Goal: Communication & Community: Answer question/provide support

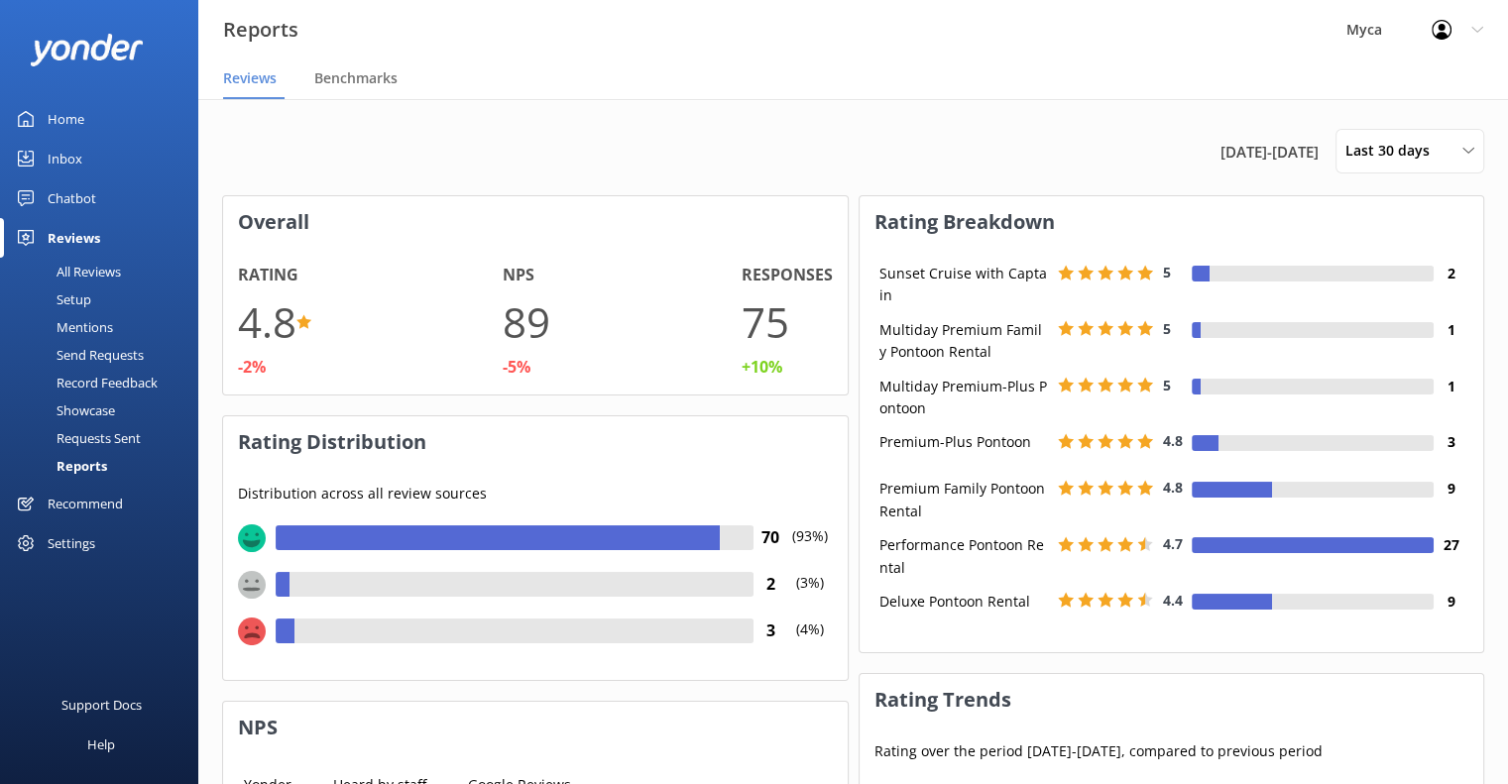
scroll to position [198, 610]
click at [111, 264] on div "All Reviews" at bounding box center [66, 272] width 109 height 28
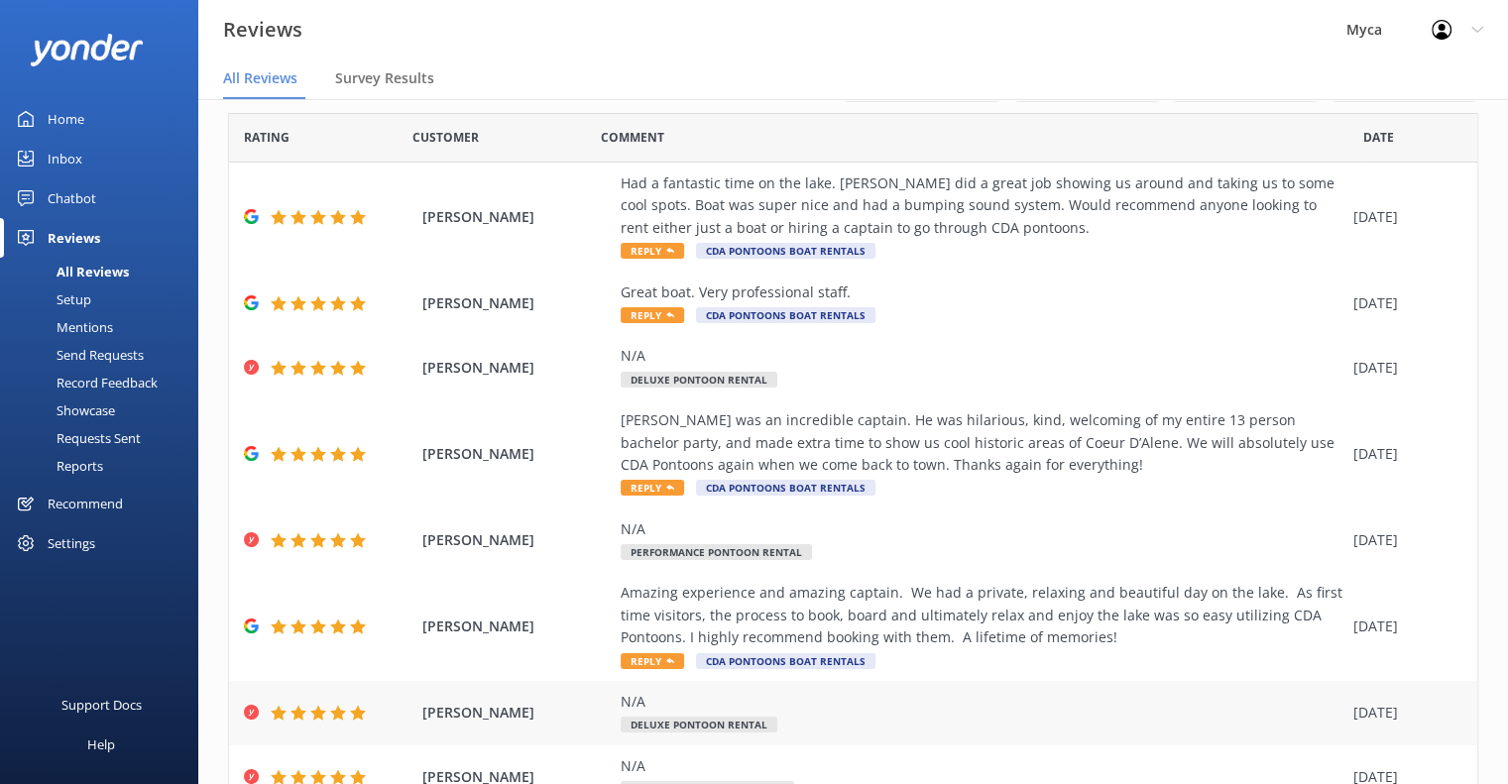
scroll to position [54, 0]
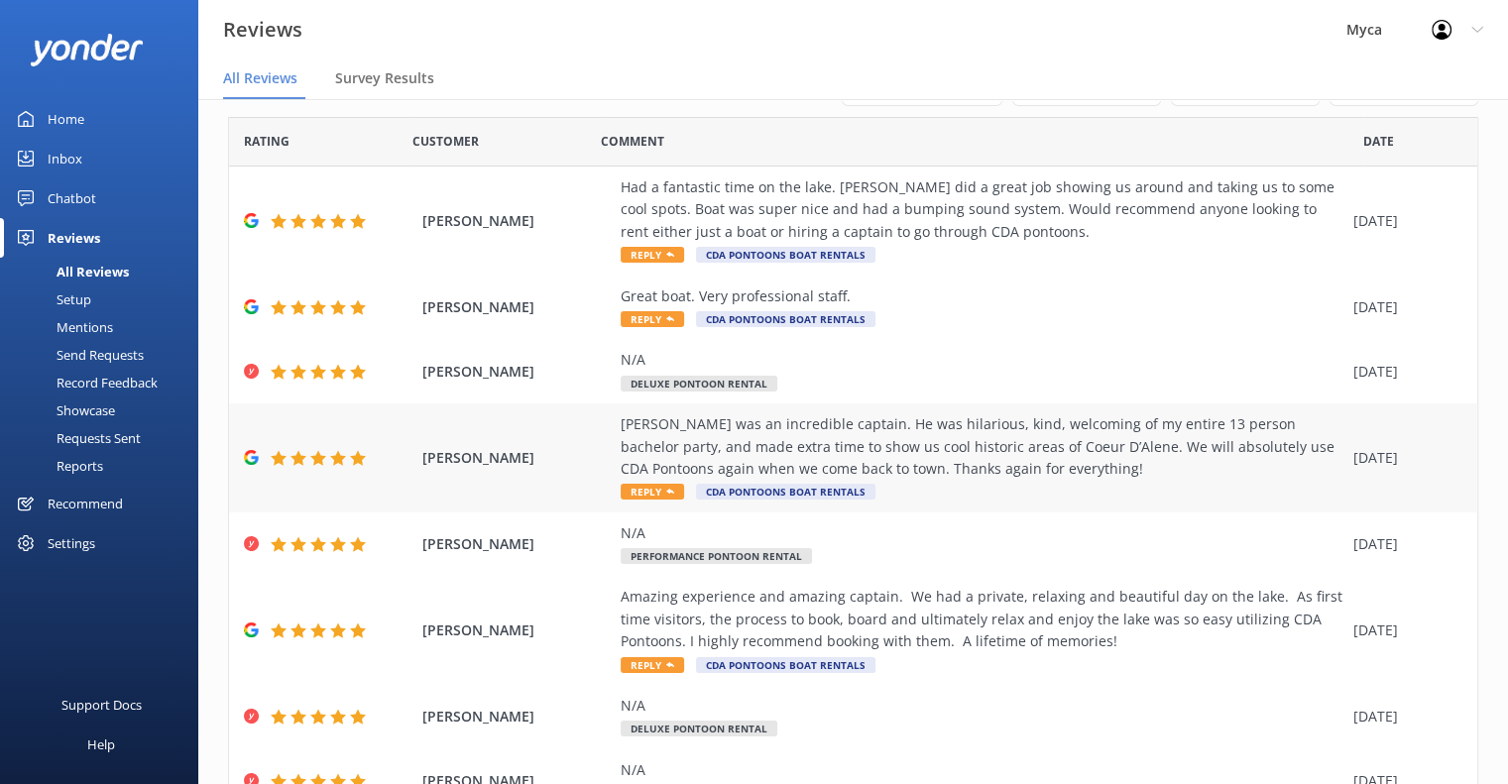
click at [654, 491] on span "Reply" at bounding box center [652, 492] width 63 height 16
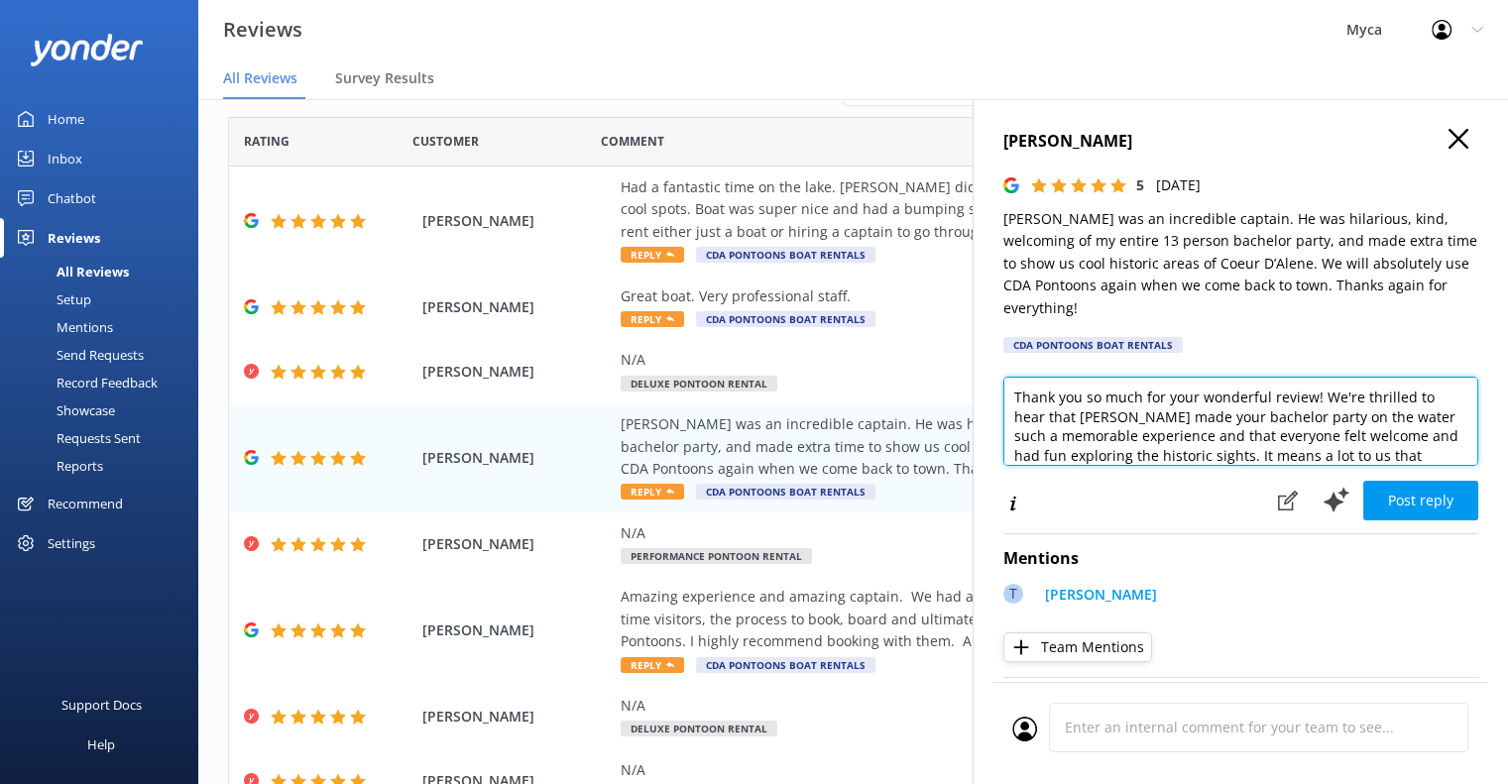
drag, startPoint x: 1315, startPoint y: 397, endPoint x: 1199, endPoint y: 408, distance: 116.5
click at [1199, 408] on textarea "Thank you so much for your wonderful review! We're thrilled to hear that [PERSO…" at bounding box center [1241, 421] width 475 height 89
click at [1184, 419] on textarea "Thank you so much for your bring your Bachelor Party to CDA! We're thrilled to …" at bounding box center [1241, 421] width 475 height 89
drag, startPoint x: 1423, startPoint y: 434, endPoint x: 1330, endPoint y: 430, distance: 93.3
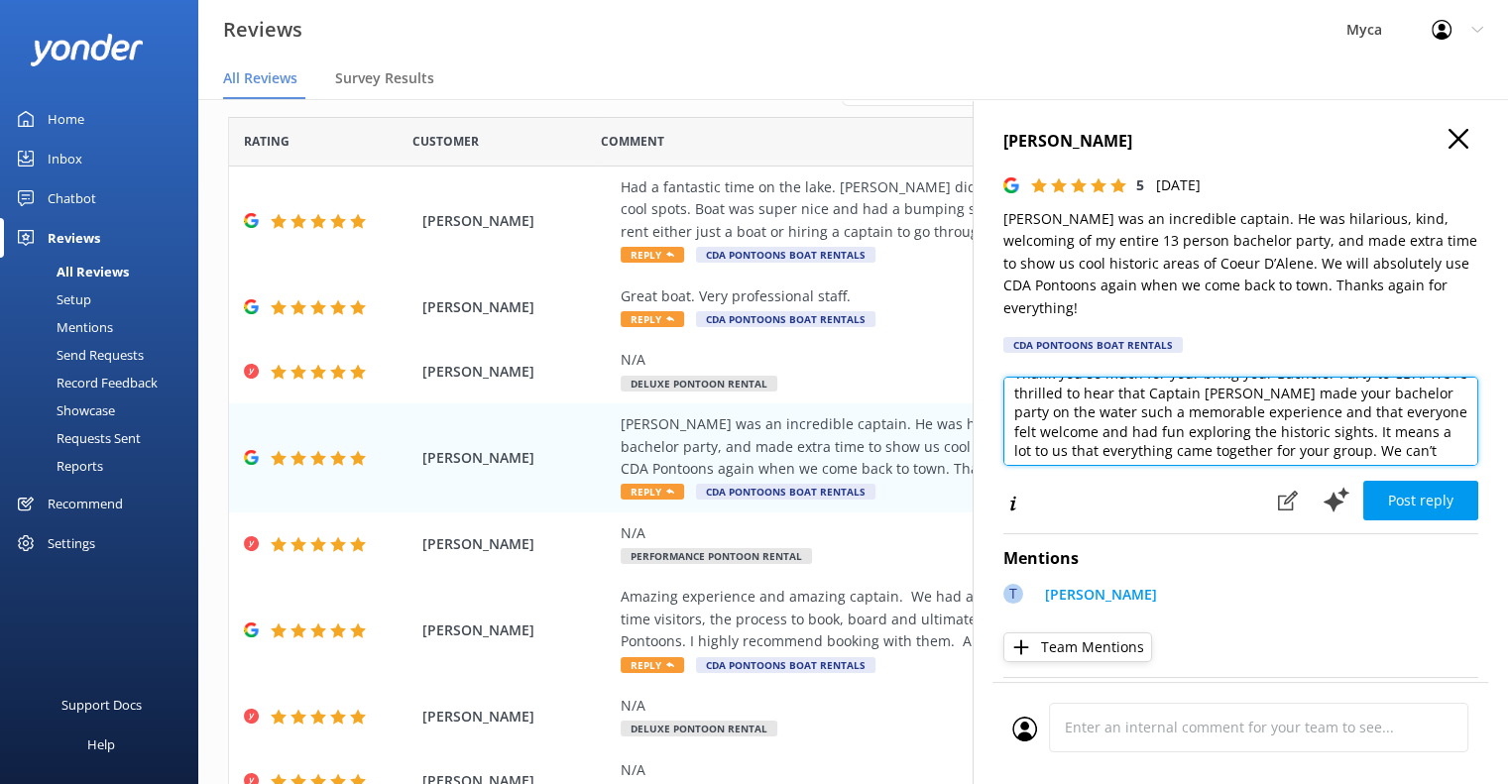
click at [1330, 430] on textarea "Thank you so much for your bring your Bachelor Party to CDA! We're thrilled to …" at bounding box center [1241, 421] width 475 height 89
click at [1329, 430] on textarea "Thank you so much for your bring your Bachelor Party to CDA! We're thrilled to …" at bounding box center [1241, 421] width 475 height 89
click at [1295, 418] on textarea "Thank you so much for your bring your Bachelor Party to CDA! We're thrilled to …" at bounding box center [1241, 421] width 475 height 89
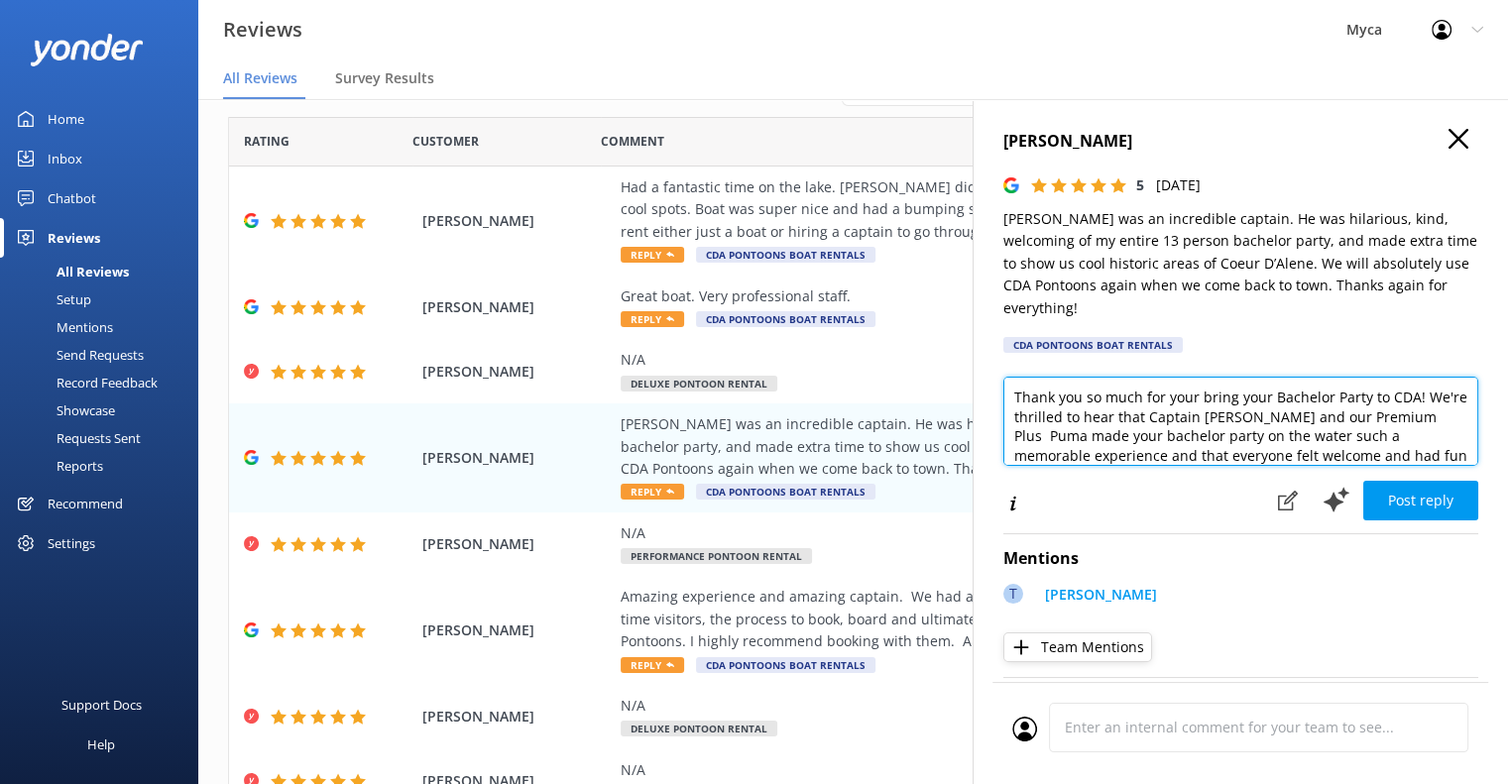
click at [1439, 416] on textarea "Thank you so much for your bring your Bachelor Party to CDA! We're thrilled to …" at bounding box center [1241, 421] width 475 height 89
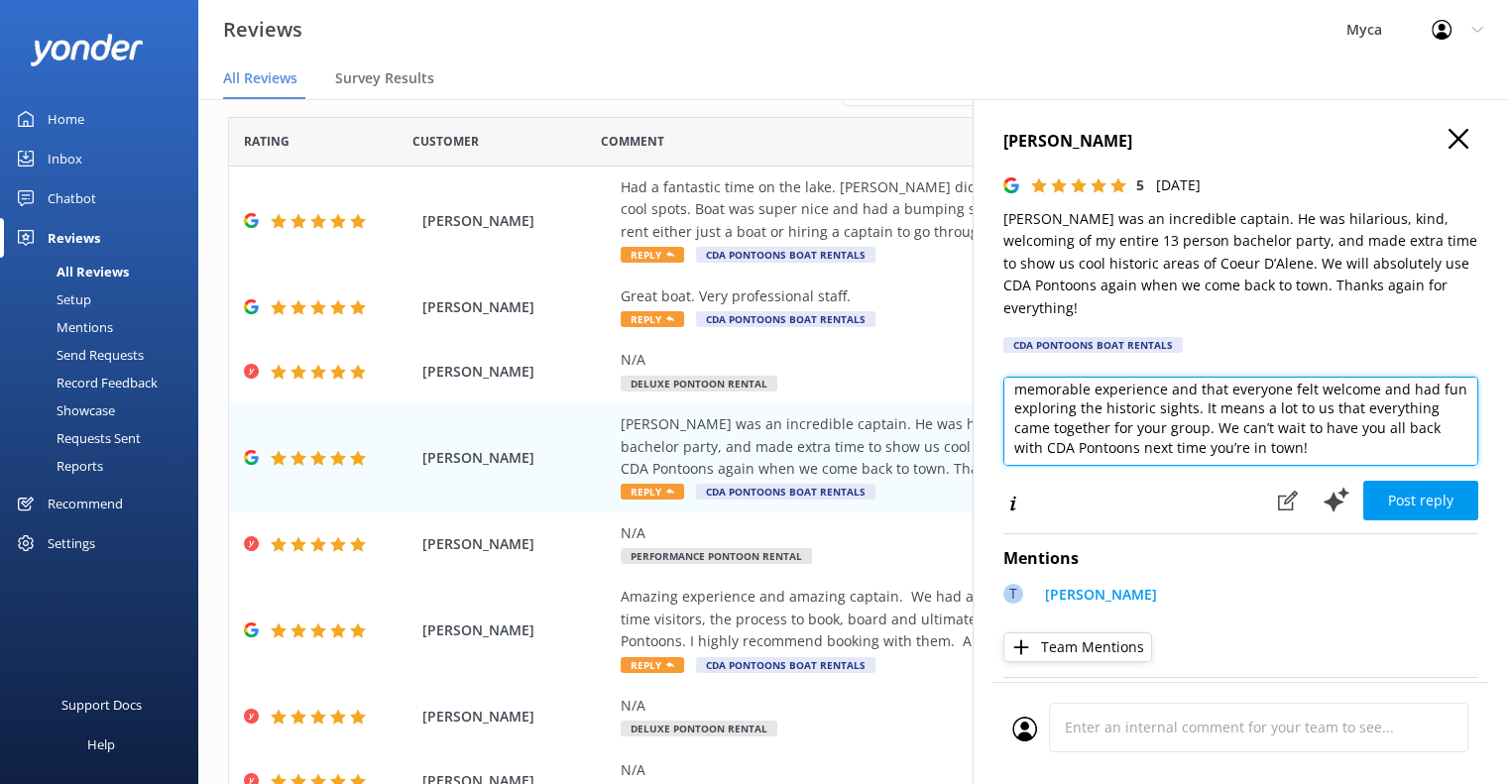
scroll to position [67, 0]
drag, startPoint x: 1226, startPoint y: 408, endPoint x: 1276, endPoint y: 427, distance: 54.3
click at [1276, 427] on textarea "Thank you so much for your bring your Bachelor Party to CDA! We're thrilled to …" at bounding box center [1241, 421] width 475 height 89
drag, startPoint x: 1337, startPoint y: 409, endPoint x: 1273, endPoint y: 401, distance: 64.0
click at [1273, 401] on textarea "Thank you so much for your bring your Bachelor Party to CDA! We're thrilled to …" at bounding box center [1241, 421] width 475 height 89
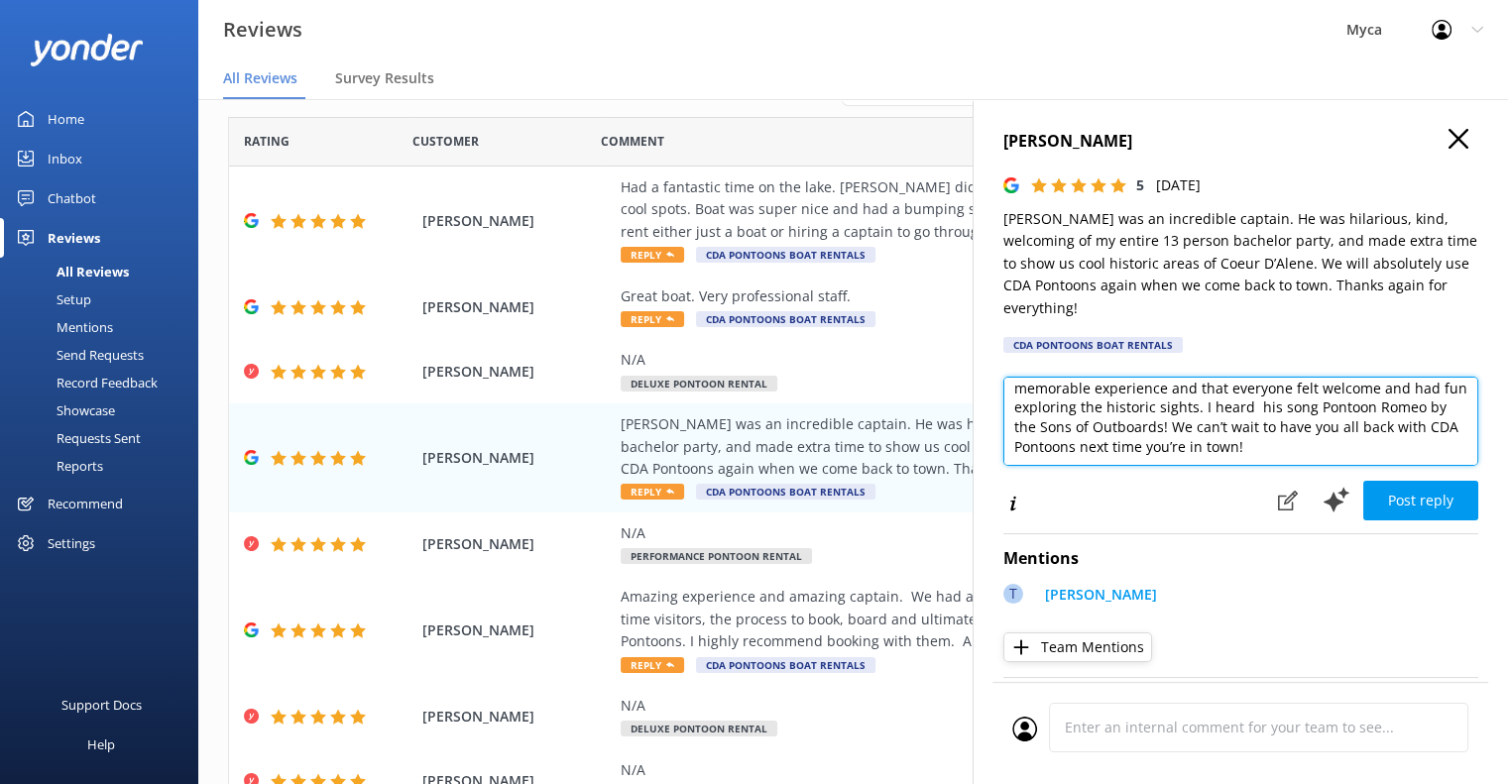
click at [1229, 428] on textarea "Thank you so much for your bring your Bachelor Party to CDA! We're thrilled to …" at bounding box center [1241, 421] width 475 height 89
click at [1274, 405] on textarea "Thank you so much for your bring your Bachelor Party to CDA! We're thrilled to …" at bounding box center [1241, 421] width 475 height 89
click at [1334, 407] on textarea "Thank you so much for your bring your Bachelor Party to CDA! We're thrilled to …" at bounding box center [1241, 421] width 475 height 89
click at [1352, 428] on textarea "Thank you so much for your bring your Bachelor Party to CDA! We're thrilled to …" at bounding box center [1241, 421] width 475 height 89
drag, startPoint x: 1331, startPoint y: 408, endPoint x: 1075, endPoint y: 425, distance: 256.5
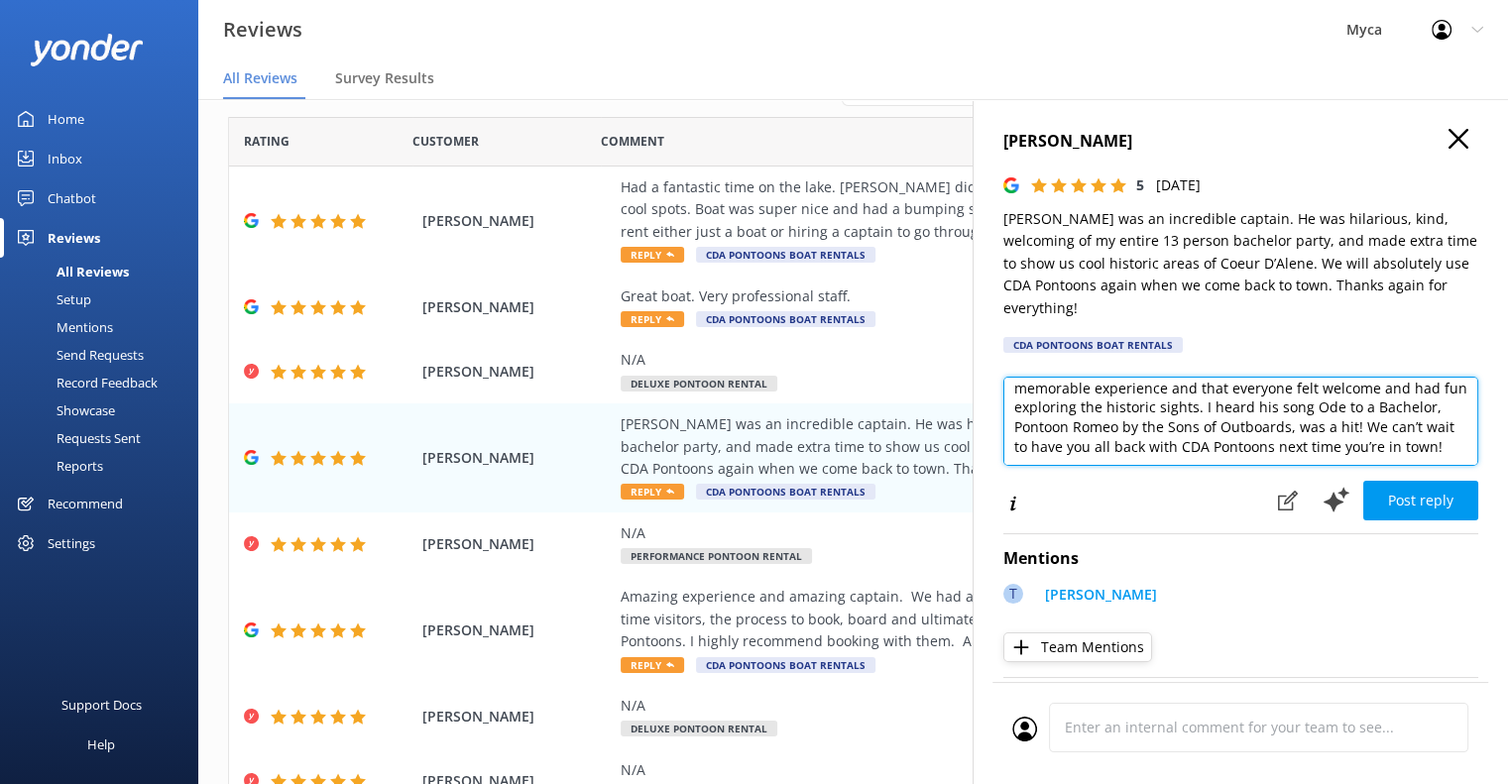
click at [1075, 425] on textarea "Thank you so much for your bring your Bachelor Party to CDA! We're thrilled to …" at bounding box center [1241, 421] width 475 height 89
click at [1058, 432] on textarea "Thank you so much for your bring your Bachelor Party to CDA! We're thrilled to …" at bounding box center [1241, 421] width 475 height 89
paste textarea "Ode to a Bachelor,"
click at [1070, 423] on textarea "Thank you so much for your bring your Bachelor Party to CDA! We're thrilled to …" at bounding box center [1241, 421] width 475 height 89
click at [1330, 408] on textarea "Thank you so much for your bring your Bachelor Party to CDA! We're thrilled to …" at bounding box center [1241, 421] width 475 height 89
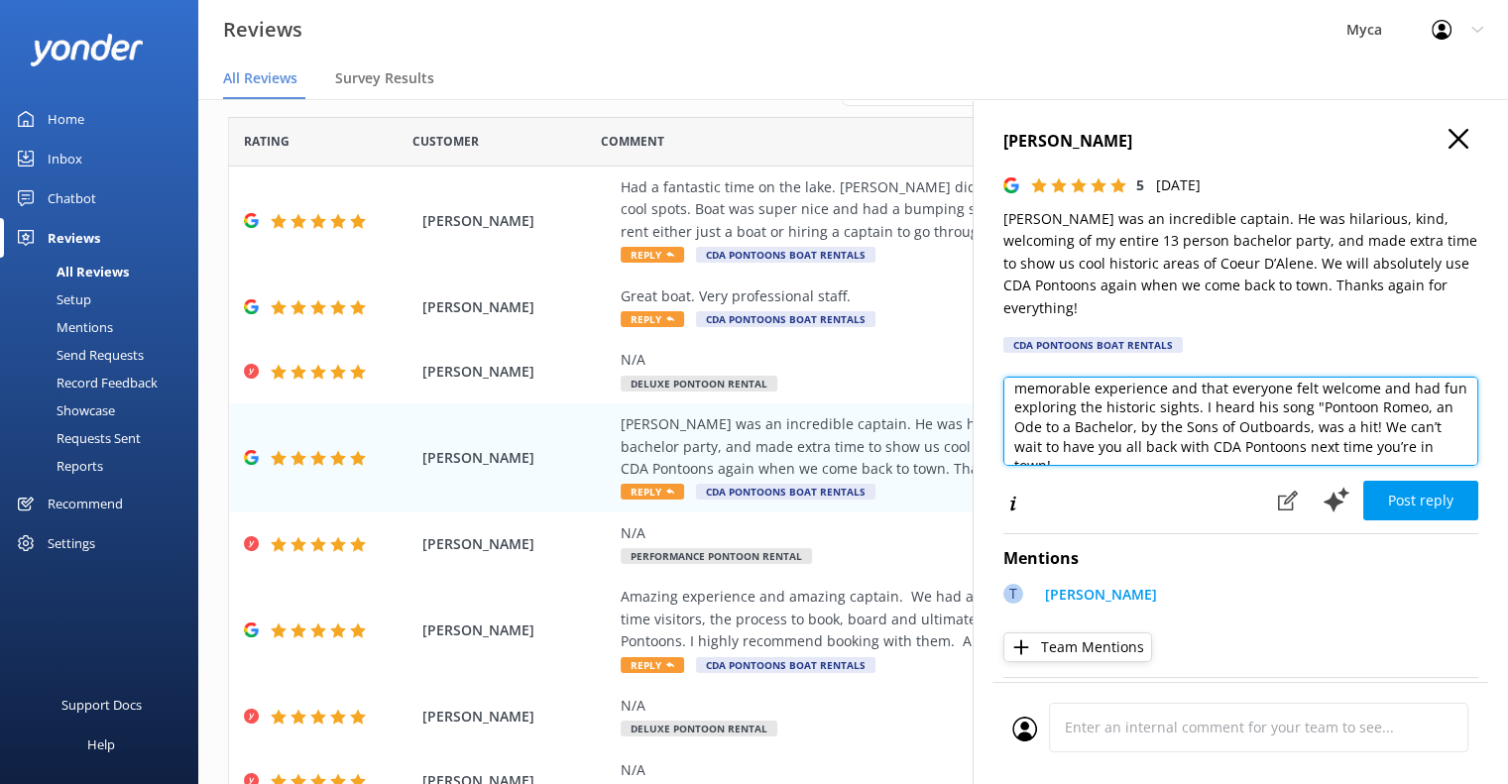
click at [1059, 422] on textarea "Thank you so much for your bring your Bachelor Party to CDA! We're thrilled to …" at bounding box center [1241, 421] width 475 height 89
drag, startPoint x: 1137, startPoint y: 447, endPoint x: 1043, endPoint y: 430, distance: 94.7
click at [1043, 430] on textarea "Thank you so much for your bring your Bachelor Party to CDA! We're thrilled to …" at bounding box center [1241, 421] width 475 height 89
click at [1067, 449] on textarea "Thank you so much for your bring your Bachelor Party to CDA! We're thrilled to …" at bounding box center [1241, 421] width 475 height 89
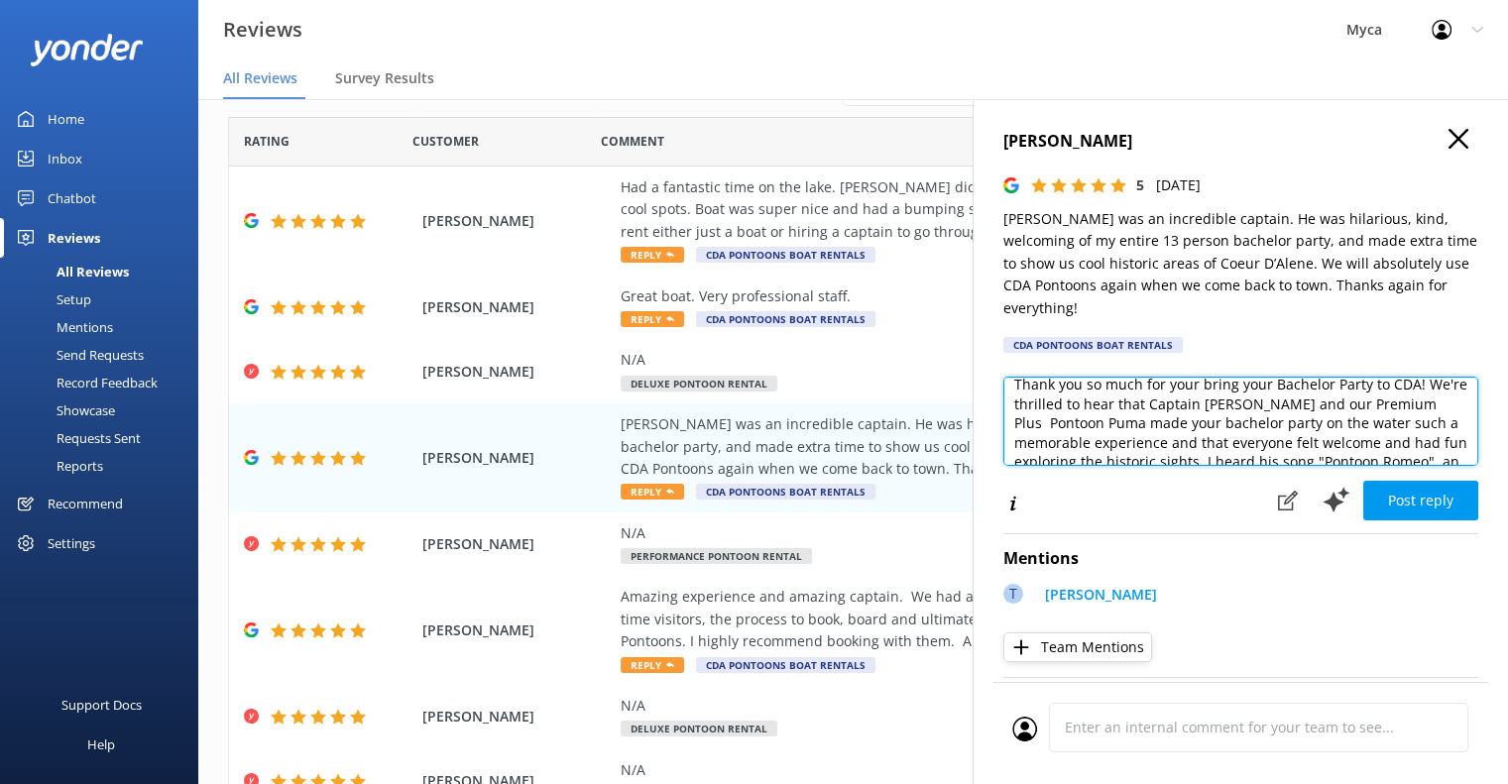
scroll to position [0, 0]
click at [1233, 404] on textarea "Thank you so much for your bring your Bachelor Party to CDA! We're thrilled to …" at bounding box center [1241, 421] width 475 height 89
drag, startPoint x: 1069, startPoint y: 439, endPoint x: 1322, endPoint y: 410, distance: 254.6
click at [1322, 410] on textarea "Thank you so much for your bringing your Bachelor Party to CDA! We're thrilled …" at bounding box center [1241, 421] width 475 height 89
click at [1178, 435] on textarea "Thank you so much for your bringing your Bachelor Party to CDA! We're thrilled …" at bounding box center [1241, 421] width 475 height 89
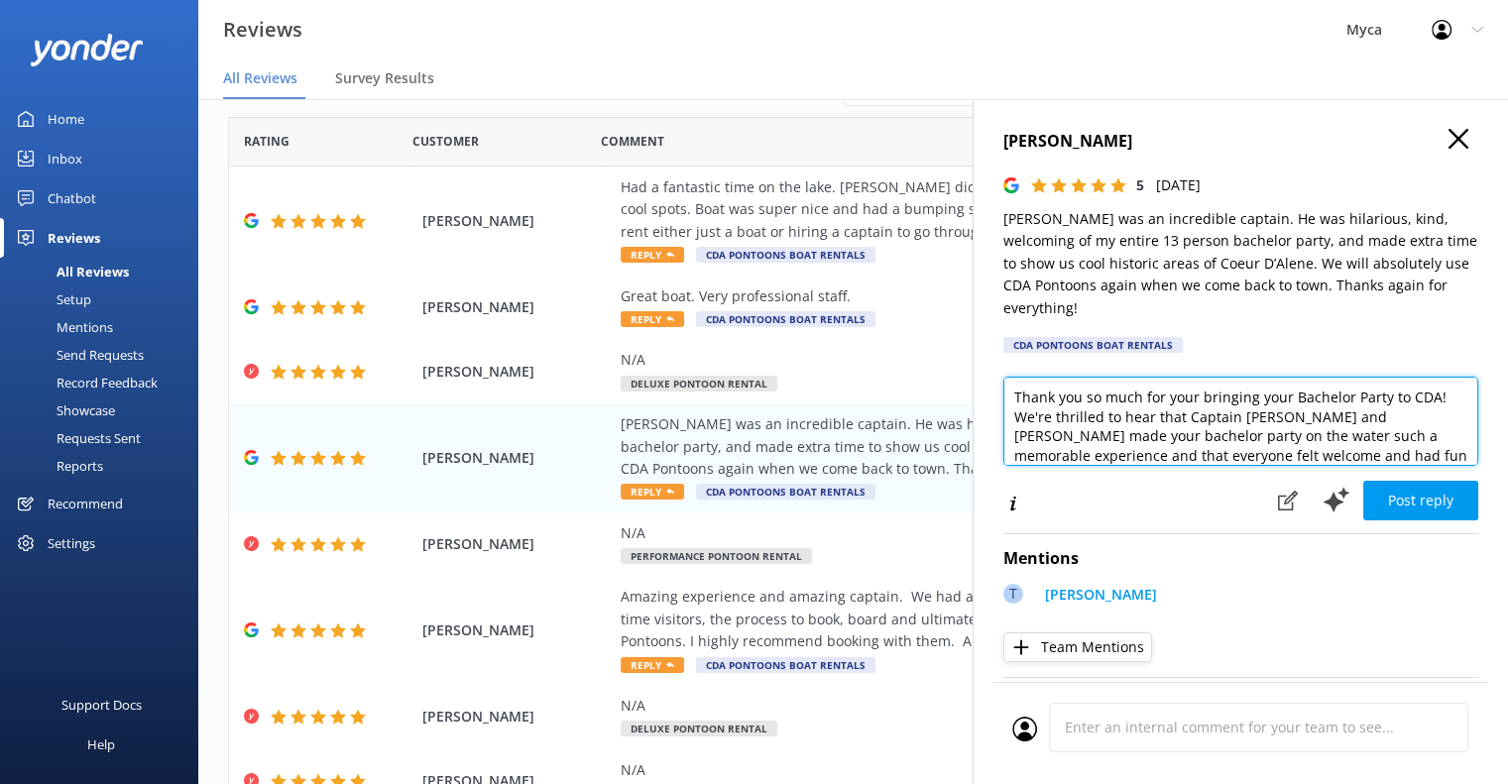
click at [1178, 435] on textarea "Thank you so much for your bringing your Bachelor Party to CDA! We're thrilled …" at bounding box center [1241, 421] width 475 height 89
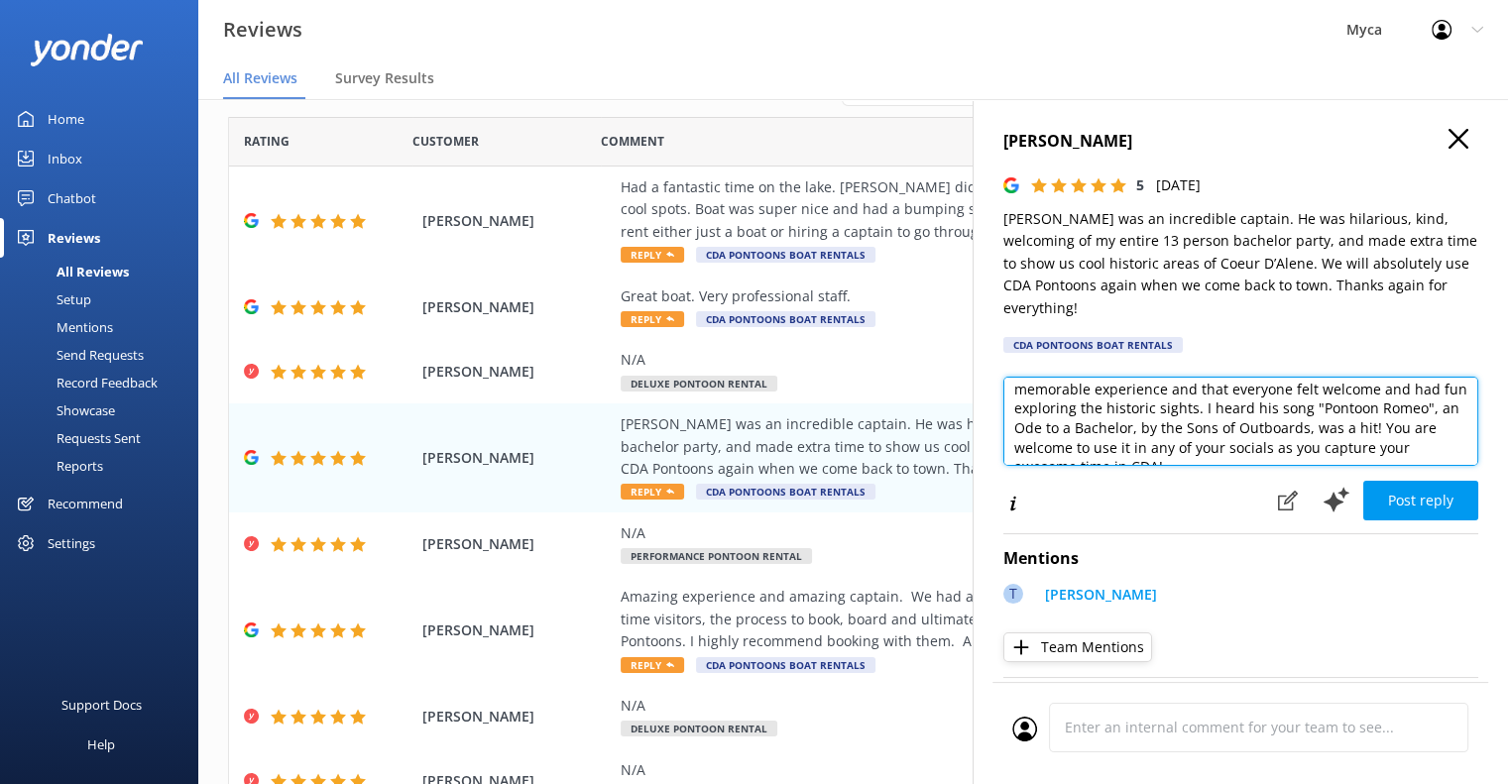
scroll to position [67, 0]
type textarea "Thank you so much for your bringing your Bachelor Party to CDA! We're thrilled …"
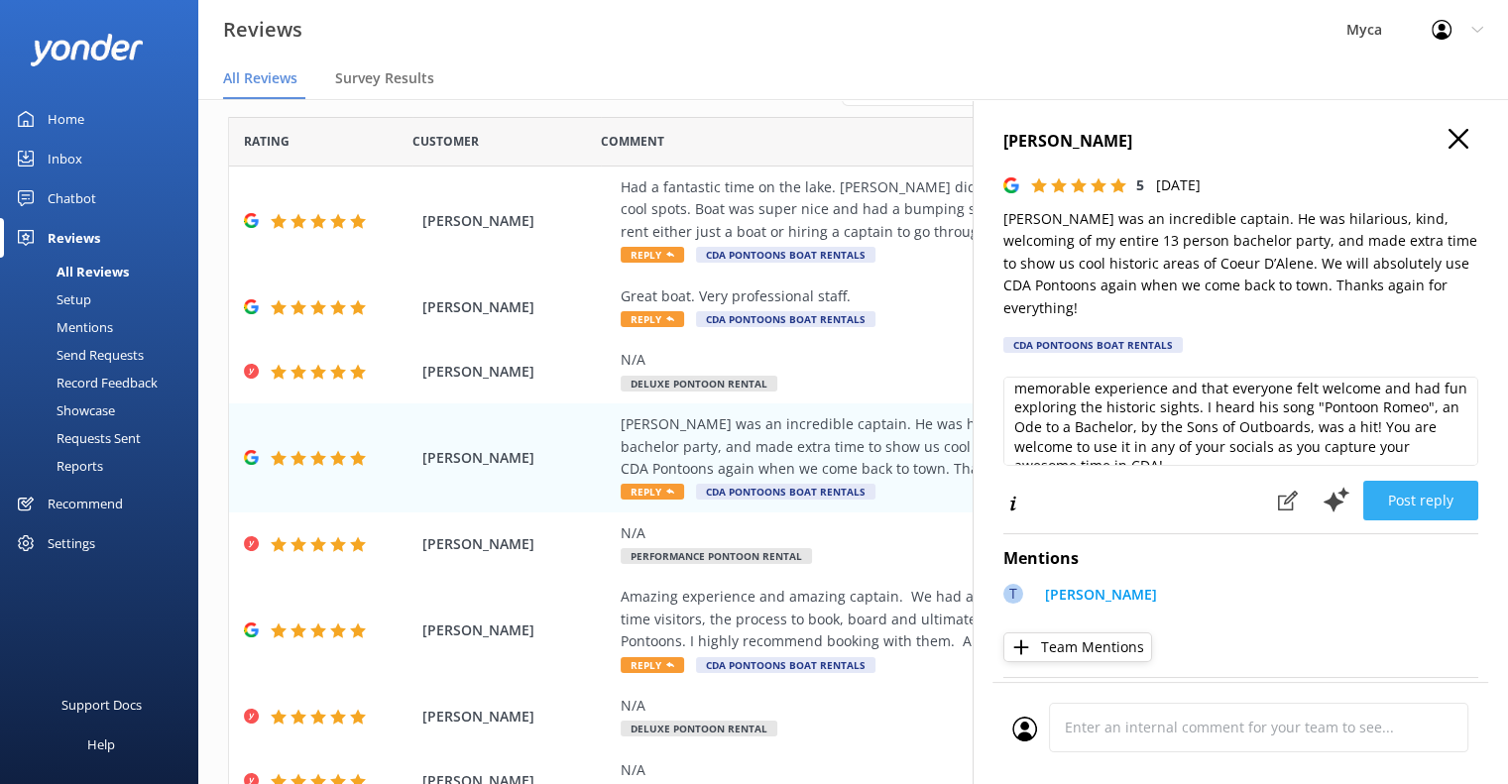
click at [1399, 496] on button "Post reply" at bounding box center [1421, 501] width 115 height 40
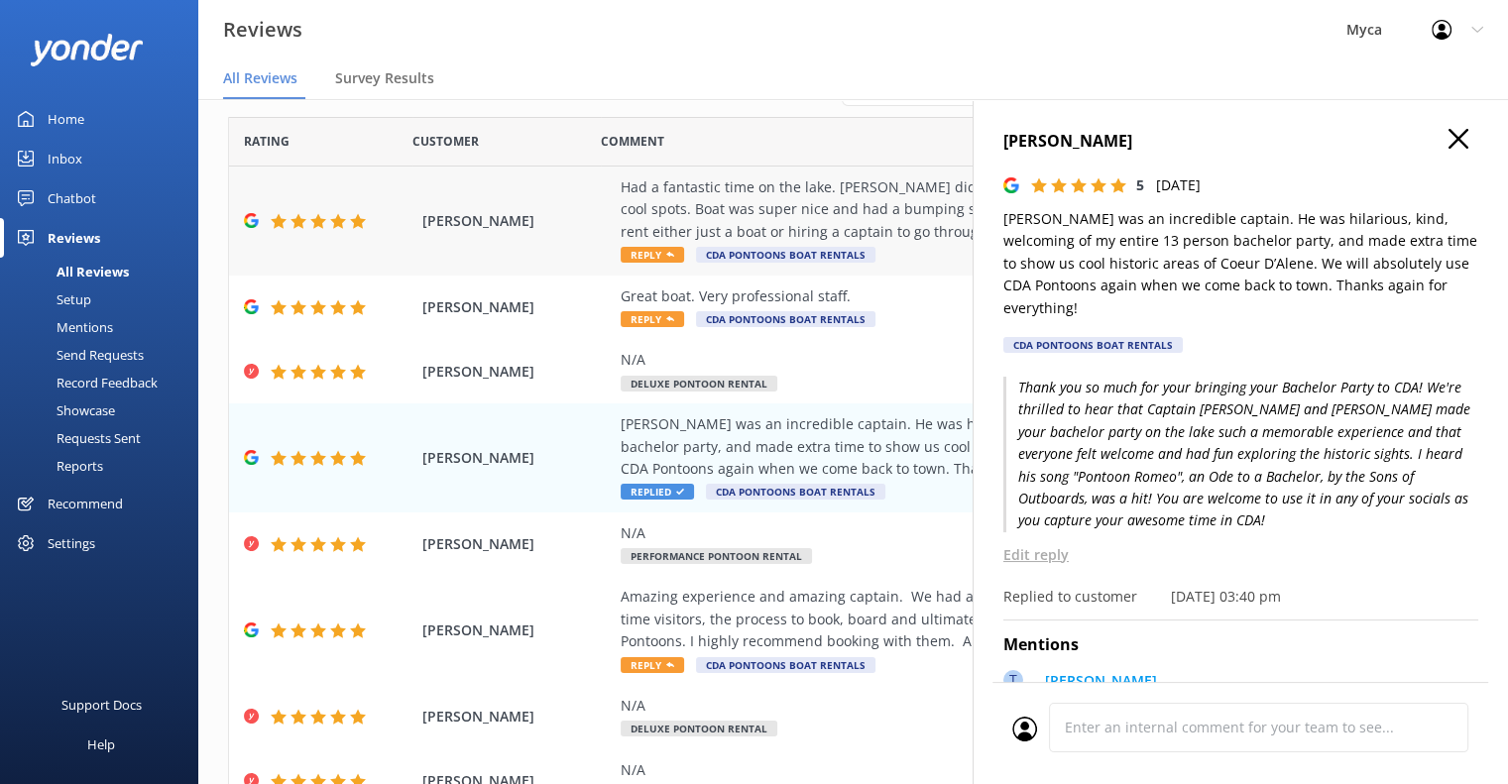
click at [647, 257] on span "Reply" at bounding box center [652, 255] width 63 height 16
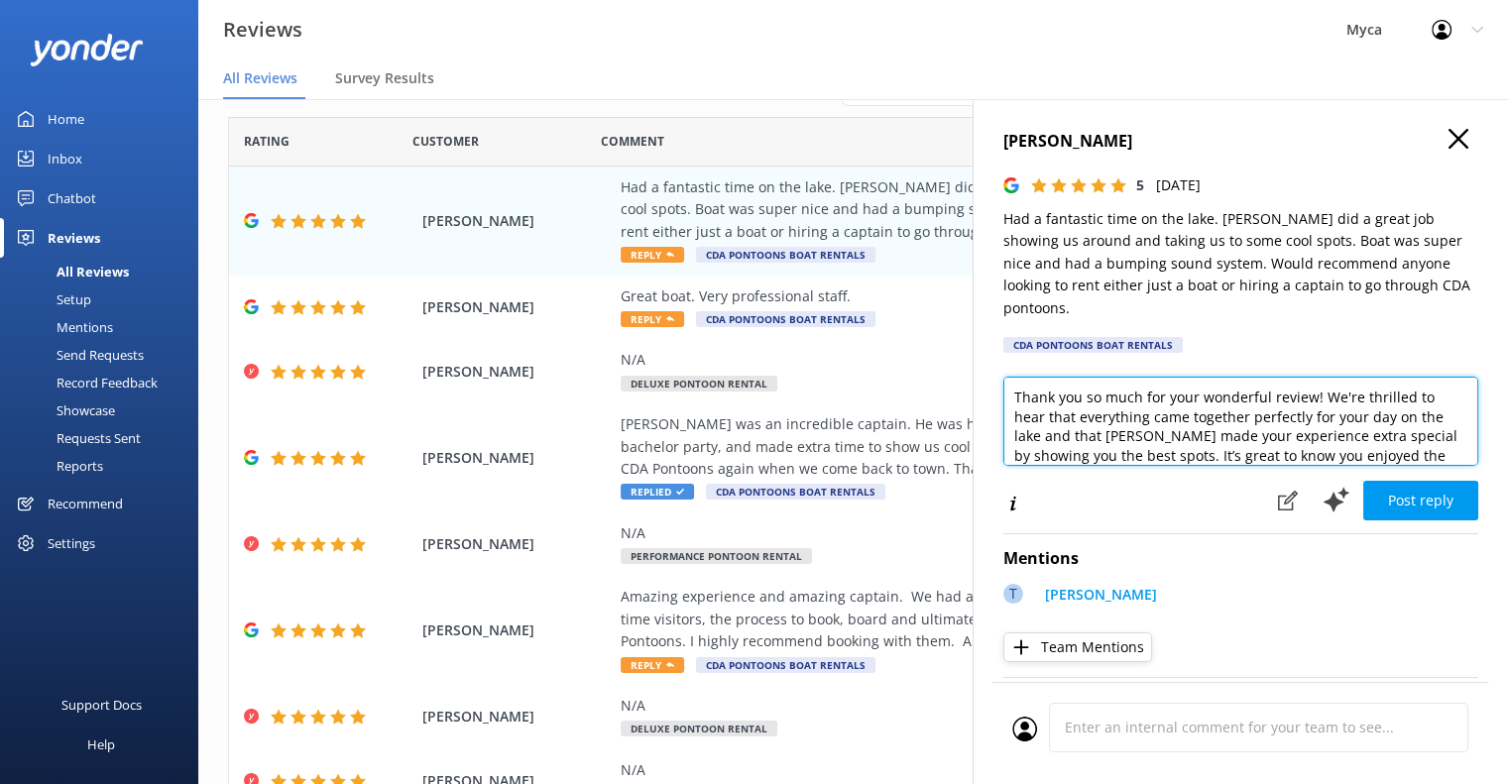
click at [1016, 379] on textarea "Thank you so much for your wonderful review! We're thrilled to hear that everyt…" at bounding box center [1241, 421] width 475 height 89
drag, startPoint x: 1373, startPoint y: 378, endPoint x: 1071, endPoint y: 375, distance: 301.5
click at [1071, 377] on textarea "Hi [PERSON_NAME], Thank you so much for your wonderful review! We're thrilled t…" at bounding box center [1241, 421] width 475 height 89
click at [1083, 377] on textarea "Hi [PERSON_NAME], Your Bachelor party was everything you wanted it to be We're …" at bounding box center [1241, 421] width 475 height 89
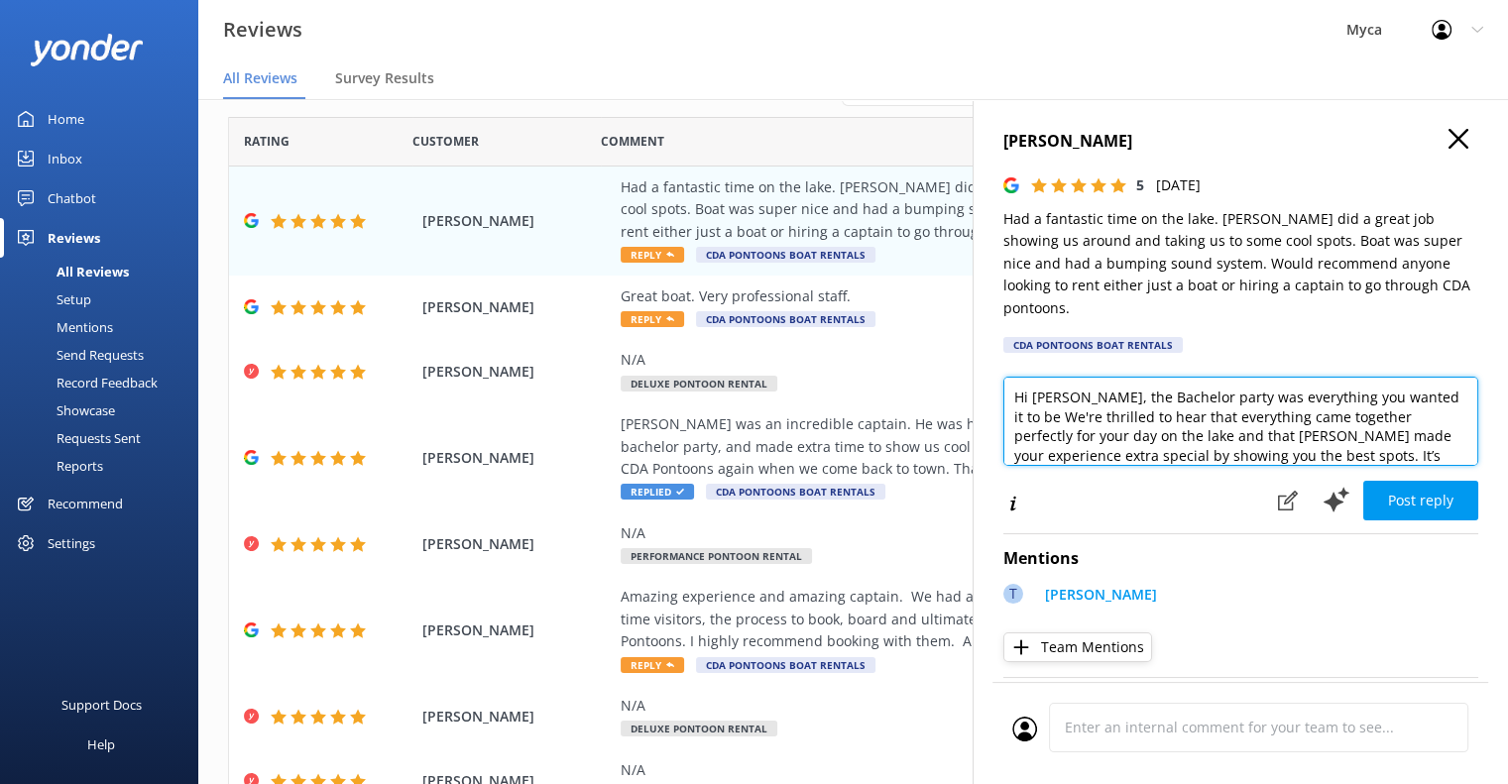
click at [1192, 377] on textarea "Hi [PERSON_NAME], the Bachelor party was everything you wanted it to be We're t…" at bounding box center [1241, 421] width 475 height 89
click at [1108, 397] on textarea "Hi [PERSON_NAME], the Bachelor party you helped plan was everything you wanted …" at bounding box center [1241, 421] width 475 height 89
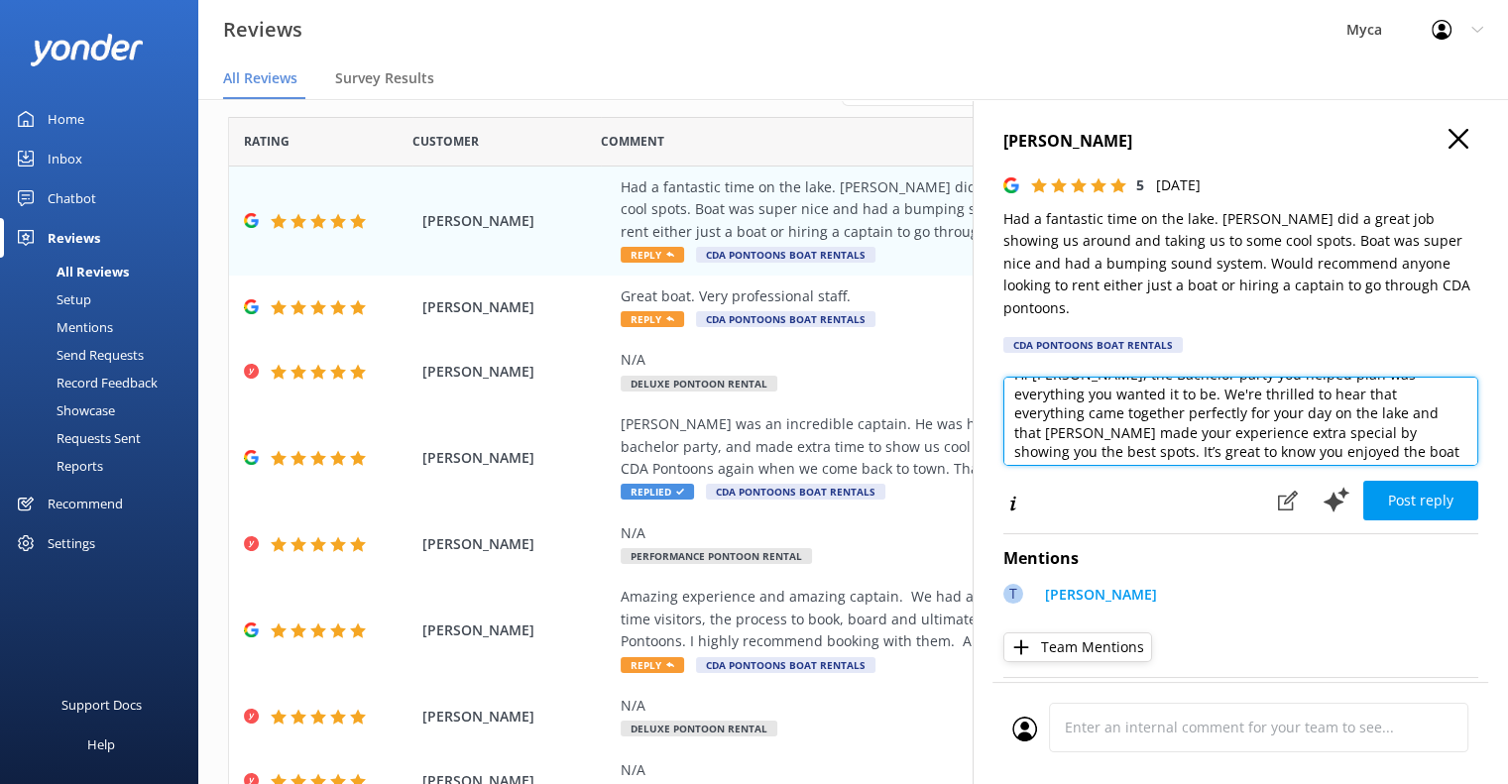
click at [1351, 395] on textarea "Hi [PERSON_NAME], the Bachelor party you helped plan was everything you wanted …" at bounding box center [1241, 421] width 475 height 89
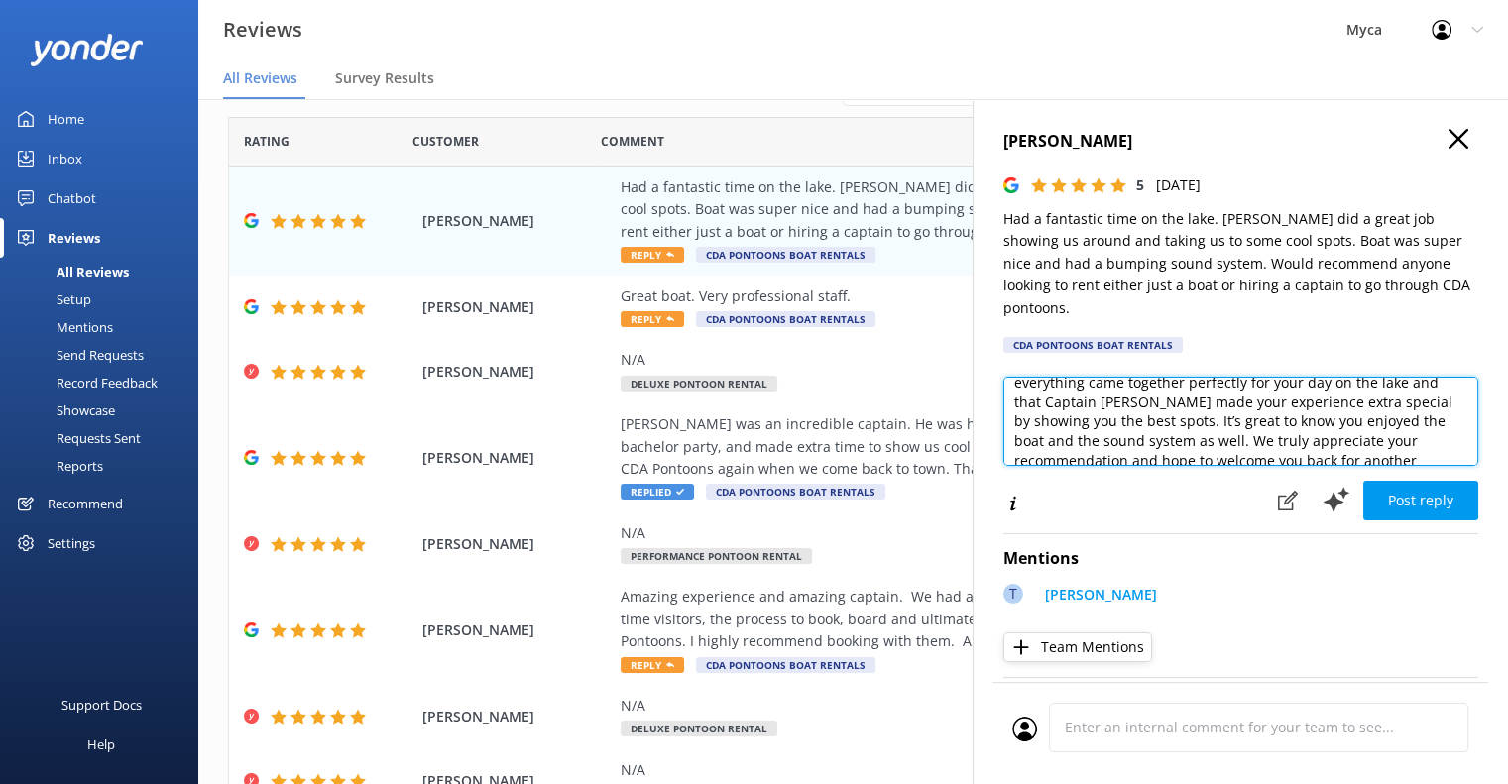
scroll to position [75, 0]
drag, startPoint x: 1341, startPoint y: 381, endPoint x: 1285, endPoint y: 380, distance: 55.5
click at [1285, 380] on textarea "Hi [PERSON_NAME], the Bachelor party you helped plan was everything you wanted …" at bounding box center [1241, 421] width 475 height 89
click at [1377, 377] on textarea "Hi [PERSON_NAME], the Bachelor party you helped plan was everything you wanted …" at bounding box center [1241, 421] width 475 height 89
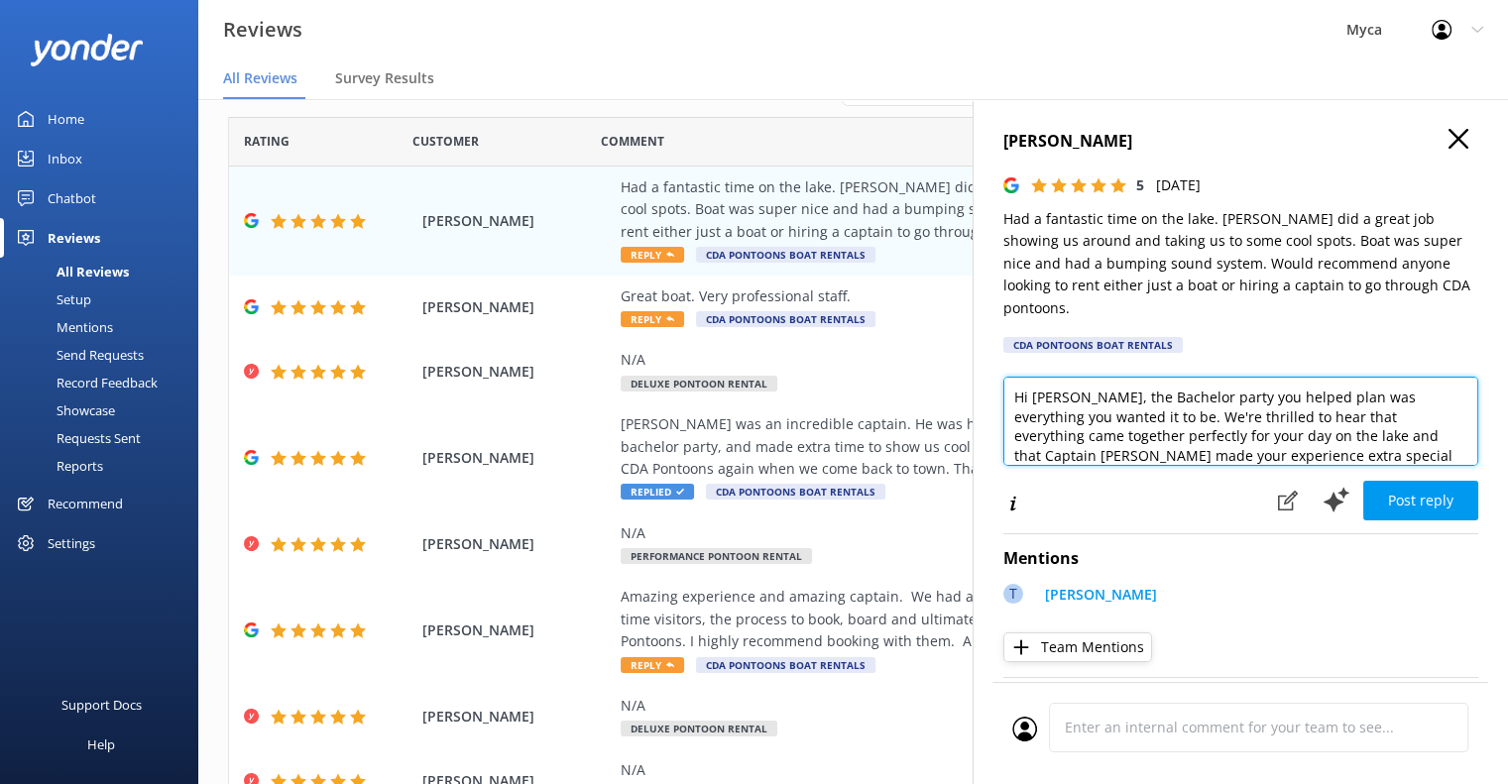
drag, startPoint x: 1111, startPoint y: 397, endPoint x: 1329, endPoint y: 380, distance: 218.8
click at [1329, 380] on textarea "Hi [PERSON_NAME], the Bachelor party you helped plan was everything you wanted …" at bounding box center [1241, 421] width 475 height 89
click at [1112, 417] on textarea "Hi [PERSON_NAME], the Bachelor party you helped plan was epic and we're thrille…" at bounding box center [1241, 421] width 475 height 89
click at [1231, 412] on textarea "Hi [PERSON_NAME], the Bachelor party you helped plan was epic and we're thrille…" at bounding box center [1241, 421] width 475 height 89
click at [1272, 414] on textarea "Hi [PERSON_NAME], the Bachelor party you helped plan was epic and we're thrille…" at bounding box center [1241, 421] width 475 height 89
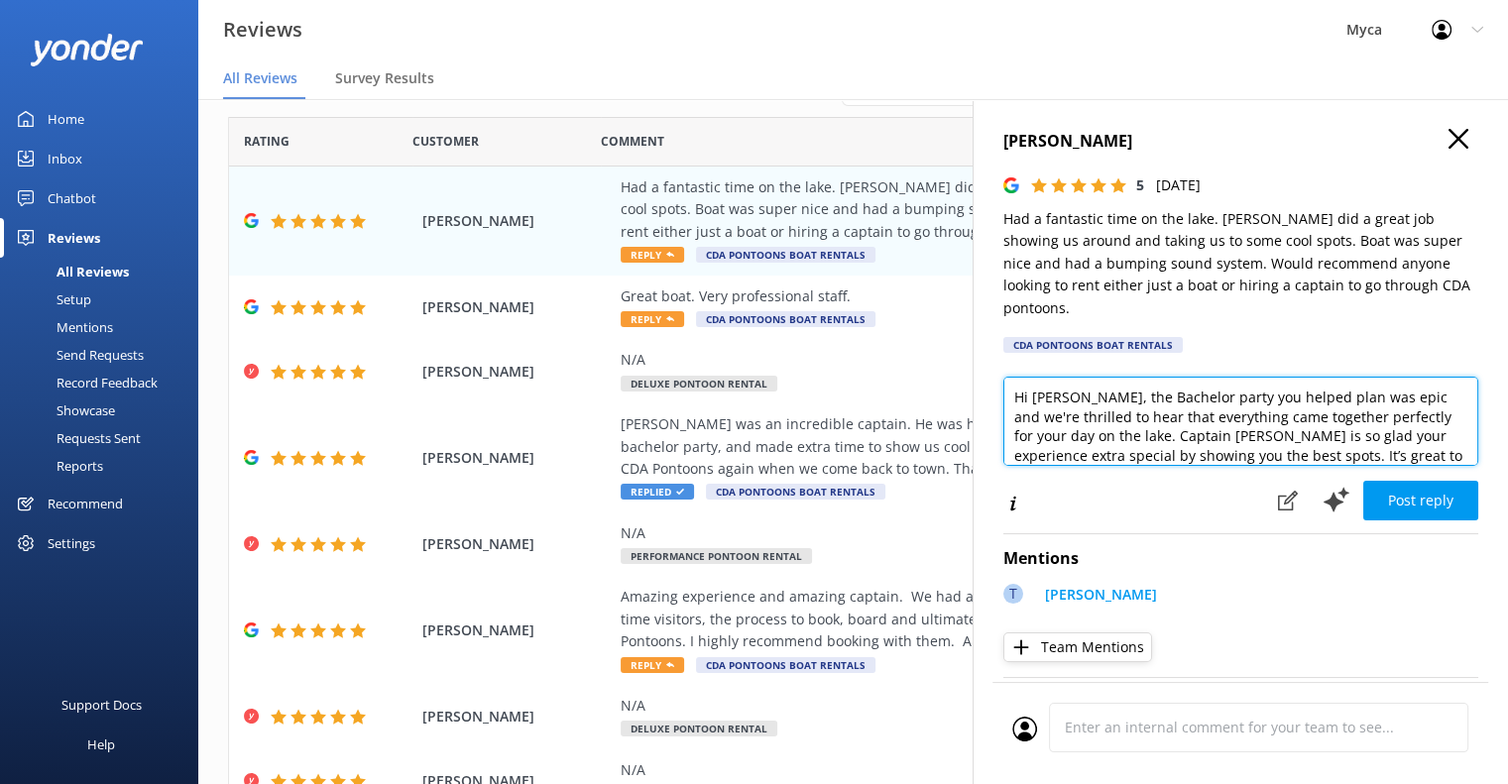
click at [1272, 414] on textarea "Hi [PERSON_NAME], the Bachelor party you helped plan was epic and we're thrille…" at bounding box center [1241, 421] width 475 height 89
drag, startPoint x: 1229, startPoint y: 402, endPoint x: 1324, endPoint y: 397, distance: 95.3
click at [1324, 397] on textarea "Hi [PERSON_NAME], the Bachelor party you helped plan was epic and we're thrille…" at bounding box center [1241, 421] width 475 height 89
click at [1308, 399] on textarea "Hi [PERSON_NAME], the Bachelor party you helped plan was epic and we're thrille…" at bounding box center [1241, 421] width 475 height 89
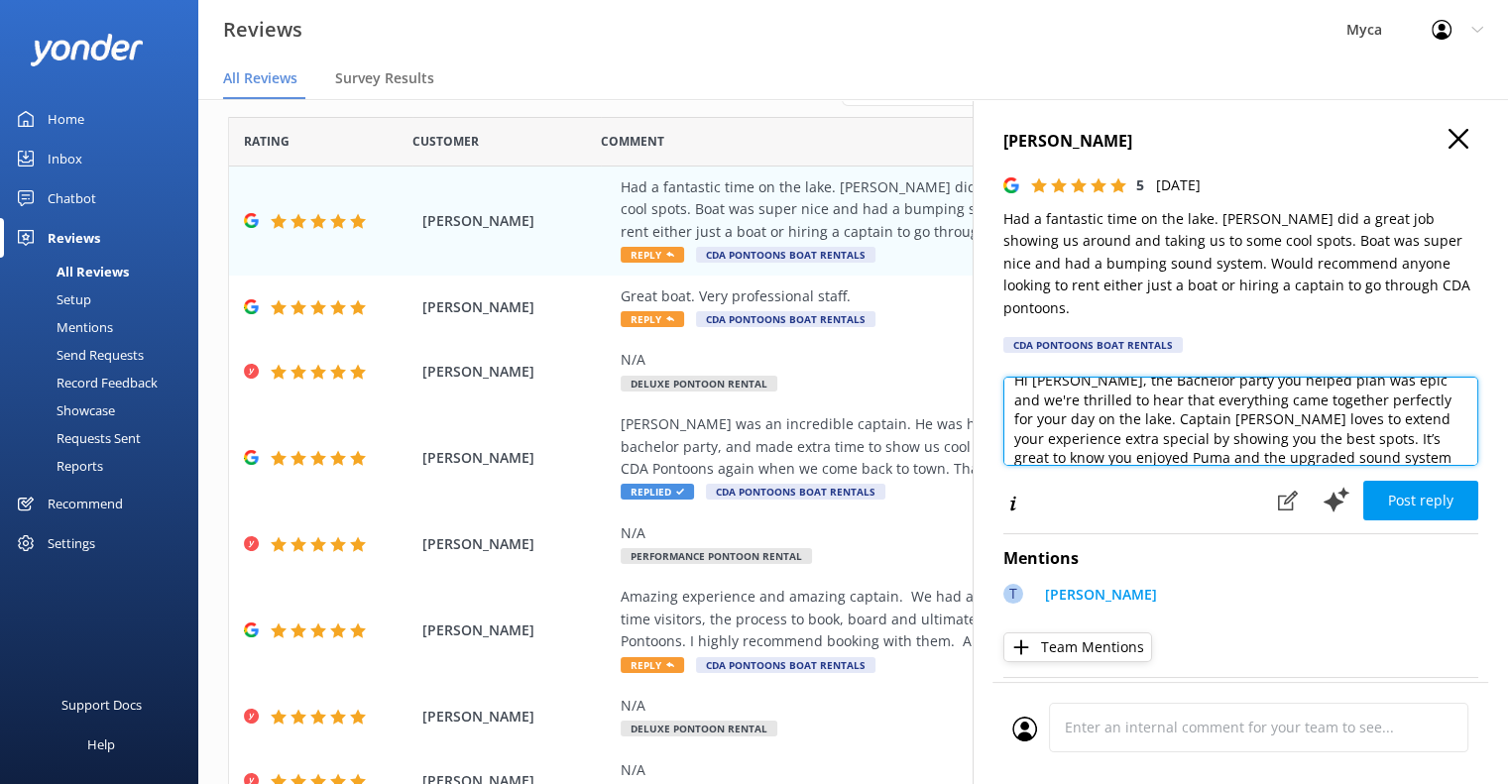
click at [1308, 399] on textarea "Hi [PERSON_NAME], the Bachelor party you helped plan was epic and we're thrille…" at bounding box center [1241, 421] width 475 height 89
click at [1262, 402] on textarea "Hi [PERSON_NAME], the Bachelor party you helped plan was epic and we're thrille…" at bounding box center [1241, 421] width 475 height 89
click at [1311, 392] on textarea "Hi [PERSON_NAME], the Bachelor party you helped plan was epic and we're thrille…" at bounding box center [1241, 421] width 475 height 89
click at [1369, 416] on textarea "Hi [PERSON_NAME], the Bachelor party you helped plan was epic and we're thrille…" at bounding box center [1241, 421] width 475 height 89
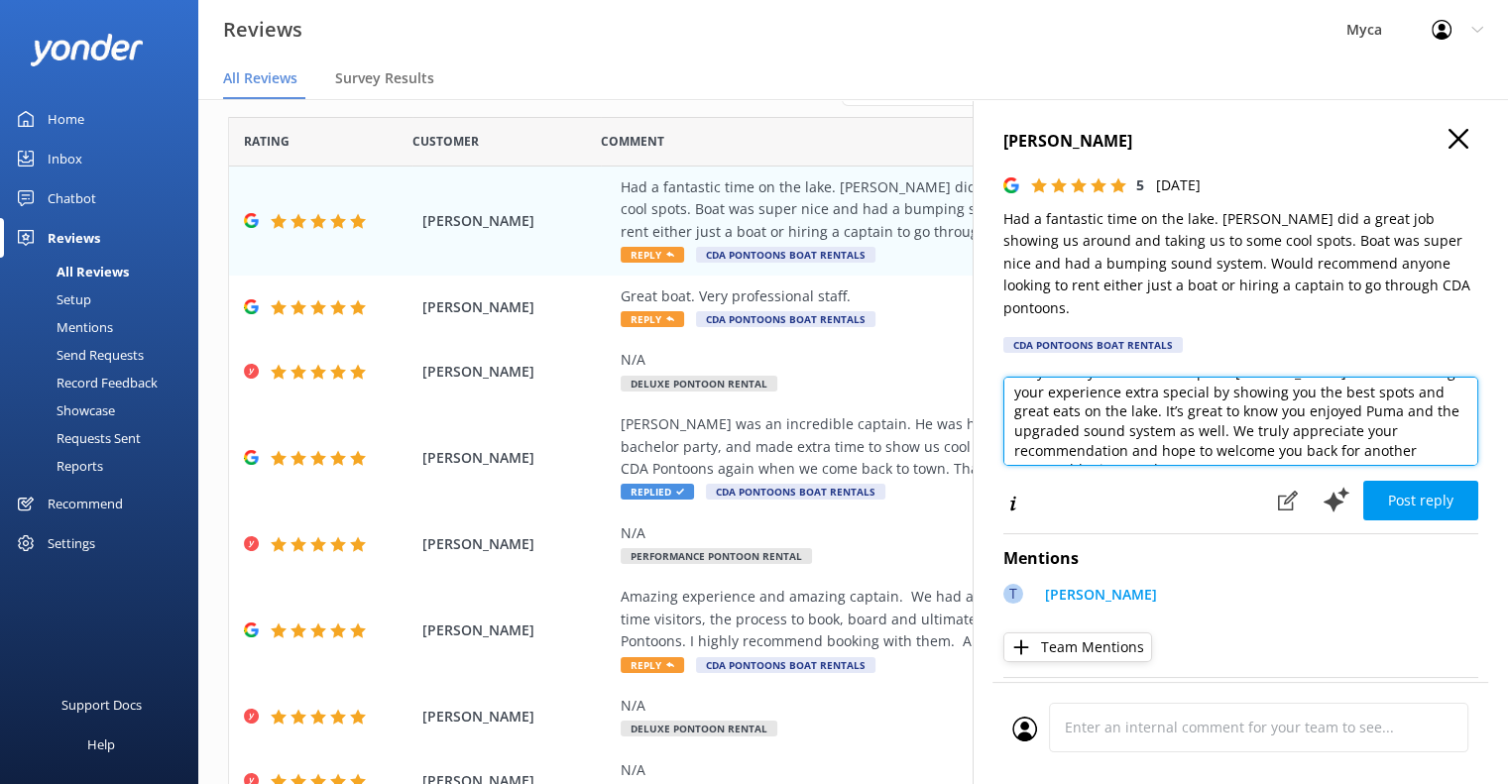
scroll to position [39, 0]
drag, startPoint x: 1178, startPoint y: 416, endPoint x: 1126, endPoint y: 417, distance: 52.6
click at [1126, 417] on textarea "Hi [PERSON_NAME], the Bachelor party you helped plan was epic and we're thrille…" at bounding box center [1241, 421] width 475 height 89
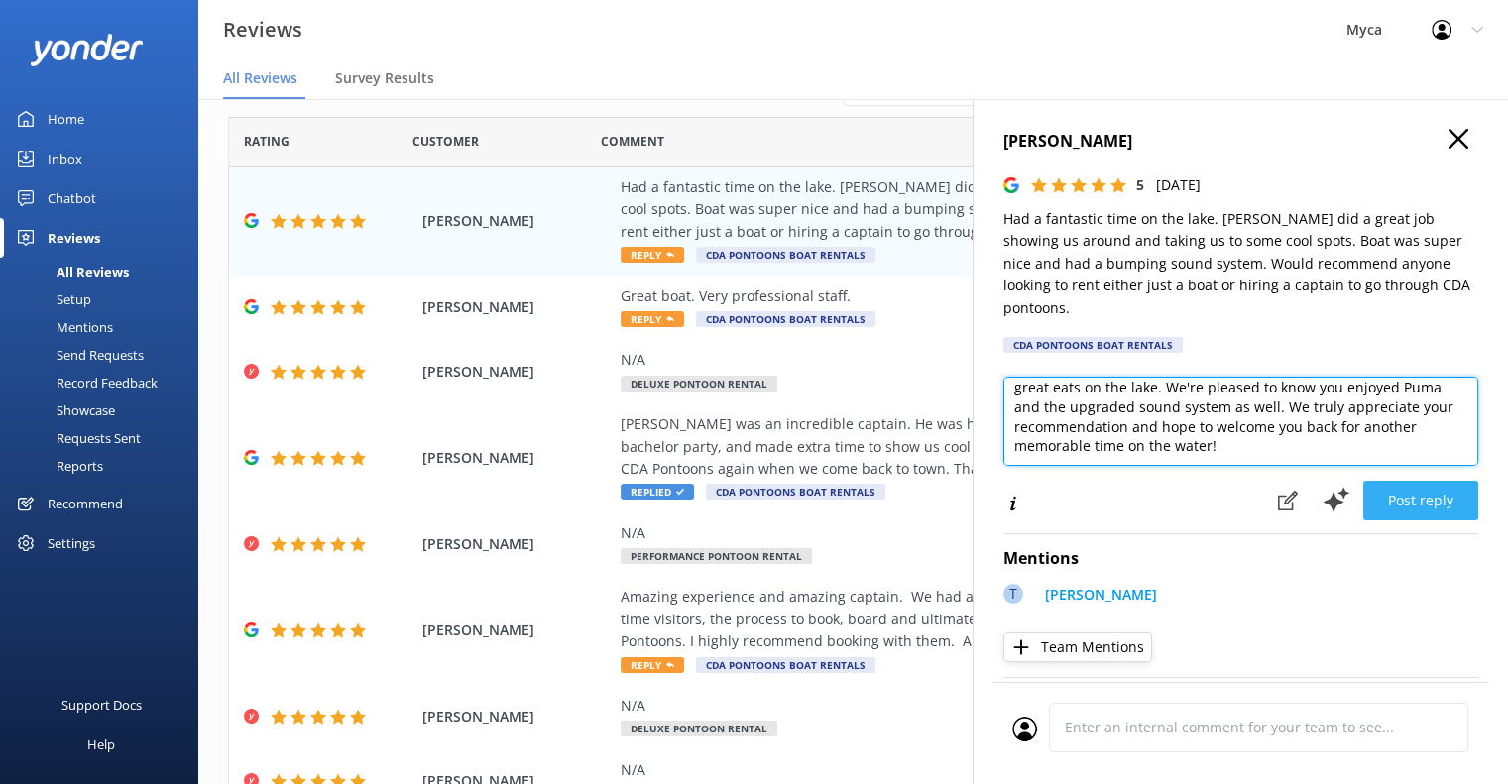
type textarea "Hi [PERSON_NAME], the Bachelor party you helped plan was epic and we're thrille…"
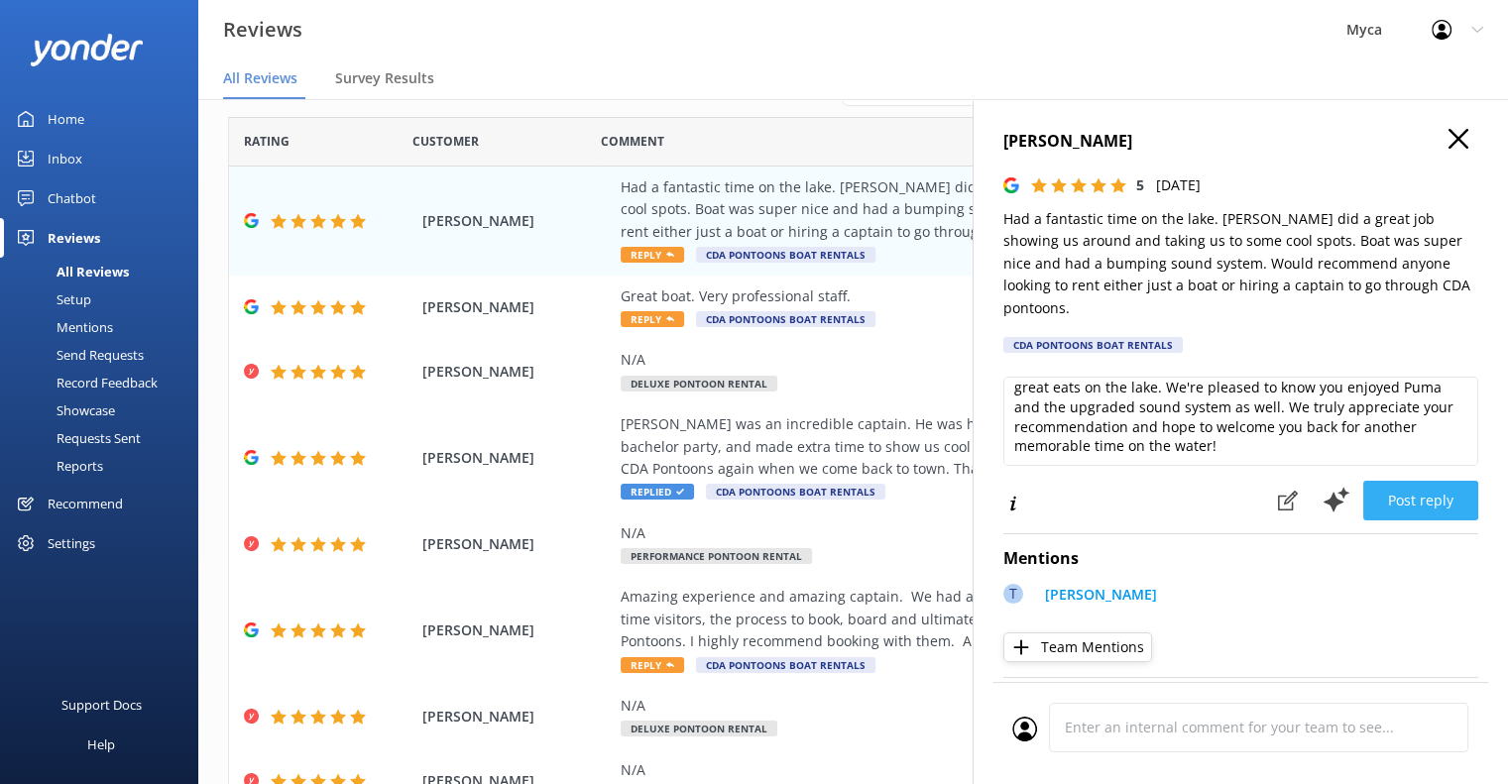
click at [1421, 481] on button "Post reply" at bounding box center [1421, 501] width 115 height 40
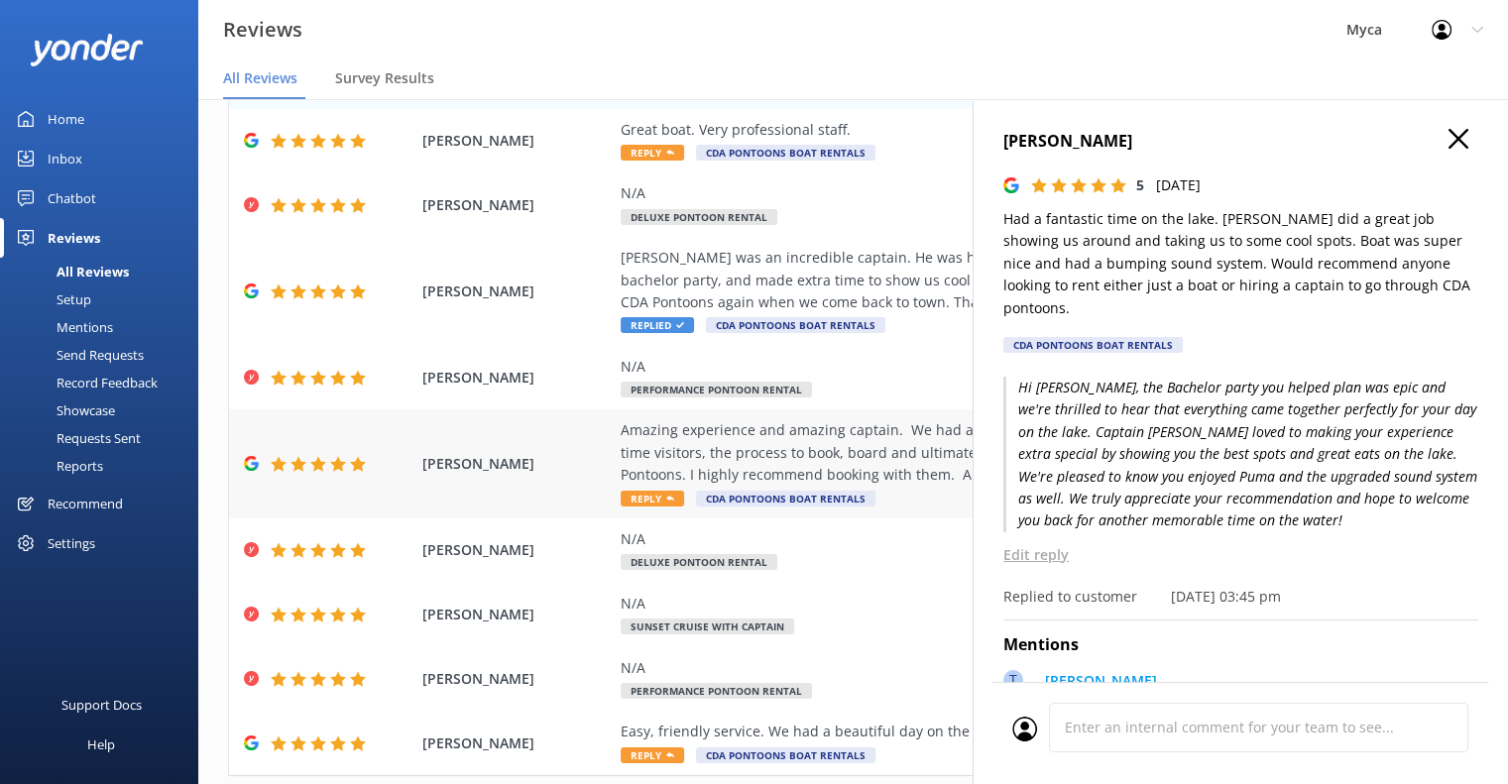
scroll to position [227, 0]
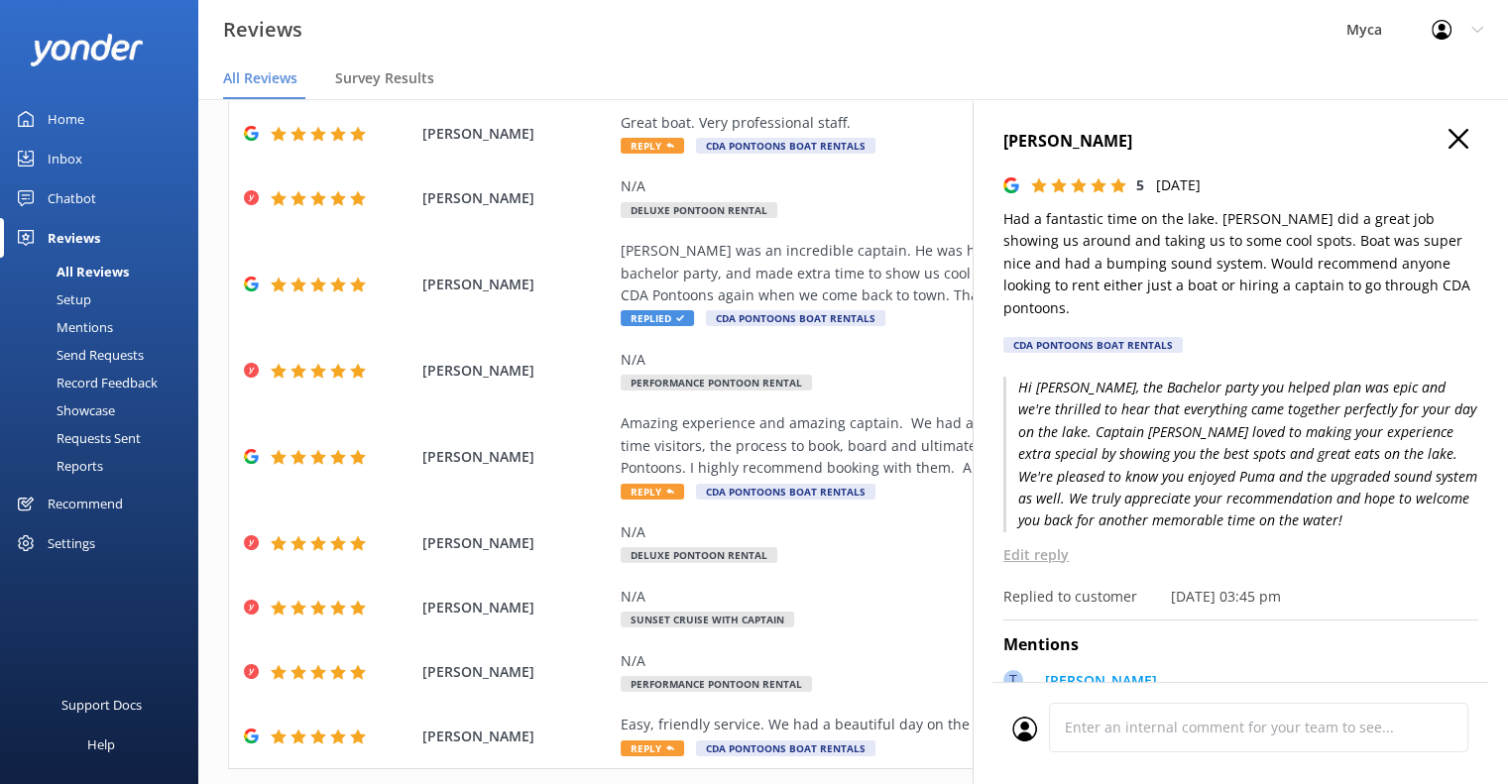
click at [1449, 135] on icon "button" at bounding box center [1459, 139] width 20 height 20
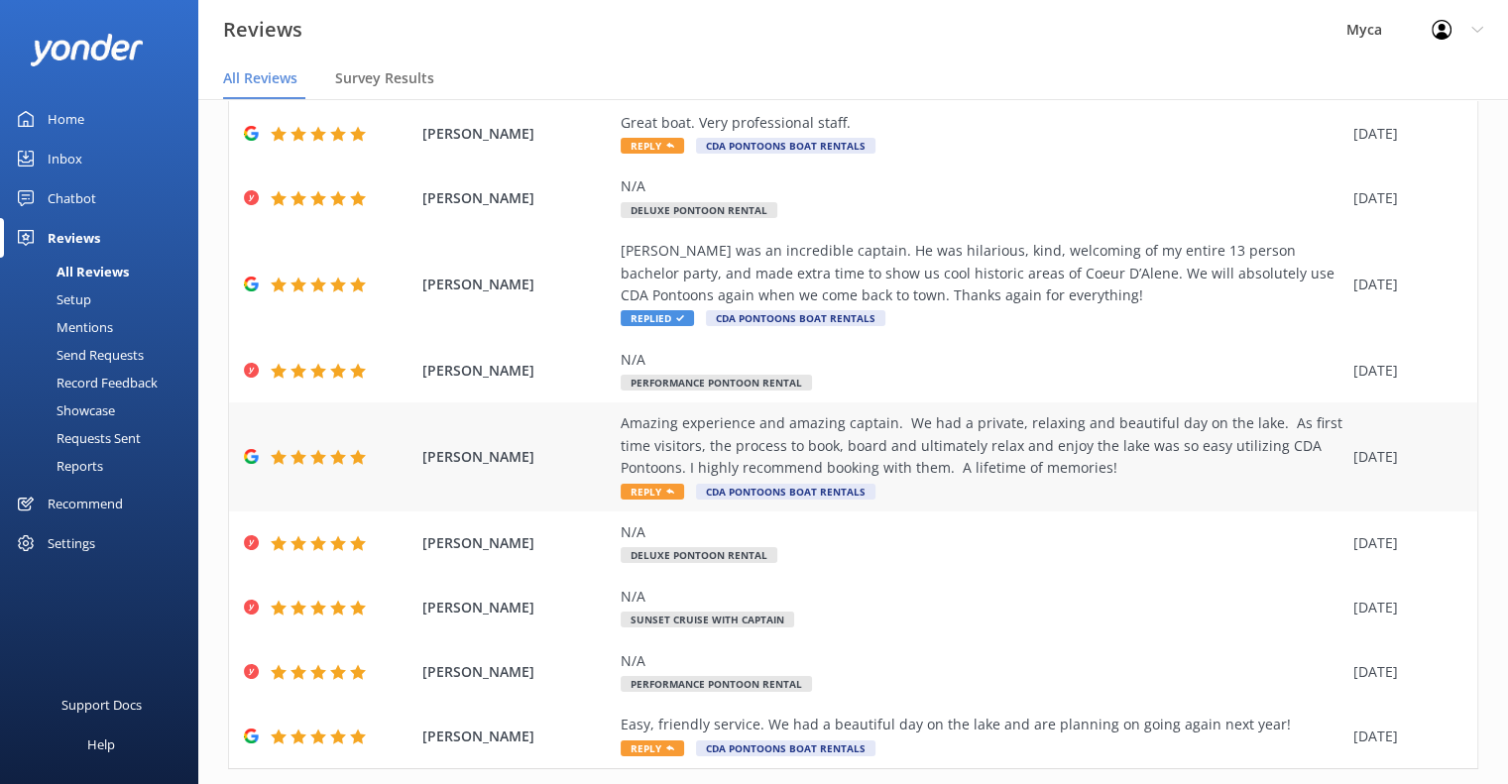
click at [666, 492] on icon at bounding box center [670, 492] width 8 height 8
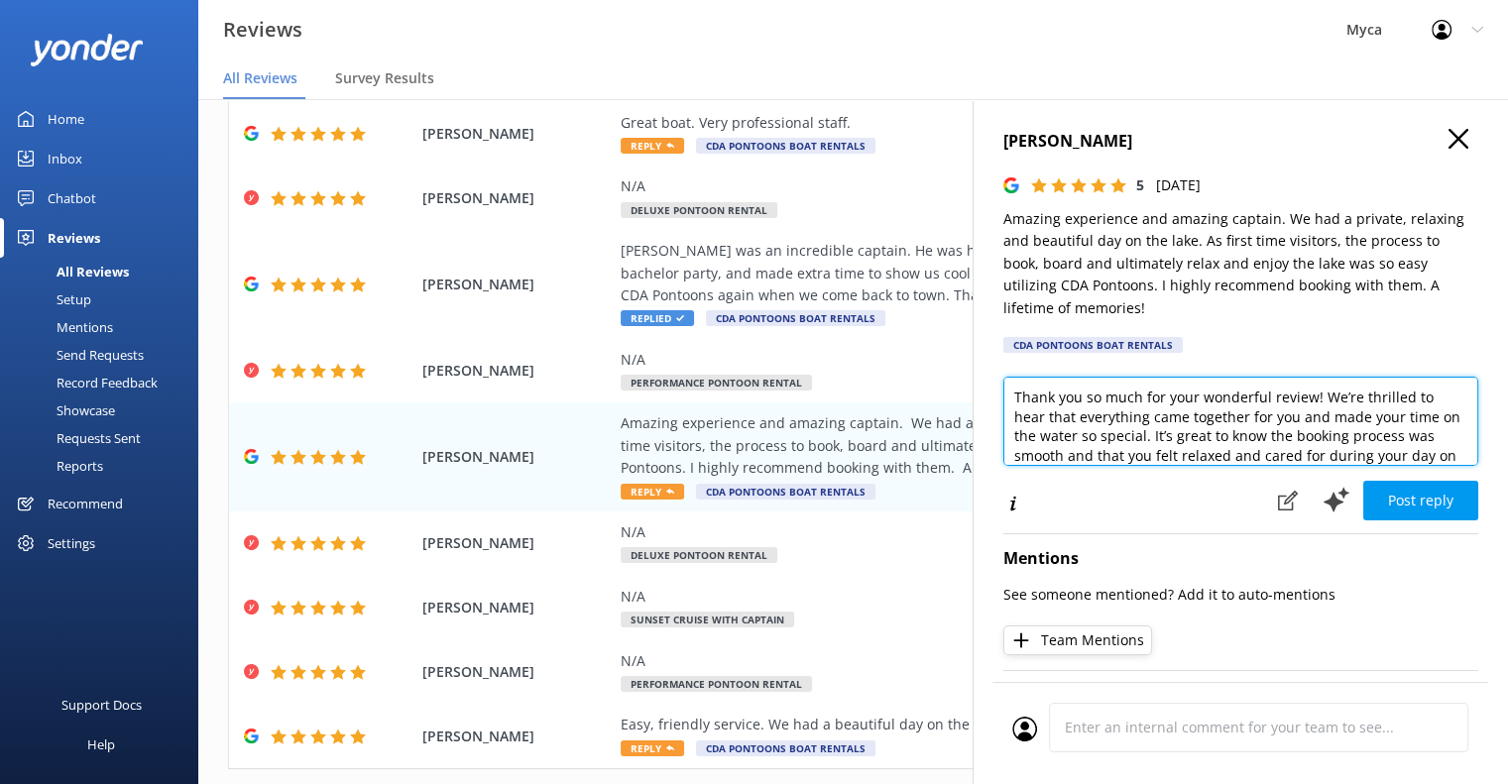
click at [1012, 399] on textarea "Thank you so much for your wonderful review! We’re thrilled to hear that everyt…" at bounding box center [1241, 421] width 475 height 89
drag, startPoint x: 1361, startPoint y: 396, endPoint x: 1058, endPoint y: 396, distance: 302.5
click at [1058, 396] on textarea "[PERSON_NAME], Thank you so much for your wonderful review! We’re thrilled to h…" at bounding box center [1241, 421] width 475 height 89
click at [1071, 419] on textarea "[PERSON_NAME], We’re thrilled to hear that everything came together for you and…" at bounding box center [1241, 421] width 475 height 89
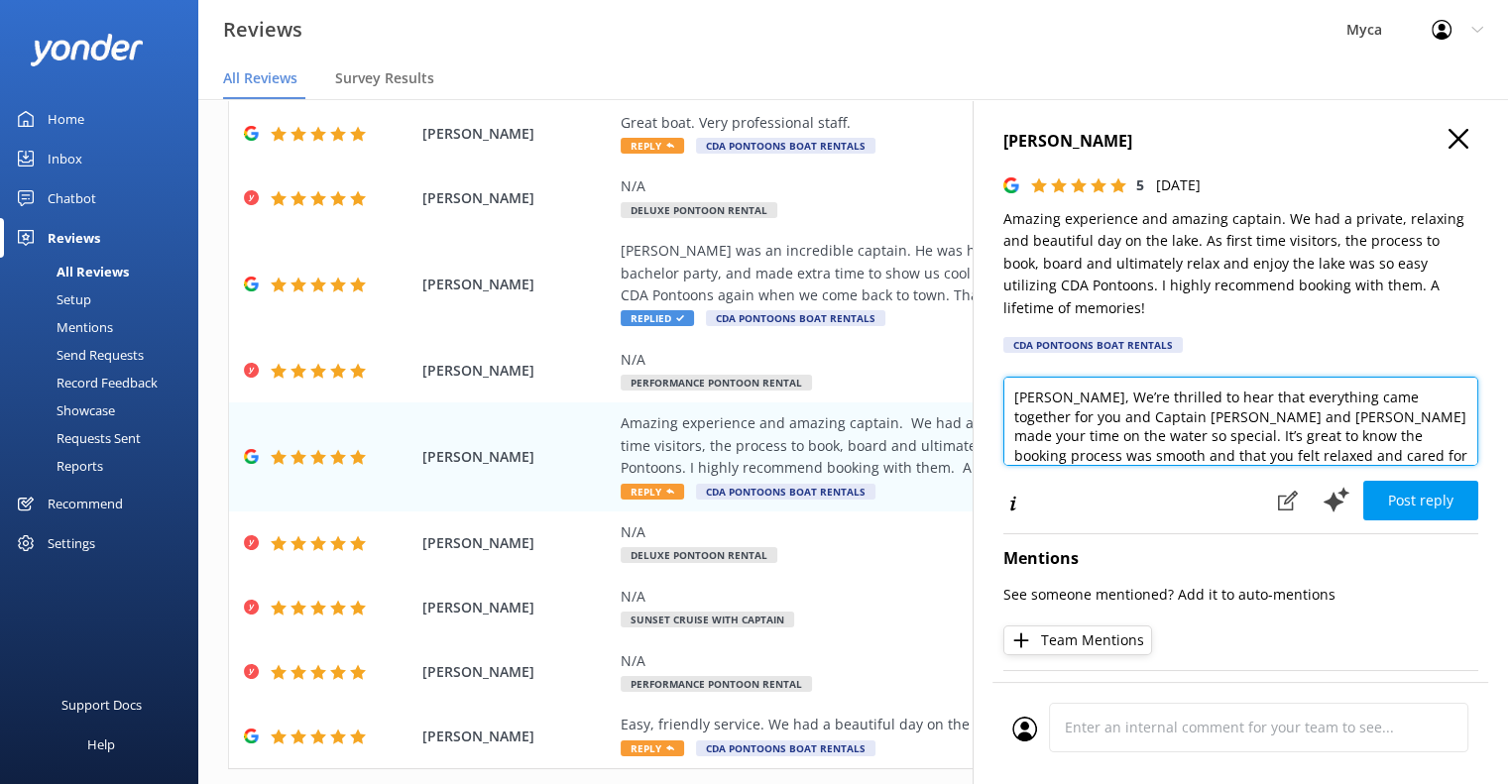
click at [1033, 440] on textarea "[PERSON_NAME], We’re thrilled to hear that everything came together for you and…" at bounding box center [1241, 421] width 475 height 89
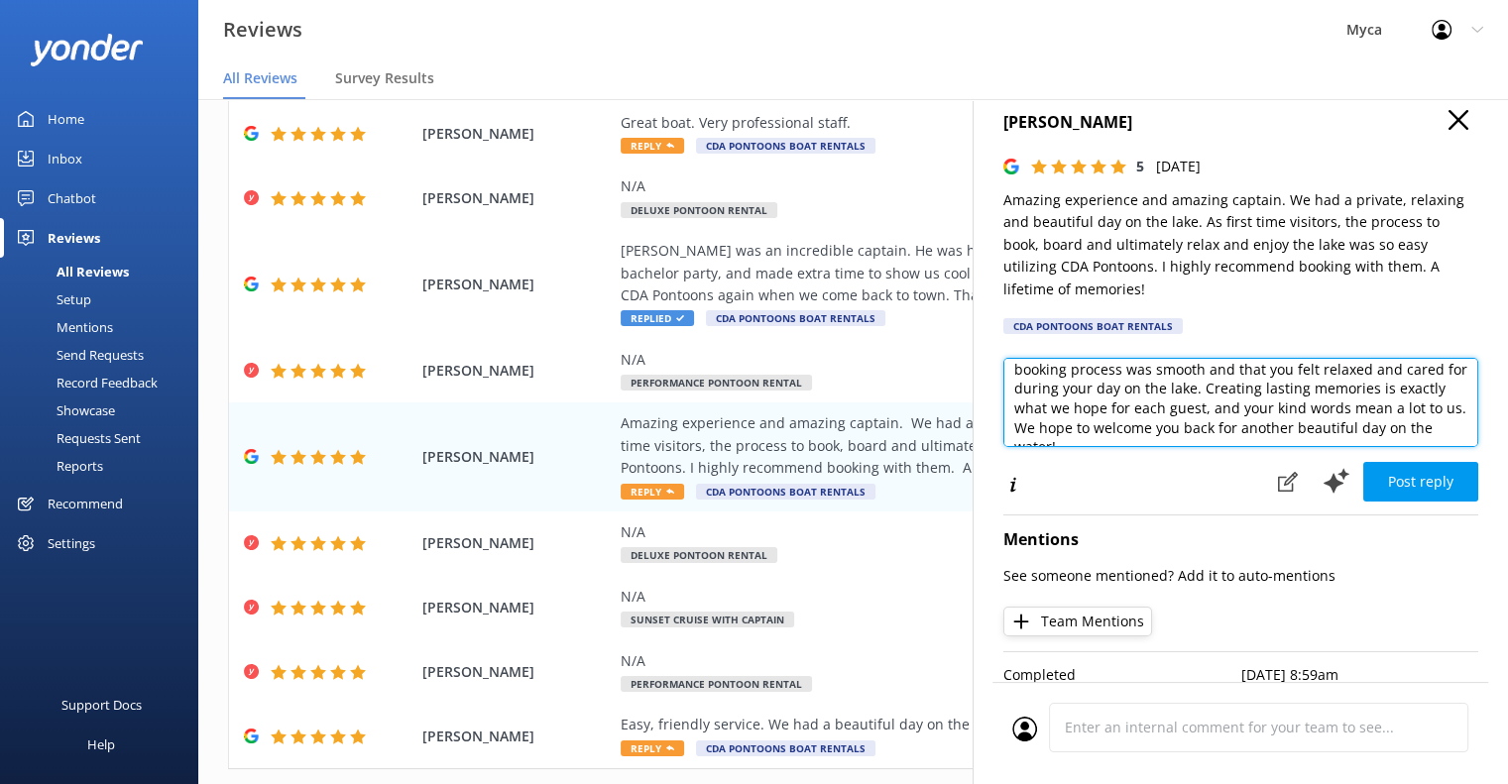
scroll to position [24, 0]
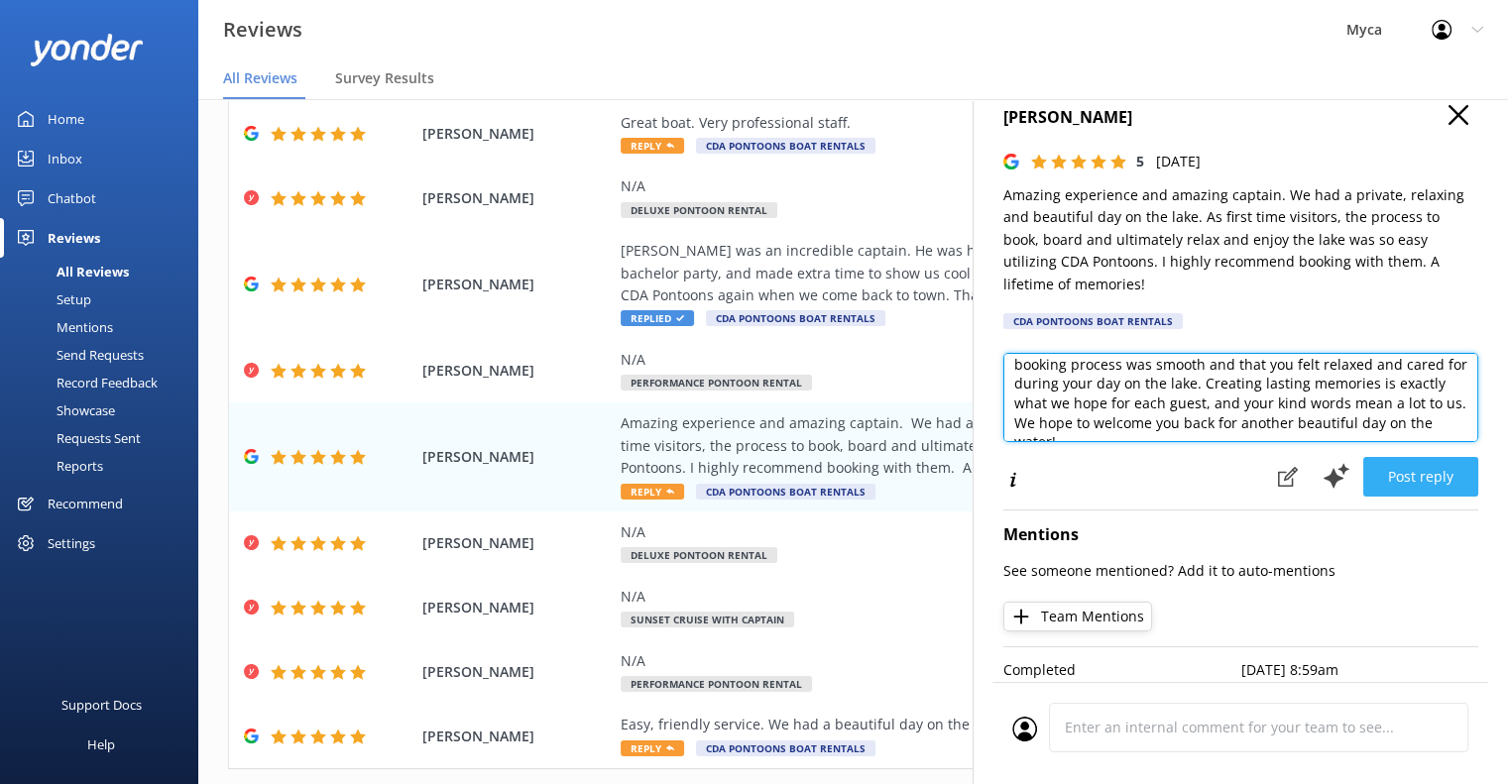
type textarea "[PERSON_NAME], We’re thrilled to hear that everything came together for you and…"
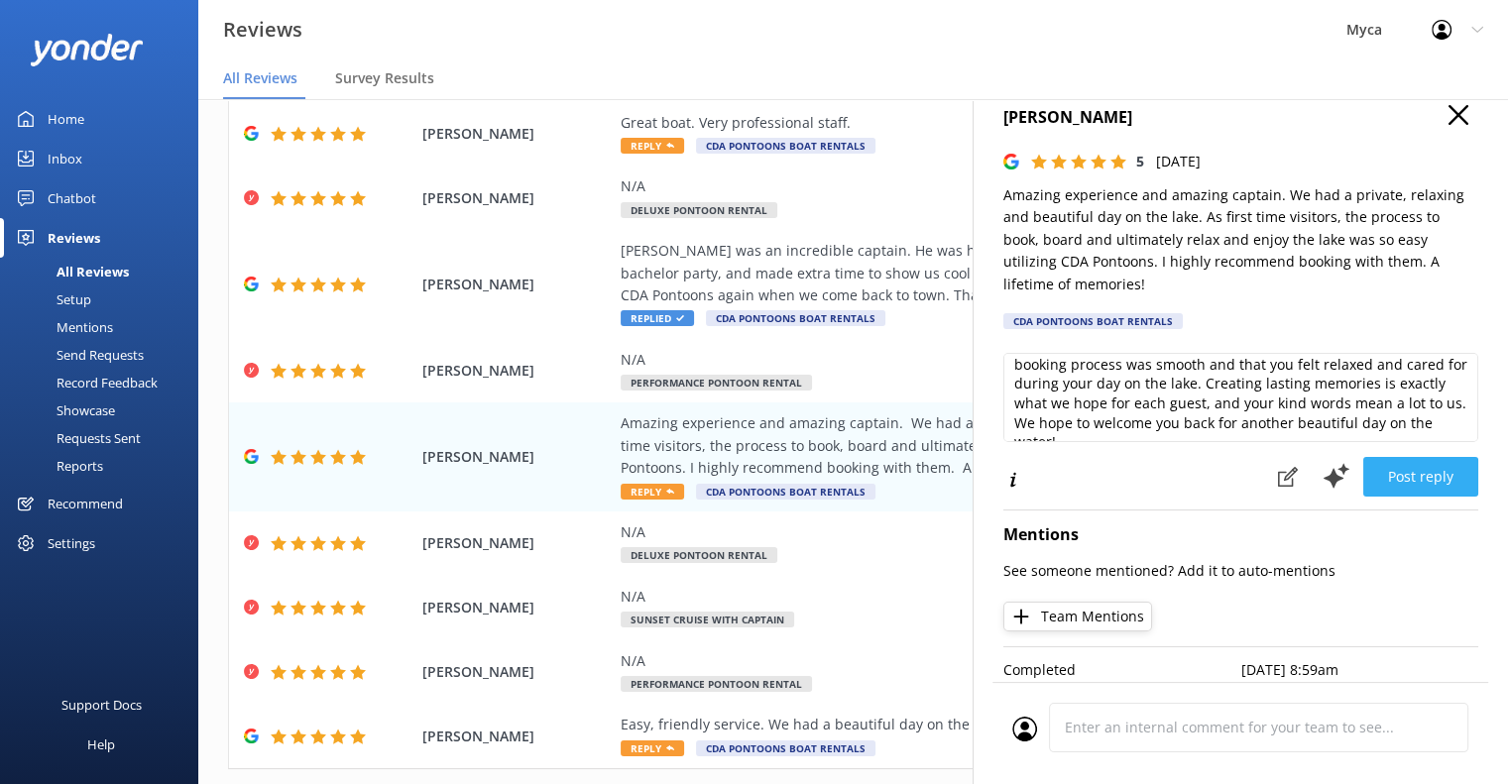
click at [1406, 475] on button "Post reply" at bounding box center [1421, 477] width 115 height 40
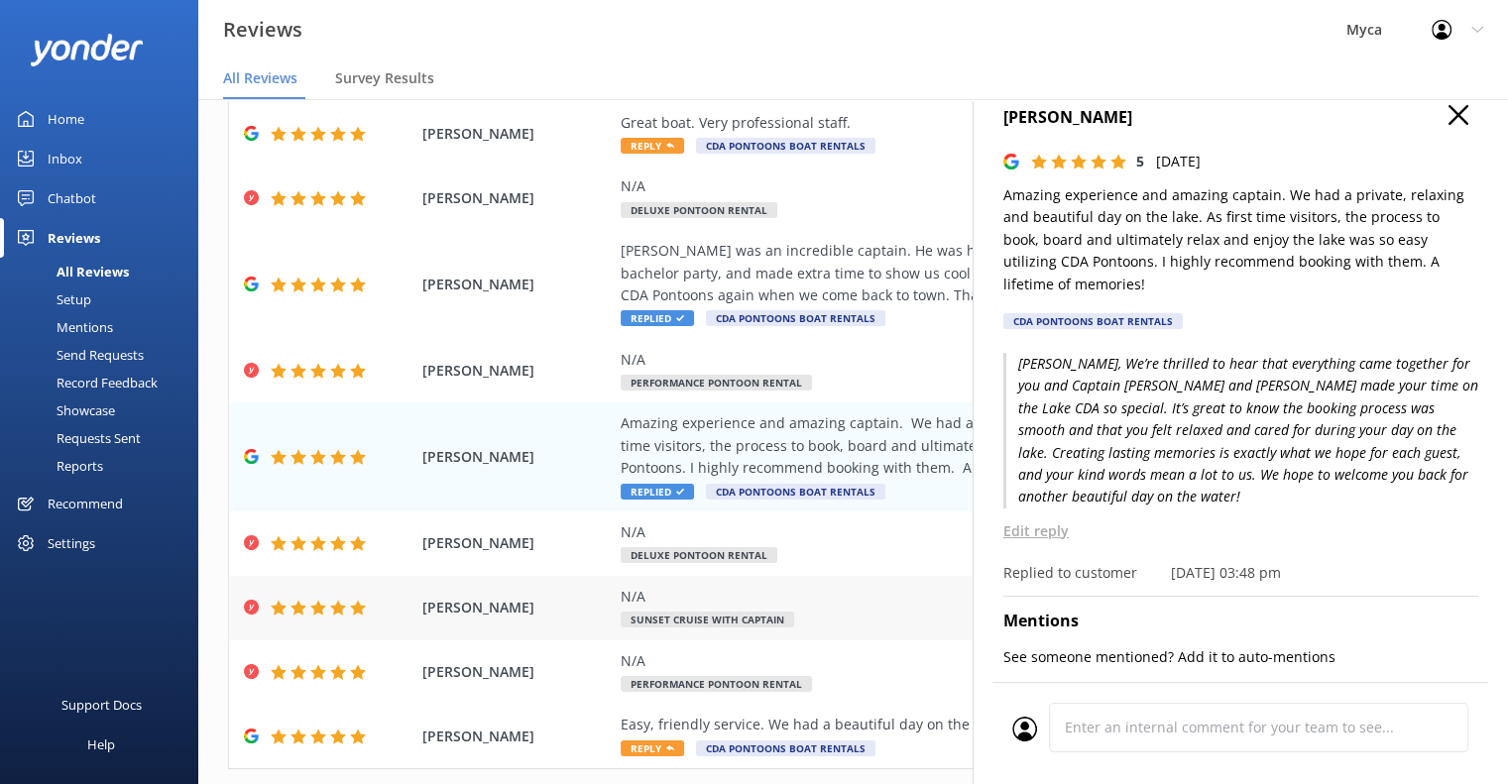
scroll to position [277, 0]
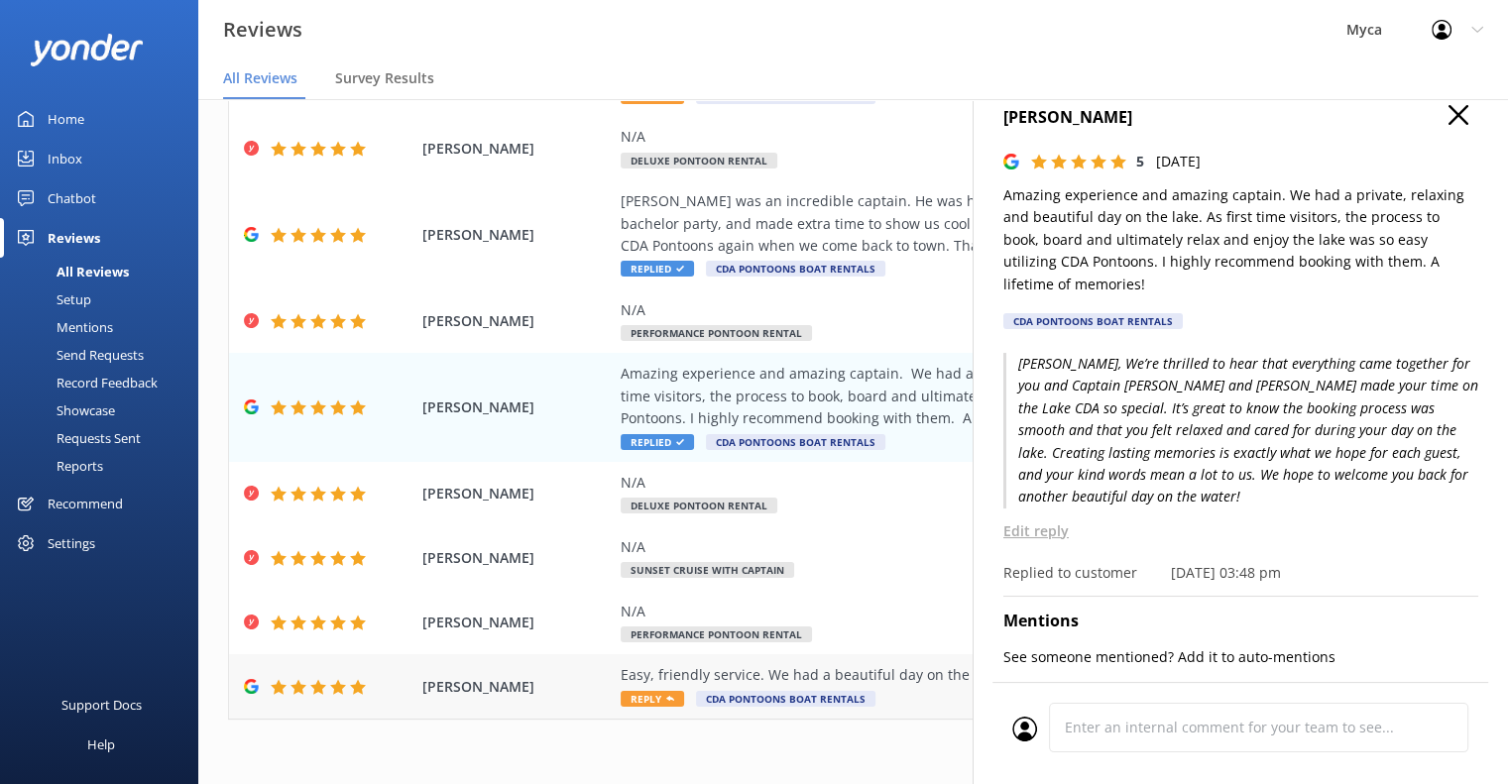
click at [661, 701] on span "Reply" at bounding box center [652, 699] width 63 height 16
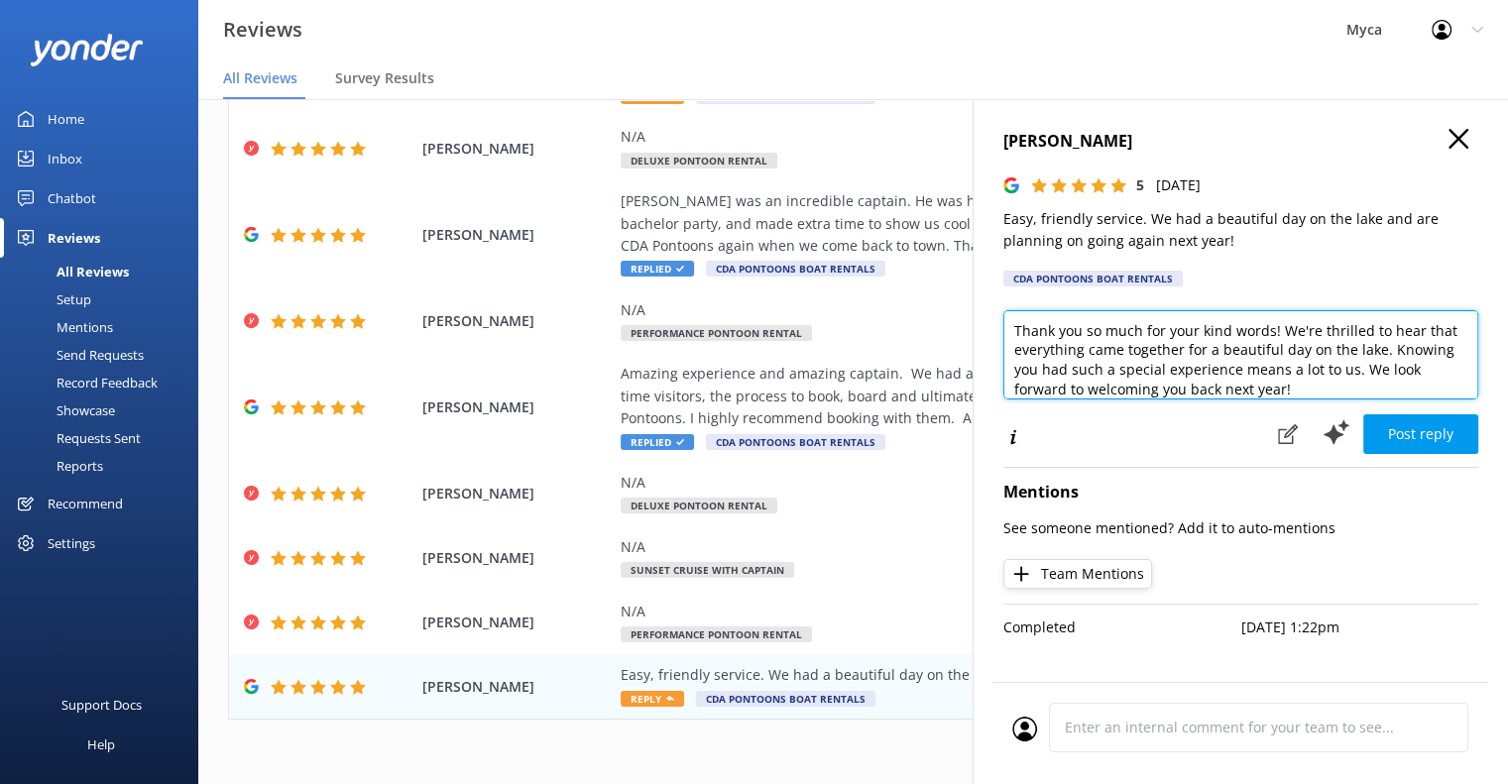
click at [1016, 332] on textarea "Thank you so much for your kind words! We're thrilled to hear that everything c…" at bounding box center [1241, 354] width 475 height 89
drag, startPoint x: 1221, startPoint y: 332, endPoint x: 1324, endPoint y: 335, distance: 103.2
click at [1324, 335] on textarea "Hi [PERSON_NAME], Thank you so much for your kind words! We're thrilled to hear…" at bounding box center [1241, 354] width 475 height 89
drag, startPoint x: 1095, startPoint y: 354, endPoint x: 1190, endPoint y: 367, distance: 96.1
click at [1190, 367] on textarea "Hi [PERSON_NAME], Thank you so much for coming back and sharing your experience…" at bounding box center [1241, 354] width 475 height 89
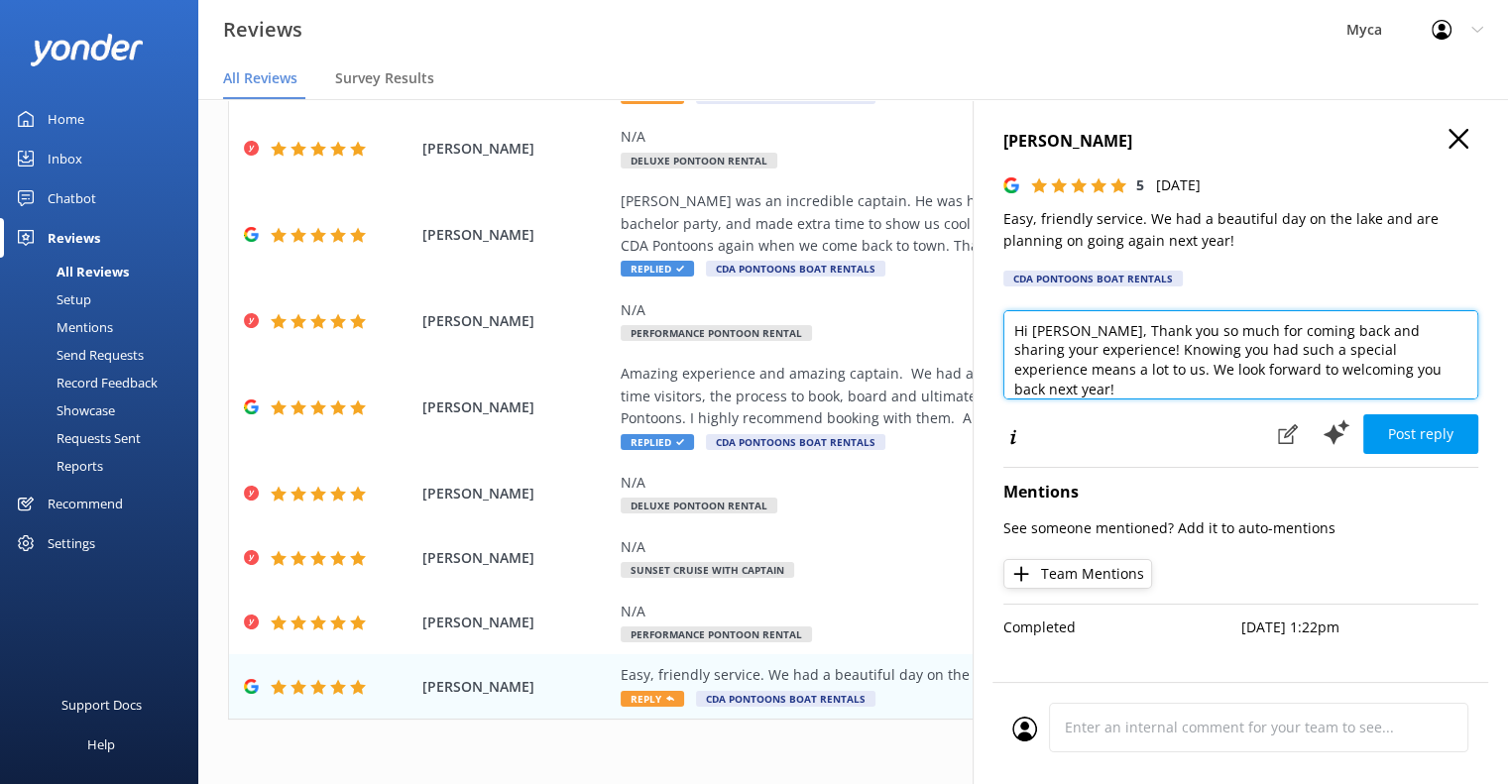
click at [1256, 351] on textarea "Hi [PERSON_NAME], Thank you so much for coming back and sharing your experience…" at bounding box center [1241, 354] width 475 height 89
type textarea "Hi [PERSON_NAME], Thank you so much for coming back and sharing your experience…"
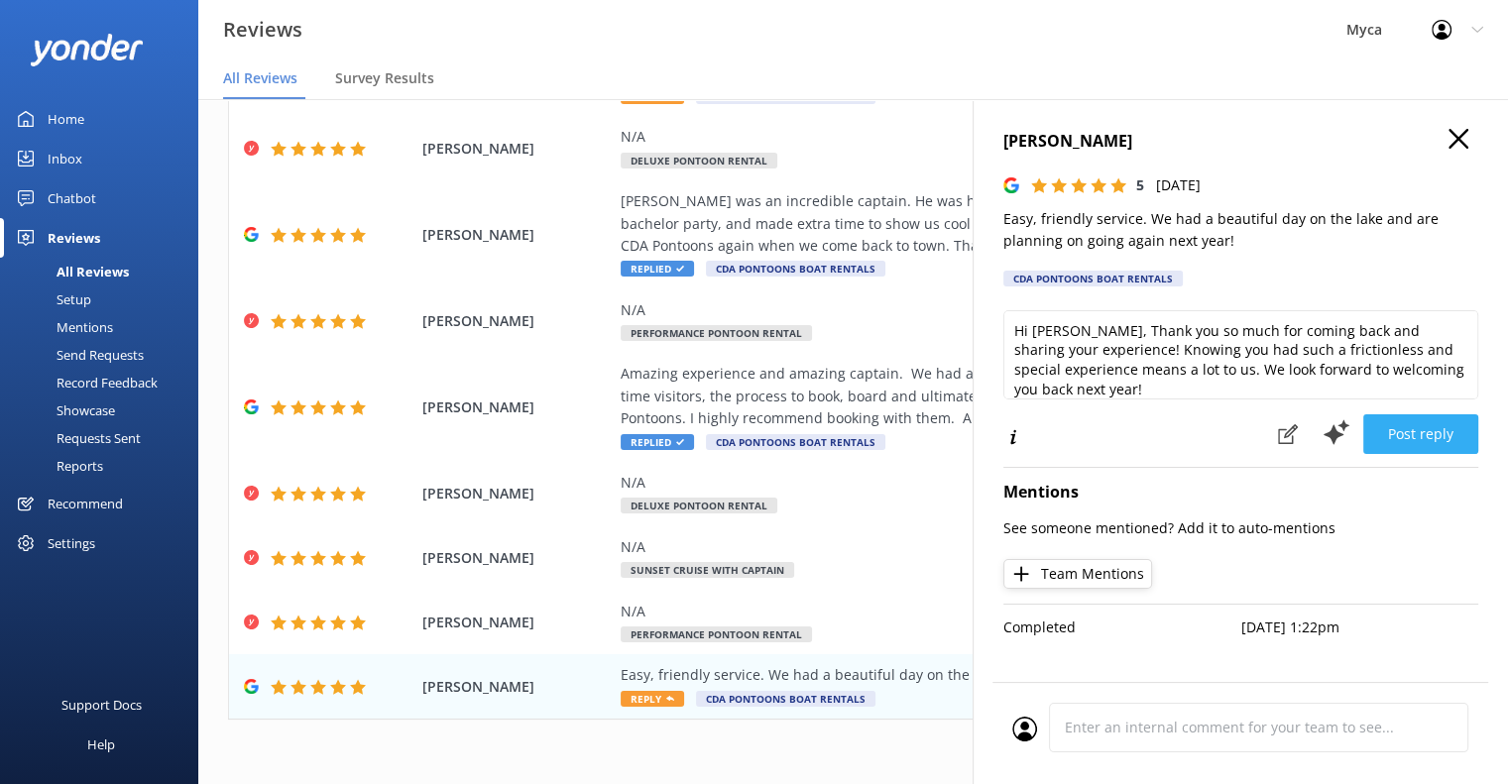
click at [1423, 431] on button "Post reply" at bounding box center [1421, 435] width 115 height 40
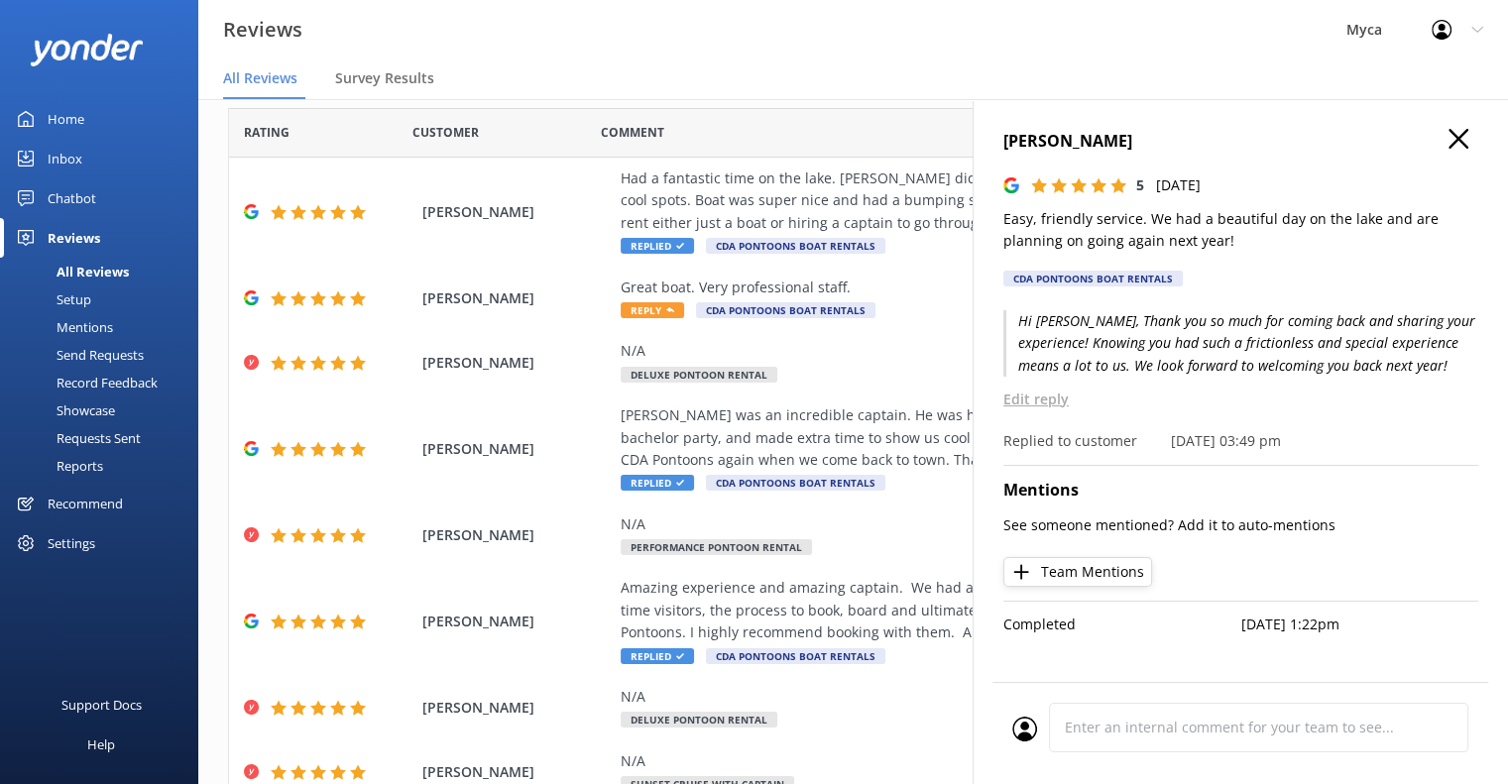
scroll to position [4, 0]
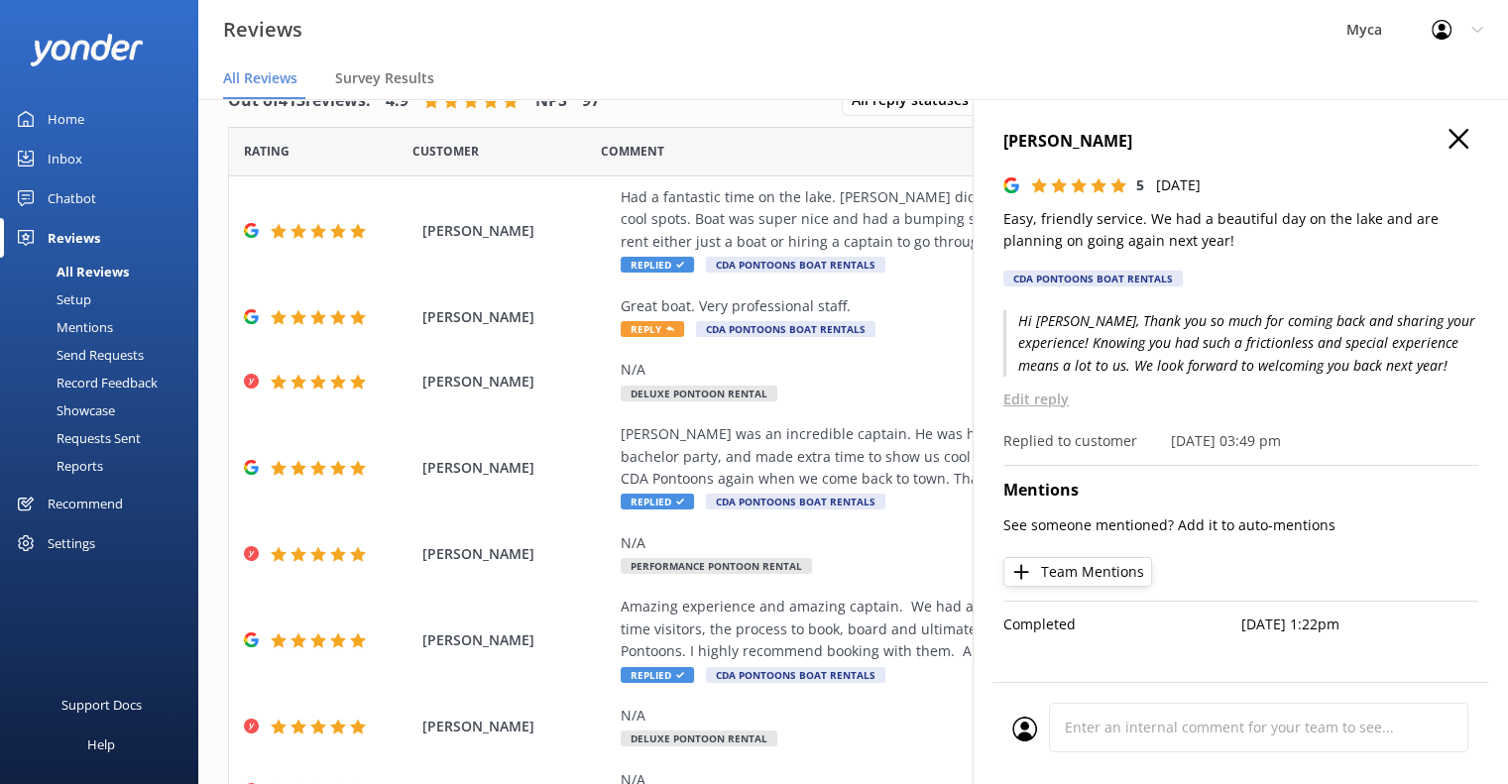
click at [1458, 138] on use "button" at bounding box center [1459, 139] width 20 height 20
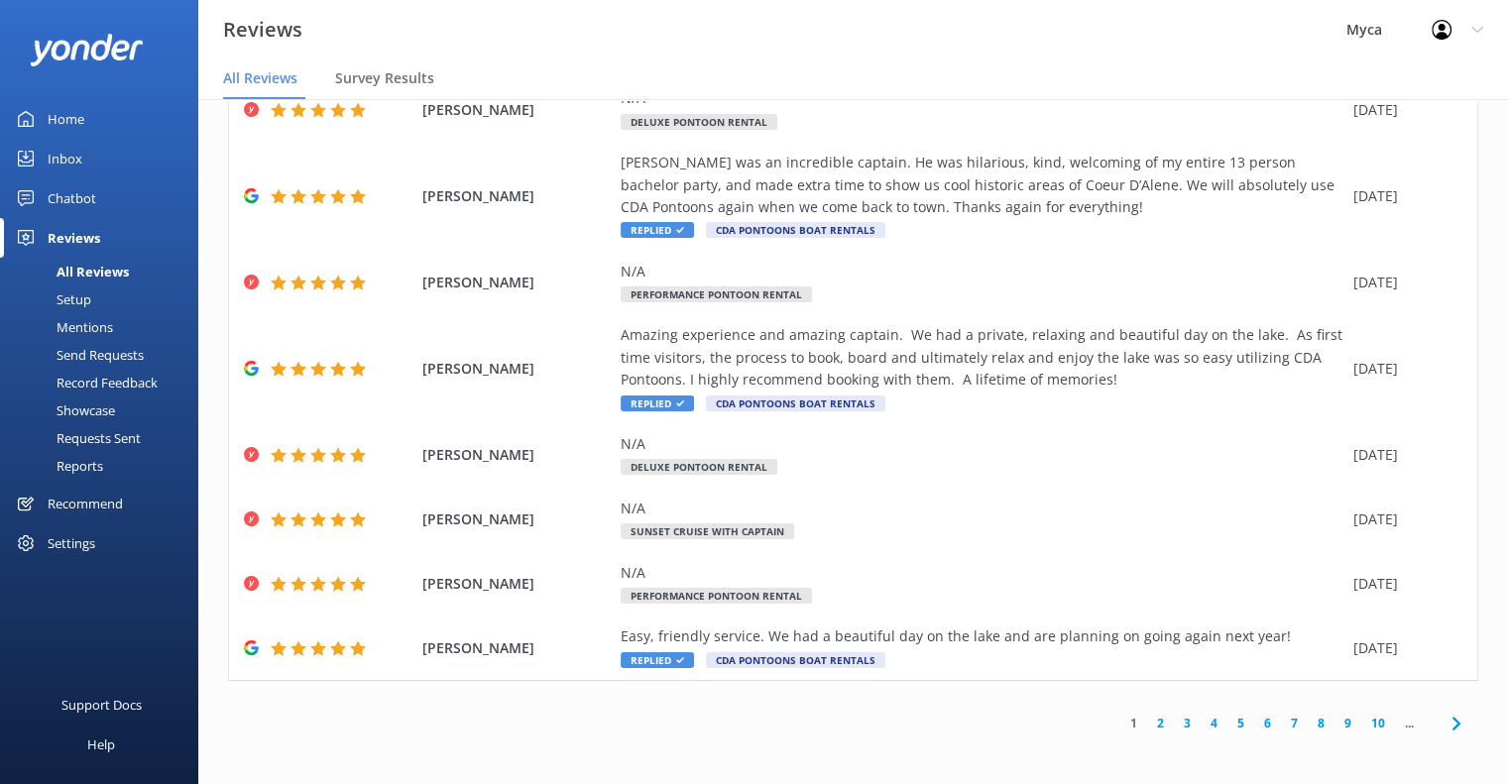
scroll to position [40, 0]
click at [1148, 723] on link "2" at bounding box center [1160, 722] width 27 height 19
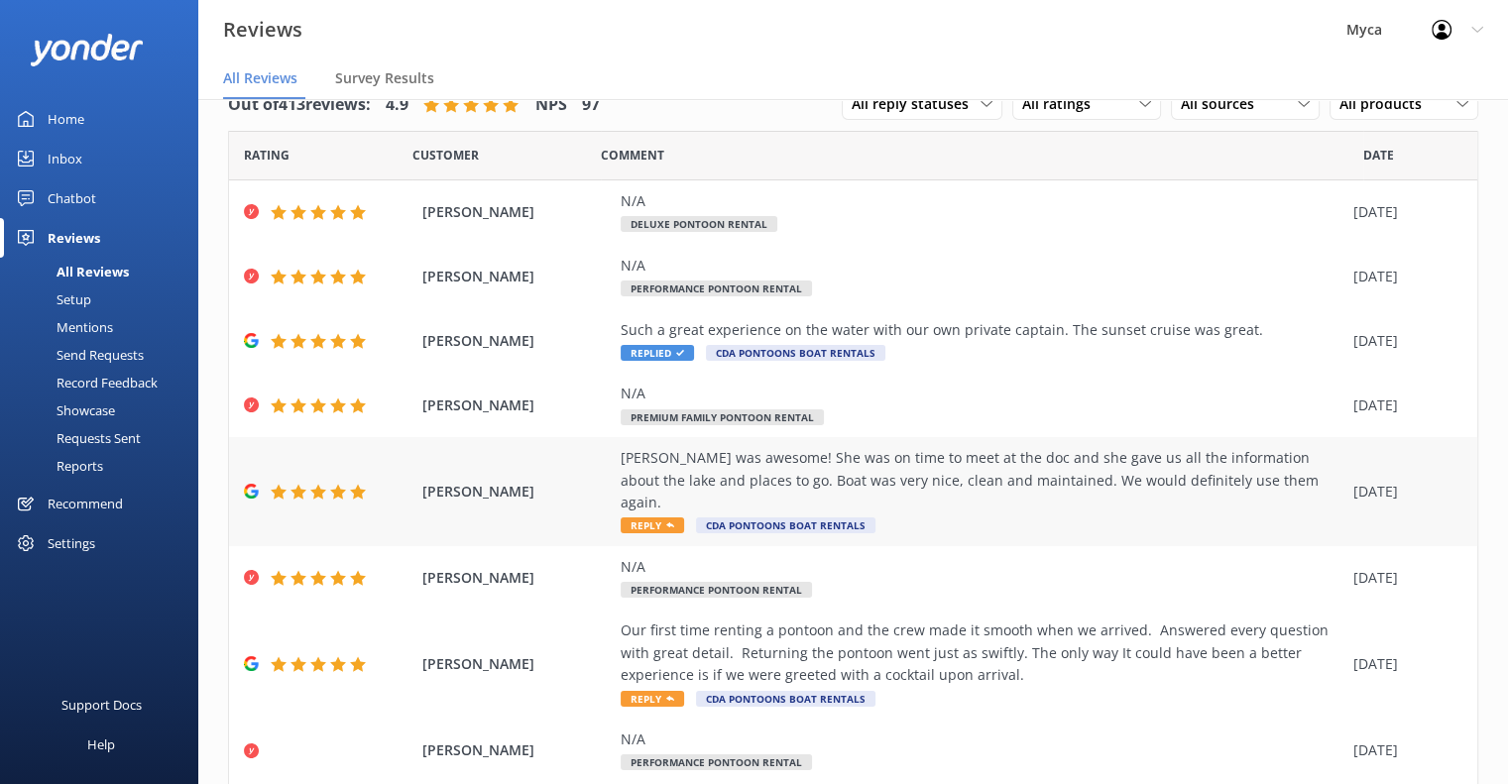
click at [670, 522] on icon at bounding box center [670, 526] width 8 height 8
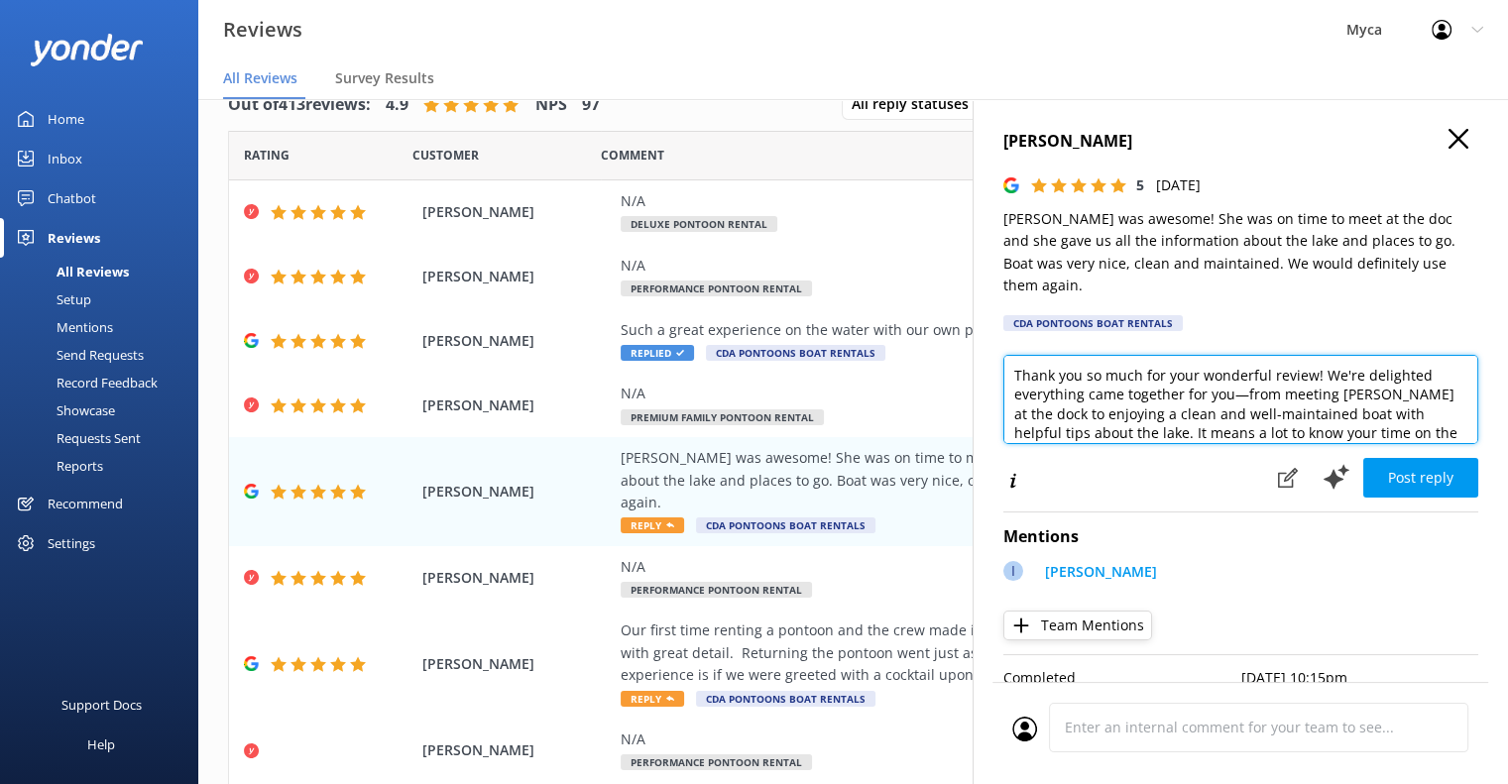
click at [1012, 355] on textarea "Thank you so much for your wonderful review! We're delighted everything came to…" at bounding box center [1241, 399] width 475 height 89
drag, startPoint x: 1350, startPoint y: 353, endPoint x: 1204, endPoint y: 353, distance: 145.8
click at [1204, 355] on textarea "[PERSON_NAME], Thank you so much for your wonderful review! We're delighted eve…" at bounding box center [1241, 399] width 475 height 89
click at [1043, 381] on textarea "[PERSON_NAME], Thank you so much for taking the time to recognize [PERSON_NAME]…" at bounding box center [1241, 399] width 475 height 89
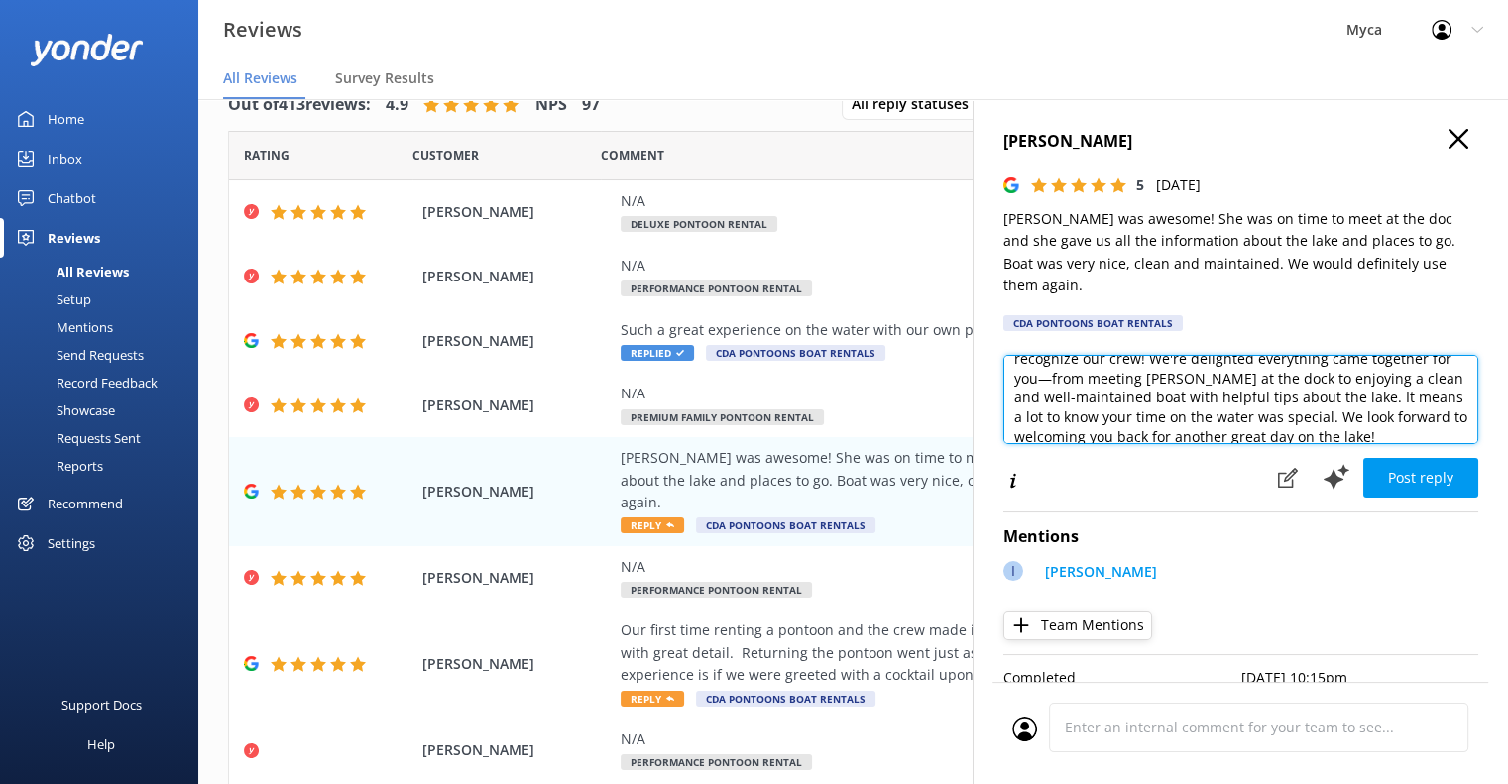
scroll to position [44, 0]
drag, startPoint x: 1332, startPoint y: 369, endPoint x: 1276, endPoint y: 384, distance: 57.5
click at [1276, 384] on textarea "[PERSON_NAME], Thank you so much for taking the time to recognize our crew! We'…" at bounding box center [1241, 399] width 475 height 89
click at [1390, 404] on textarea "[PERSON_NAME], Thank you so much for taking the time to recognize our crew! We'…" at bounding box center [1241, 399] width 475 height 89
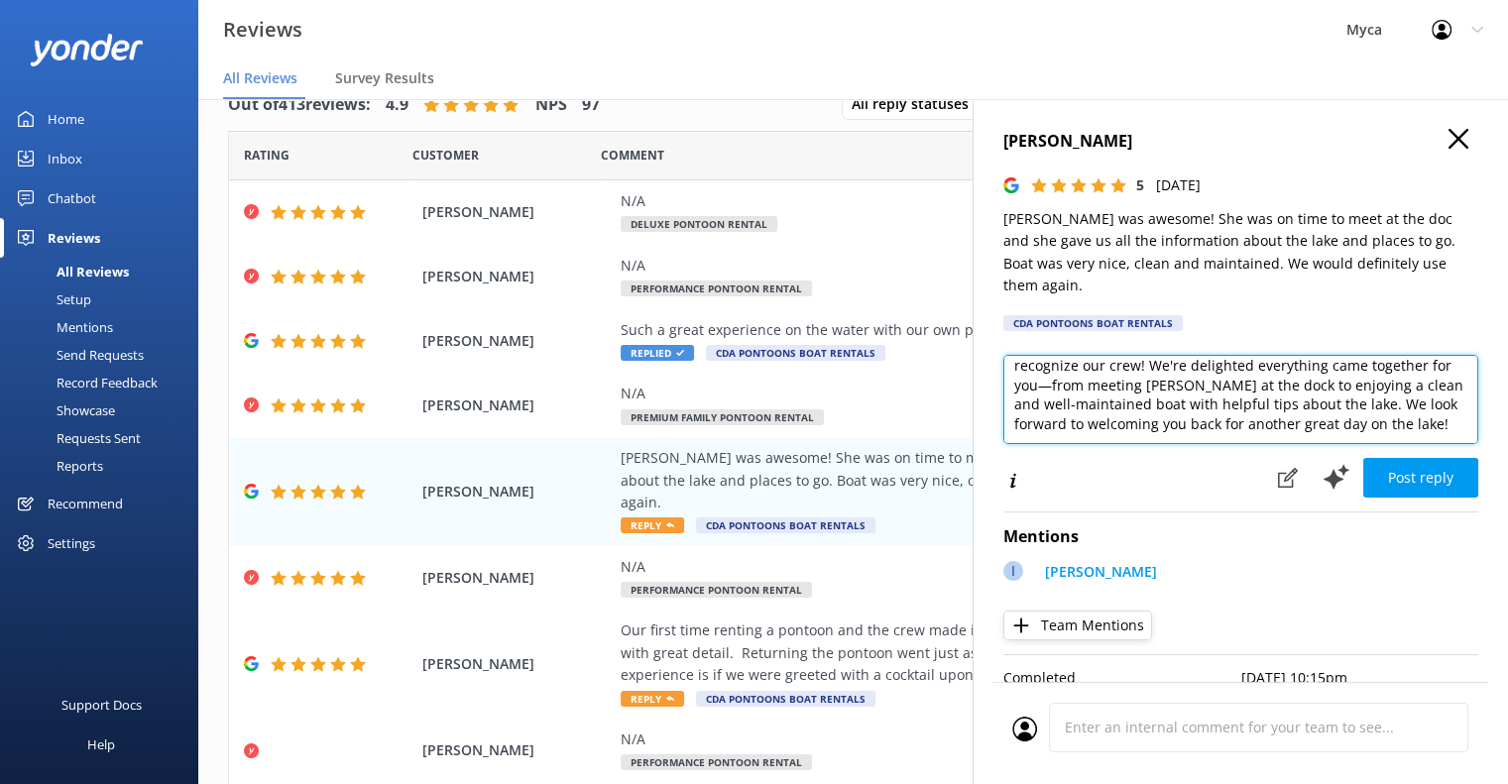
click at [1390, 404] on textarea "[PERSON_NAME], Thank you so much for taking the time to recognize our crew! We'…" at bounding box center [1241, 399] width 475 height 89
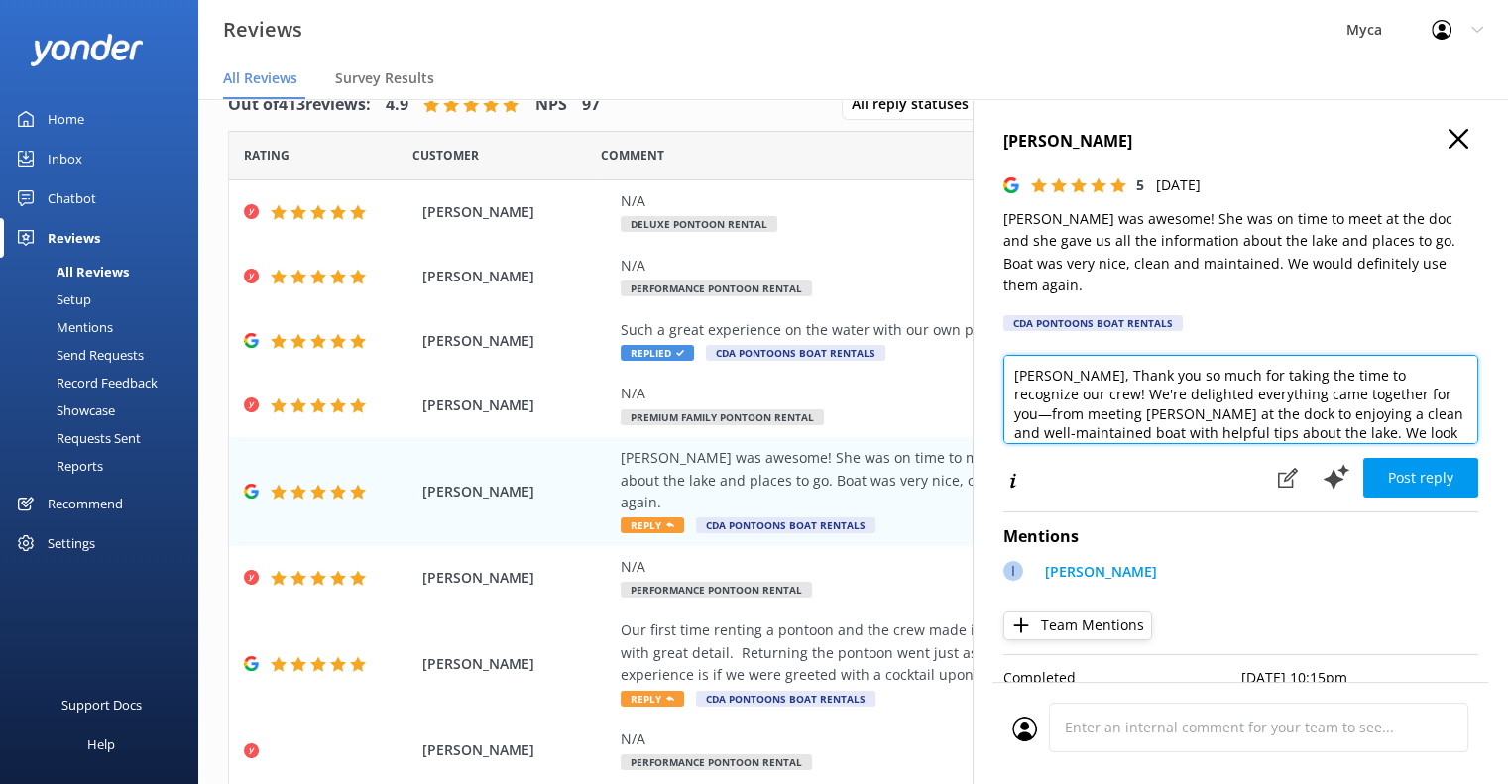
click at [1385, 377] on textarea "[PERSON_NAME], Thank you so much for taking the time to recognize our crew! We'…" at bounding box center [1241, 399] width 475 height 89
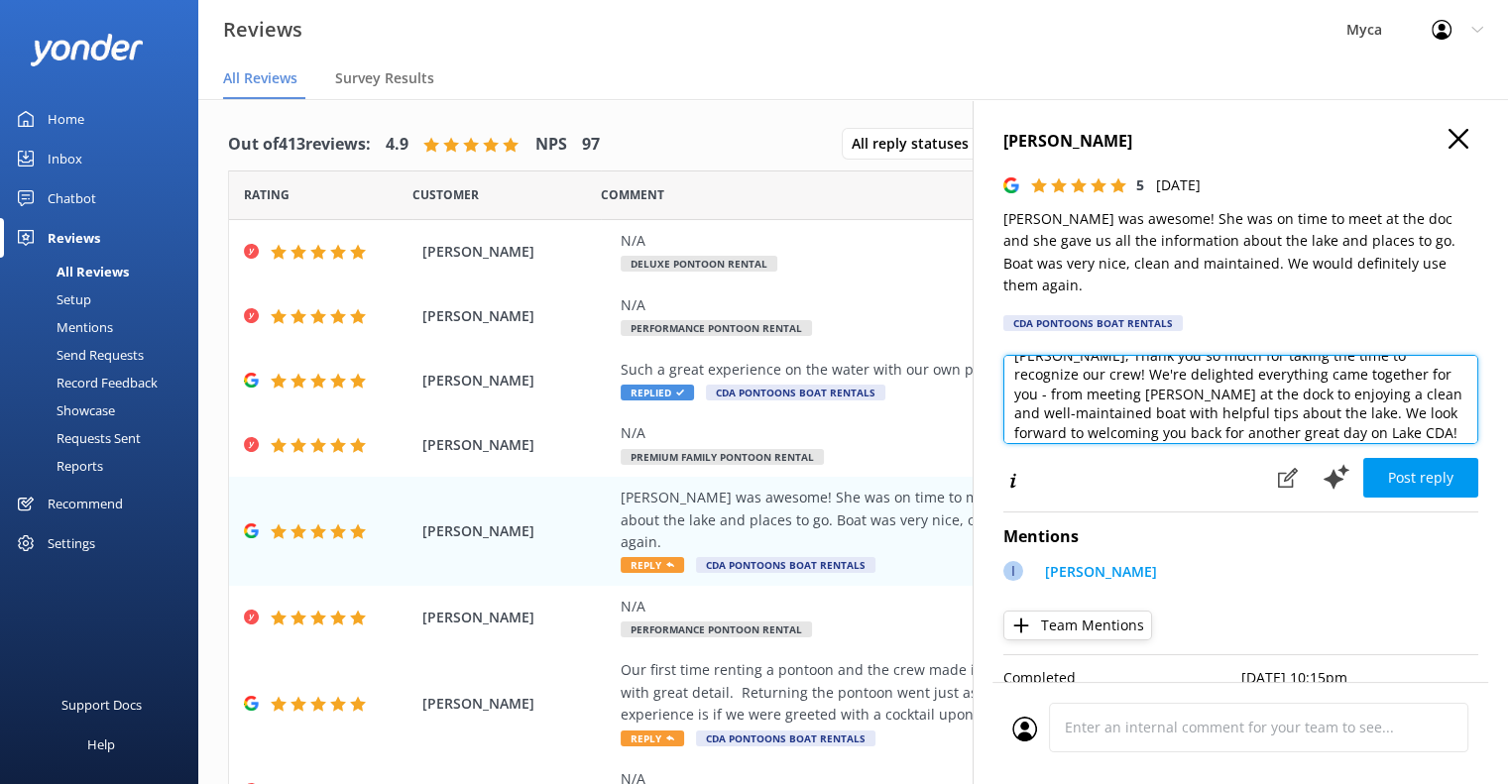
scroll to position [24, 0]
click at [1273, 388] on textarea "[PERSON_NAME], Thank you so much for taking the time to recognize our crew! We'…" at bounding box center [1241, 399] width 475 height 89
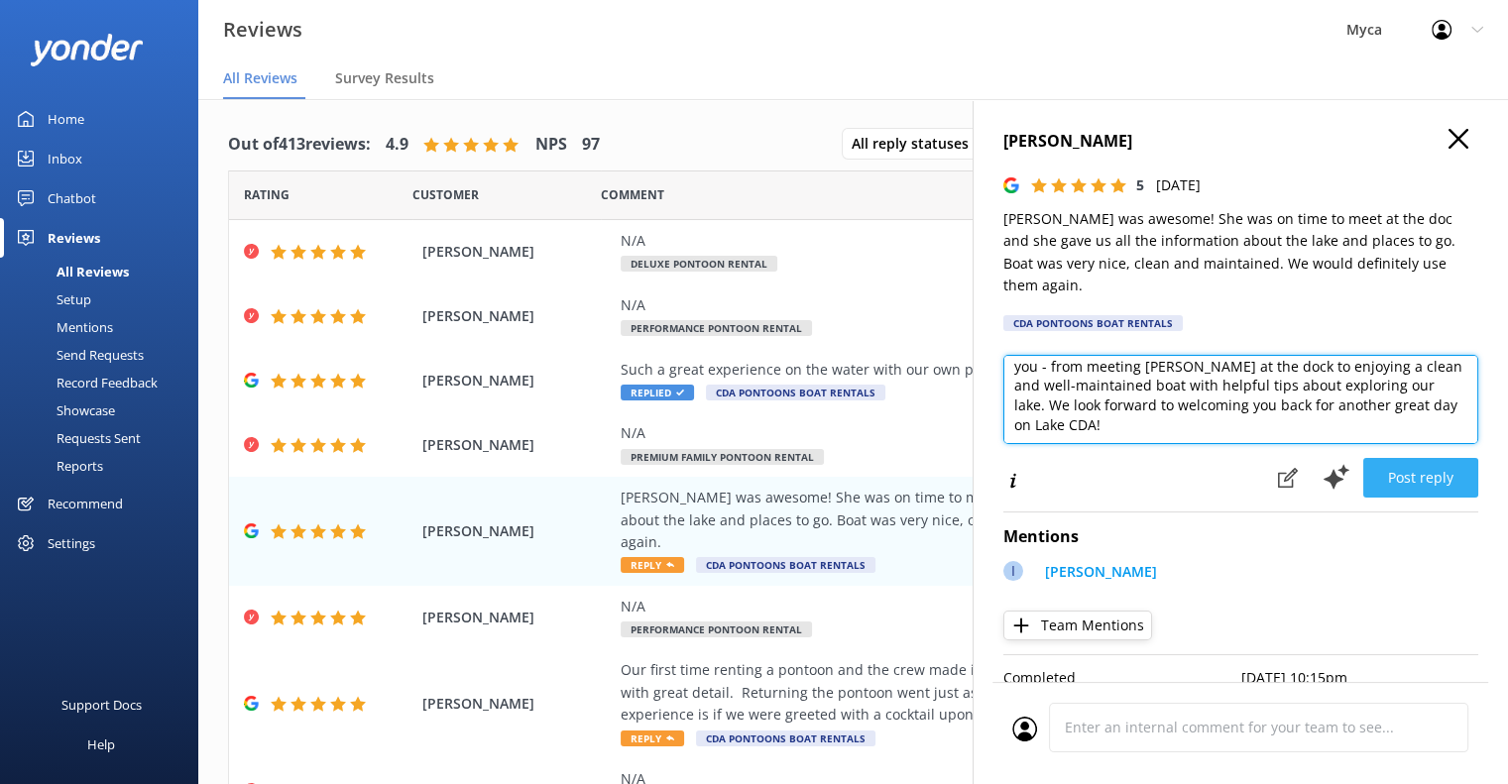
type textarea "[PERSON_NAME], Thank you so much for taking the time to recognize our crew! We'…"
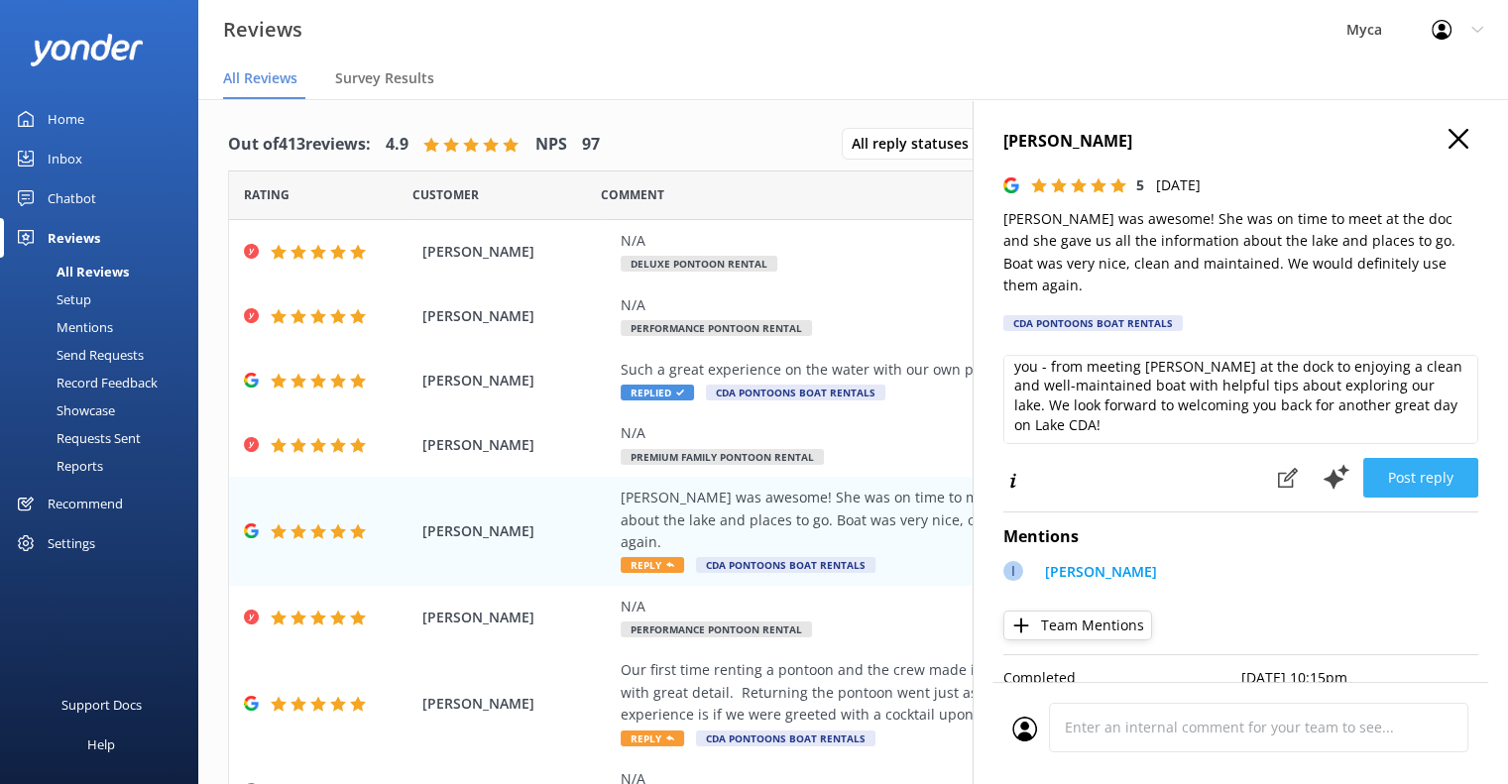
click at [1416, 458] on button "Post reply" at bounding box center [1421, 478] width 115 height 40
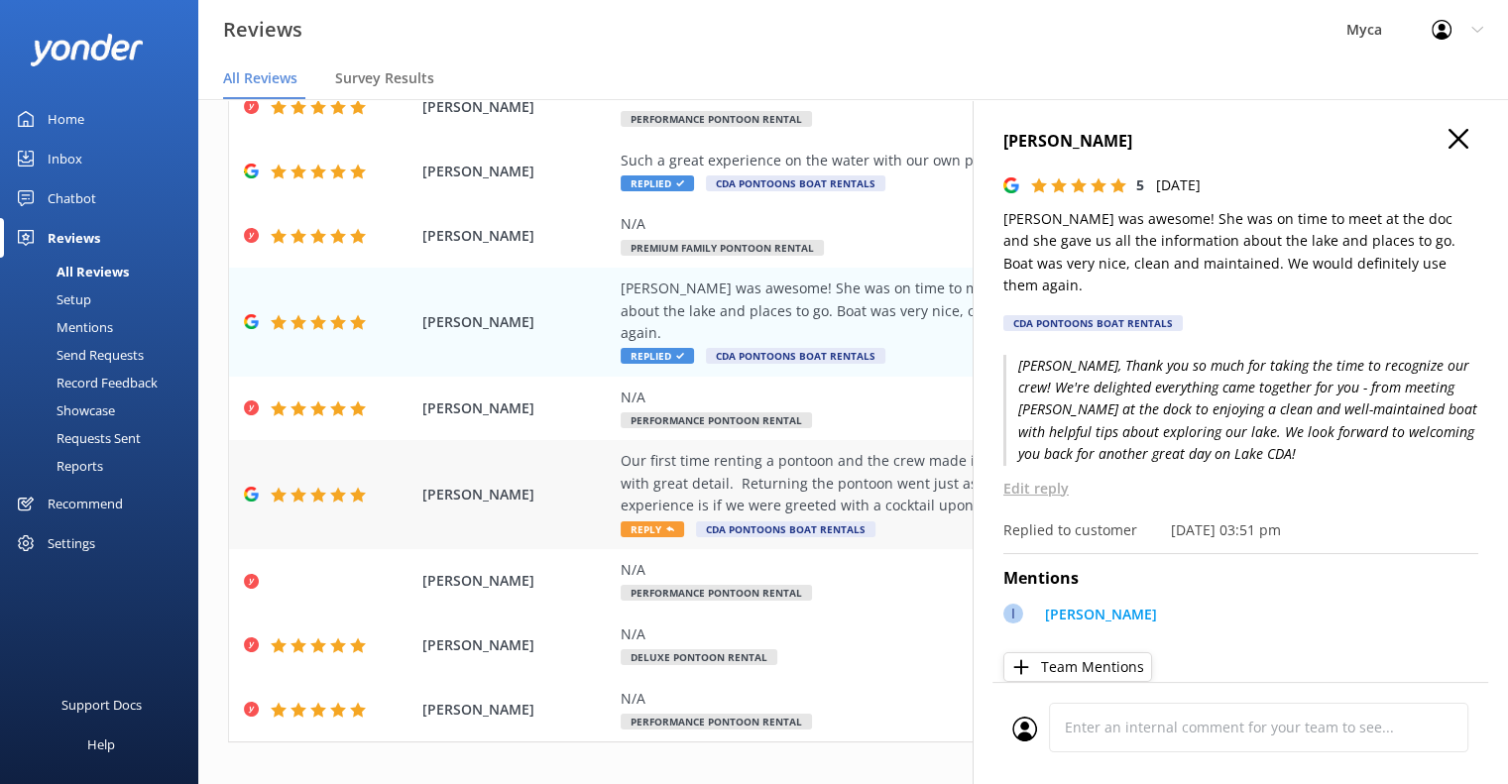
scroll to position [210, 0]
click at [662, 521] on span "Reply" at bounding box center [652, 529] width 63 height 16
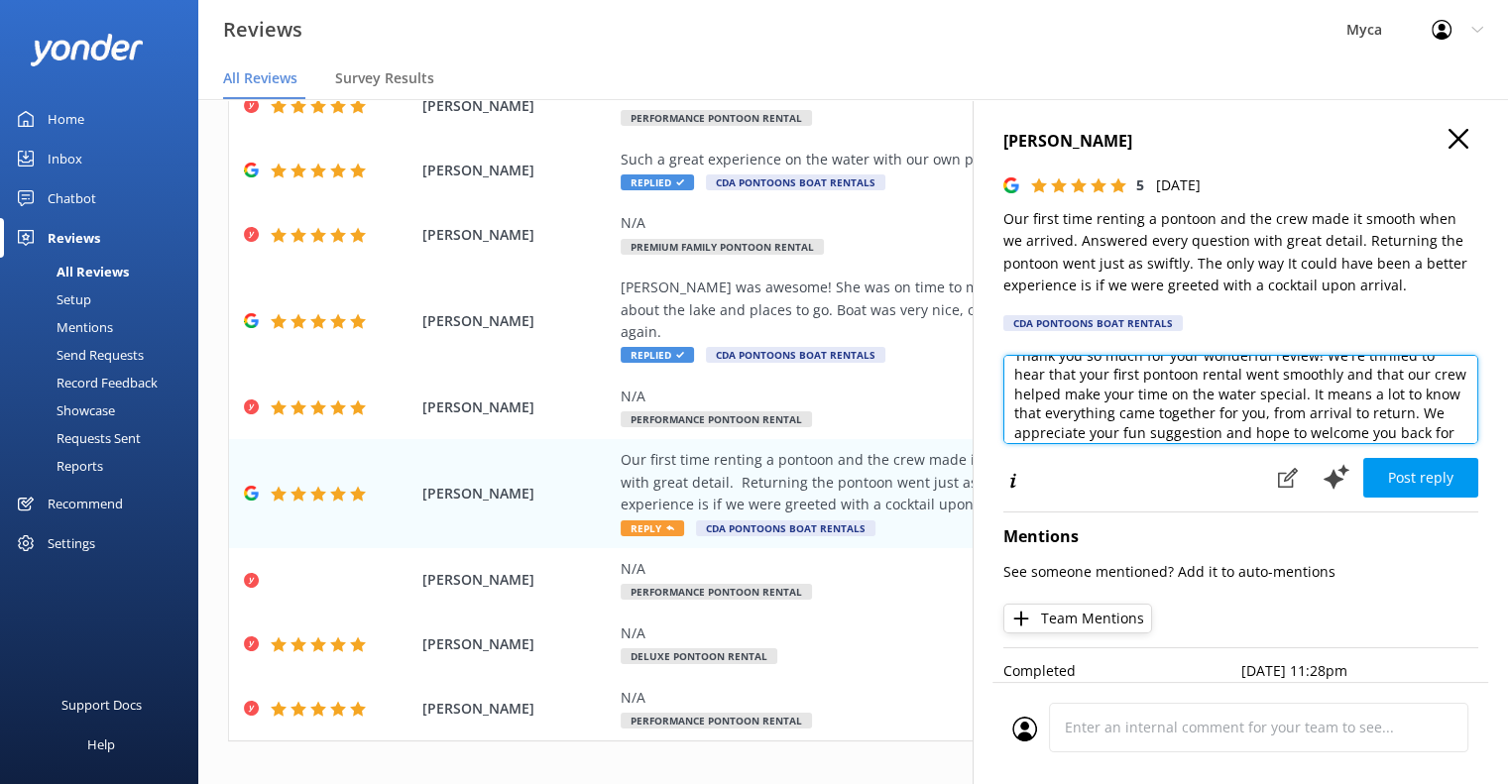
scroll to position [0, 0]
click at [1016, 371] on textarea "Thank you so much for your wonderful review! We're thrilled to hear that your f…" at bounding box center [1241, 399] width 475 height 89
drag, startPoint x: 1377, startPoint y: 379, endPoint x: 1230, endPoint y: 376, distance: 146.8
click at [1230, 376] on textarea "Hi [PERSON_NAME], thank you so much for your wonderful review! We're thrilled t…" at bounding box center [1241, 399] width 475 height 89
click at [1032, 435] on textarea "Hi [PERSON_NAME], thank you so much for sharing your frictionless experience! W…" at bounding box center [1241, 399] width 475 height 89
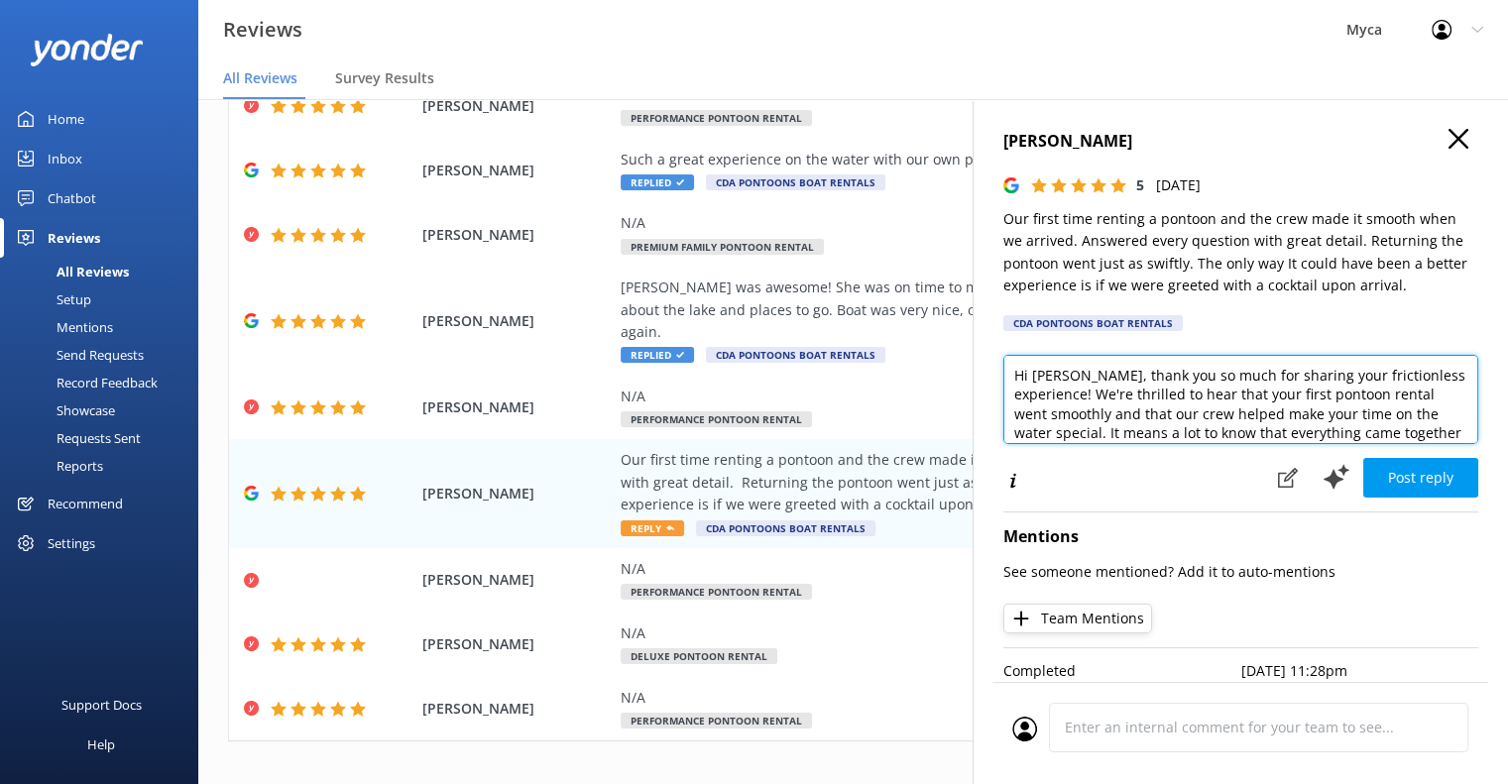
click at [1032, 435] on textarea "Hi [PERSON_NAME], thank you so much for sharing your frictionless experience! W…" at bounding box center [1241, 399] width 475 height 89
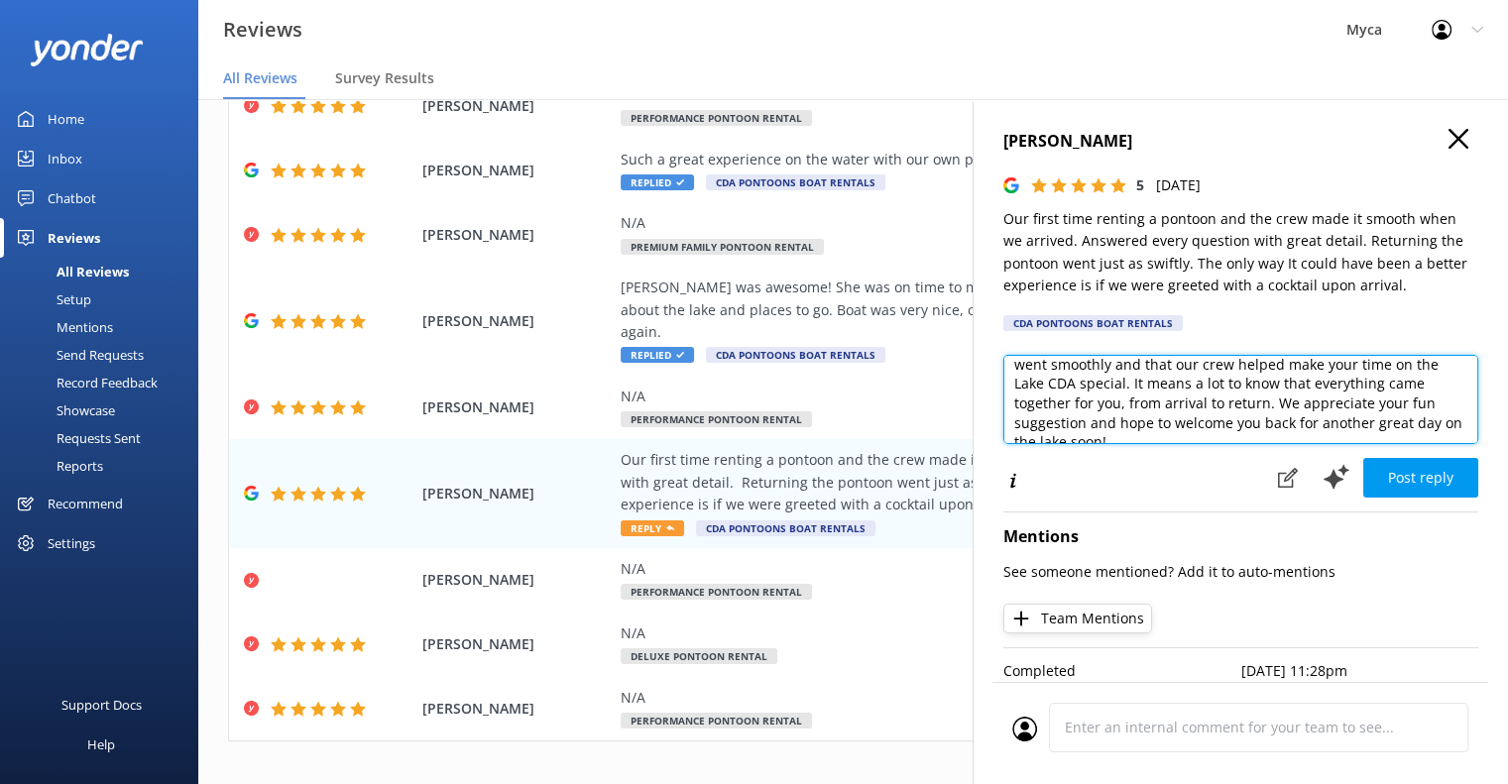
drag, startPoint x: 1270, startPoint y: 407, endPoint x: 1131, endPoint y: 384, distance: 141.7
click at [1131, 384] on textarea "Hi [PERSON_NAME], thank you so much for sharing your frictionless experience! W…" at bounding box center [1241, 399] width 475 height 89
click at [1353, 408] on textarea "Hi [PERSON_NAME], thank you so much for sharing your frictionless experience! W…" at bounding box center [1241, 399] width 475 height 89
click at [1080, 404] on textarea "Hi [PERSON_NAME], thank you so much for sharing your frictionless experience! W…" at bounding box center [1241, 399] width 475 height 89
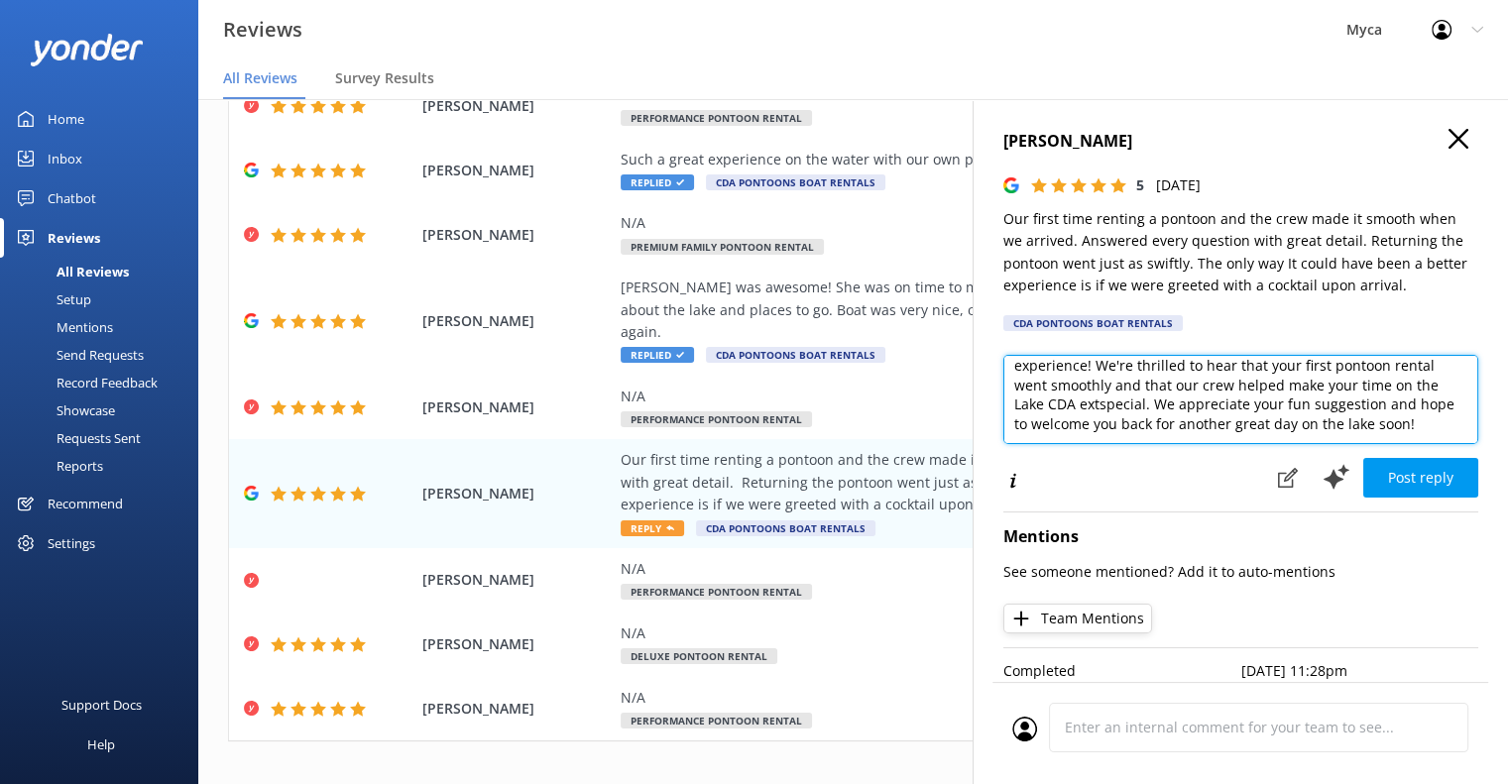
scroll to position [48, 0]
type textarea "Hi [PERSON_NAME], thank you so much for sharing your frictionless experience! W…"
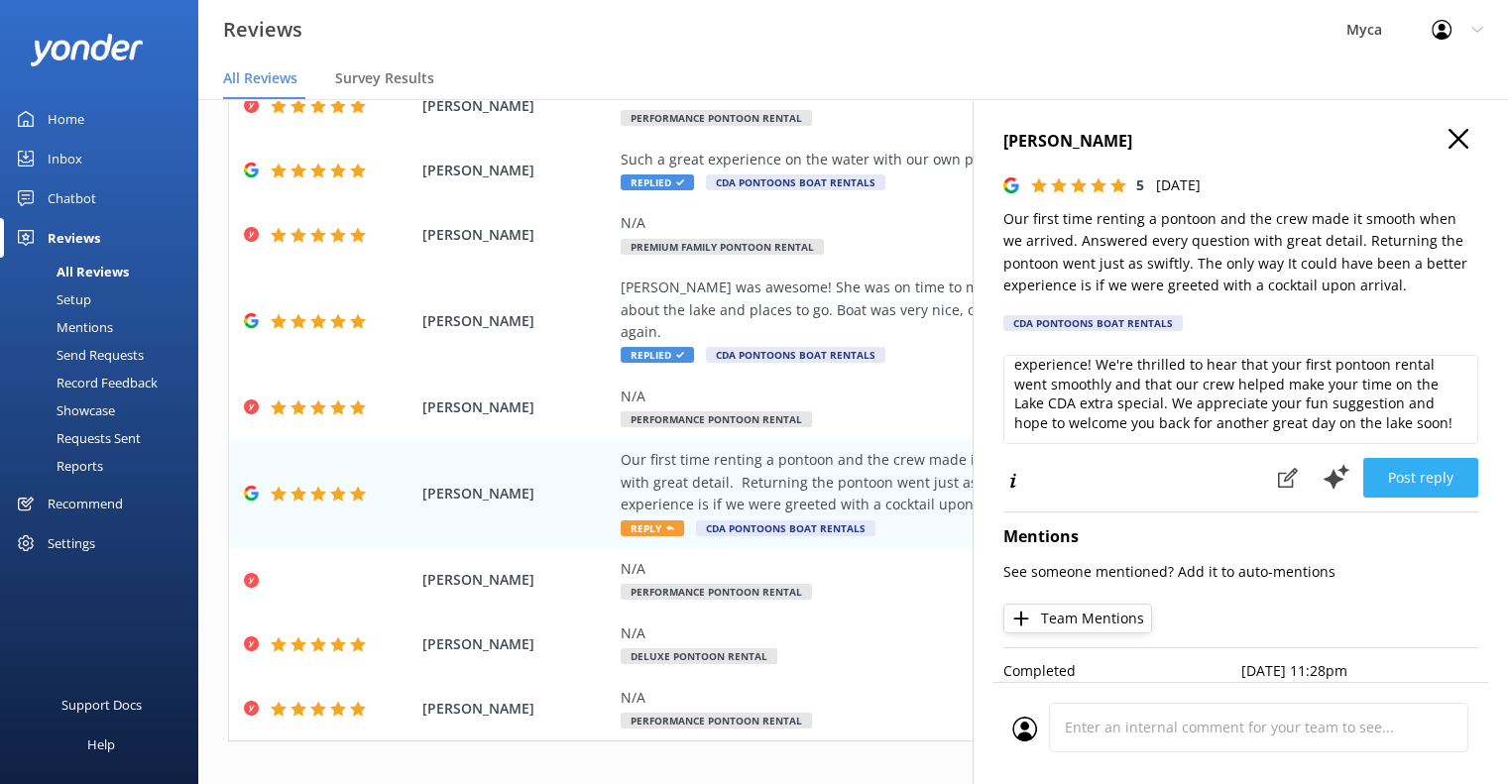
click at [1400, 479] on button "Post reply" at bounding box center [1421, 478] width 115 height 40
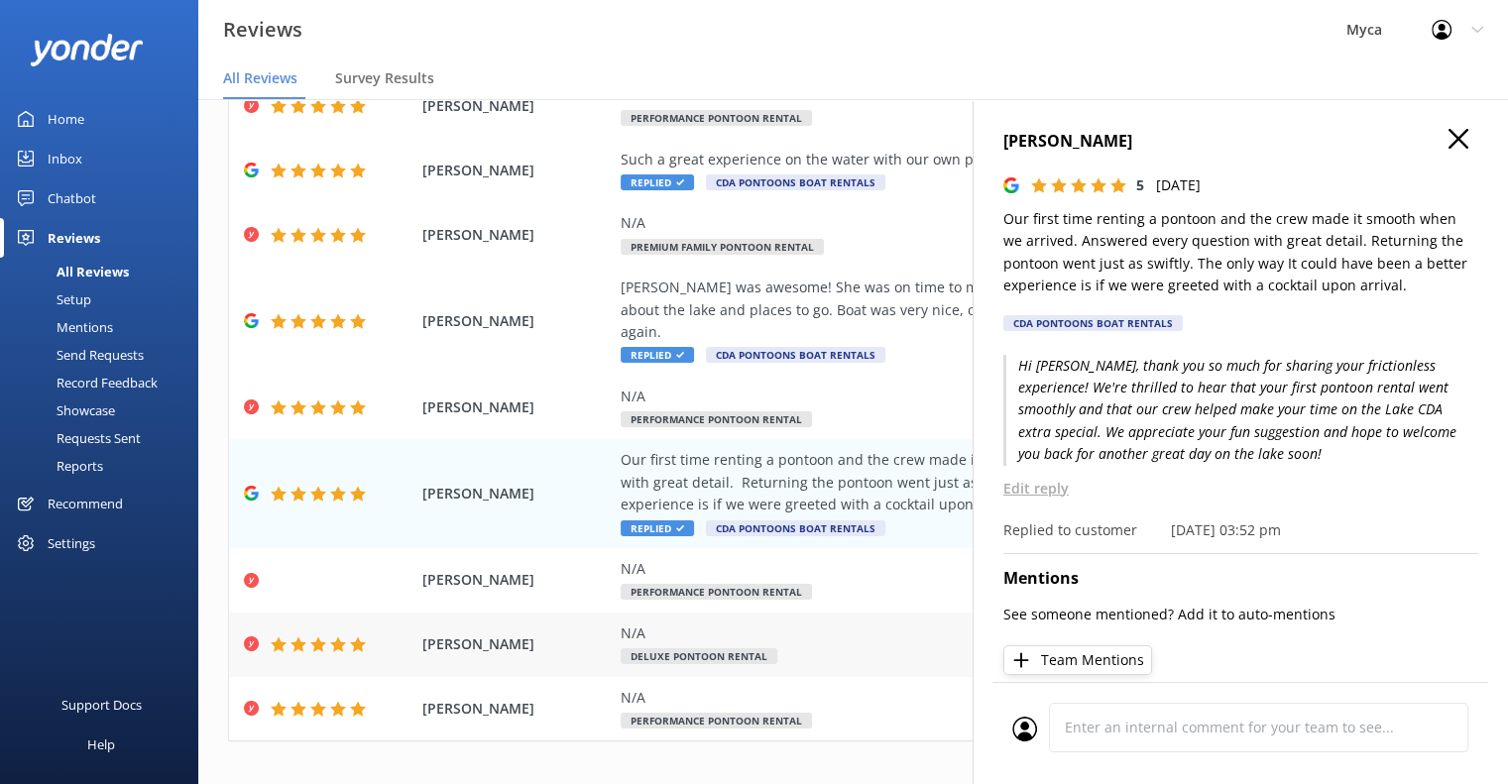
scroll to position [40, 0]
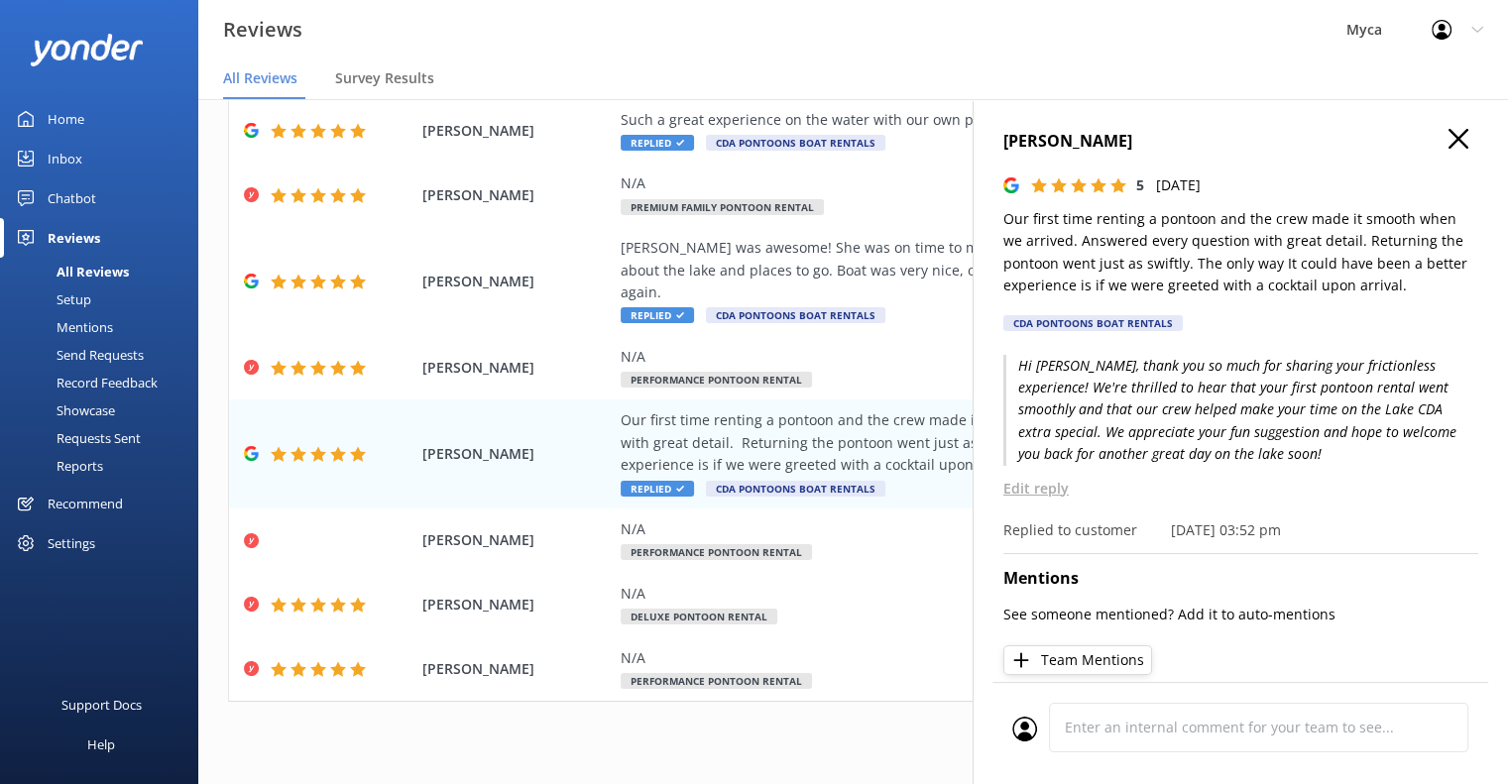
click at [1449, 142] on icon "button" at bounding box center [1459, 139] width 20 height 20
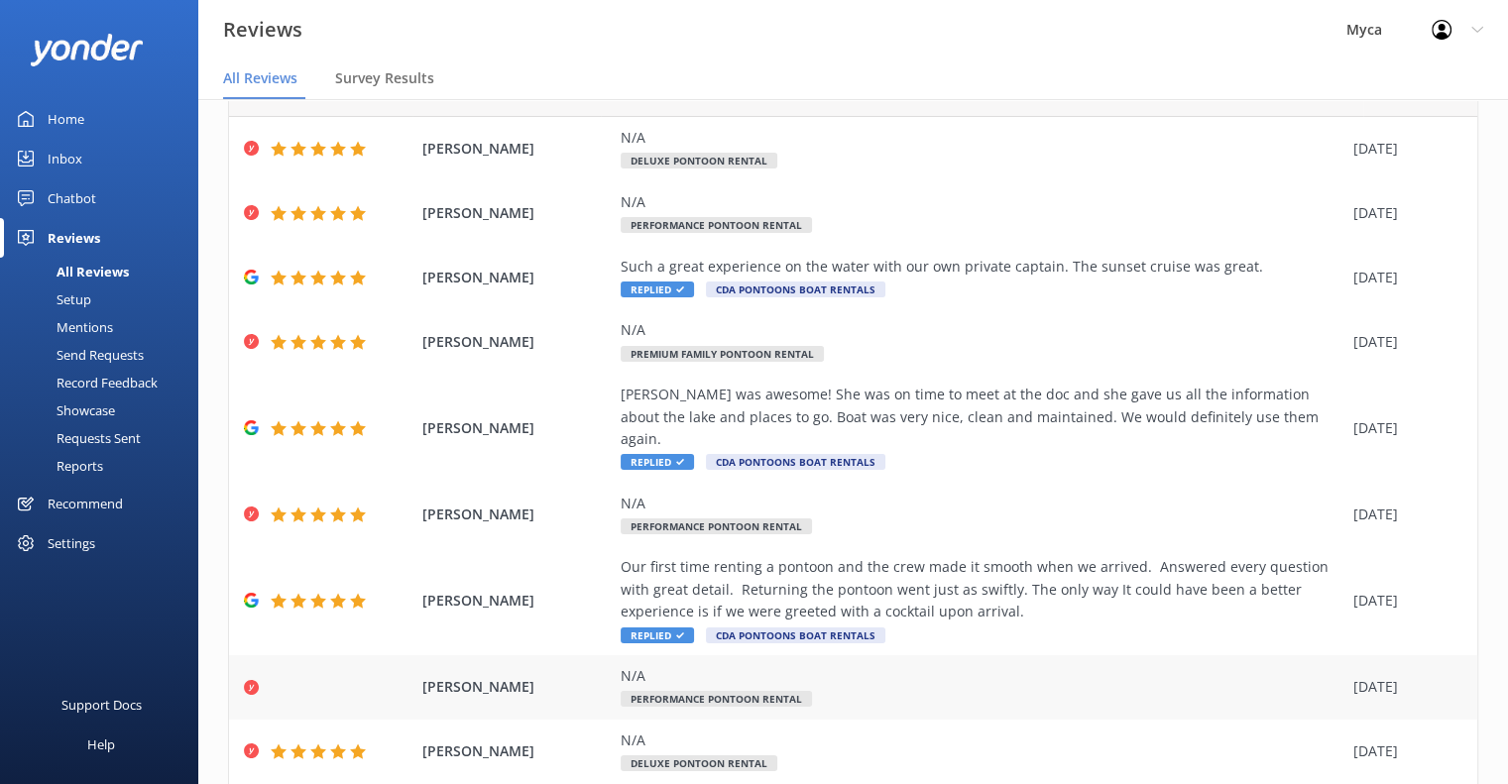
scroll to position [210, 0]
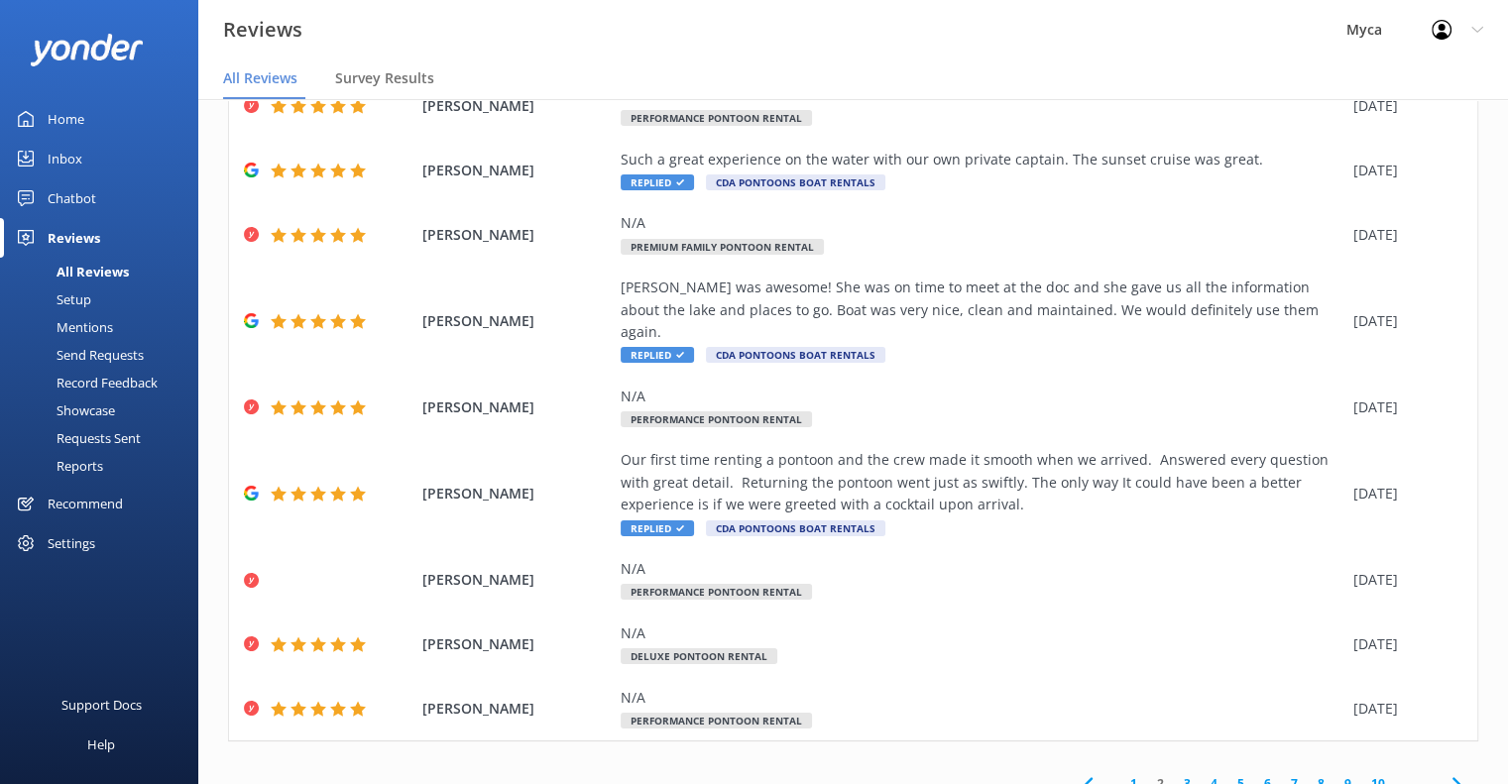
click at [1174, 775] on link "3" at bounding box center [1187, 784] width 27 height 19
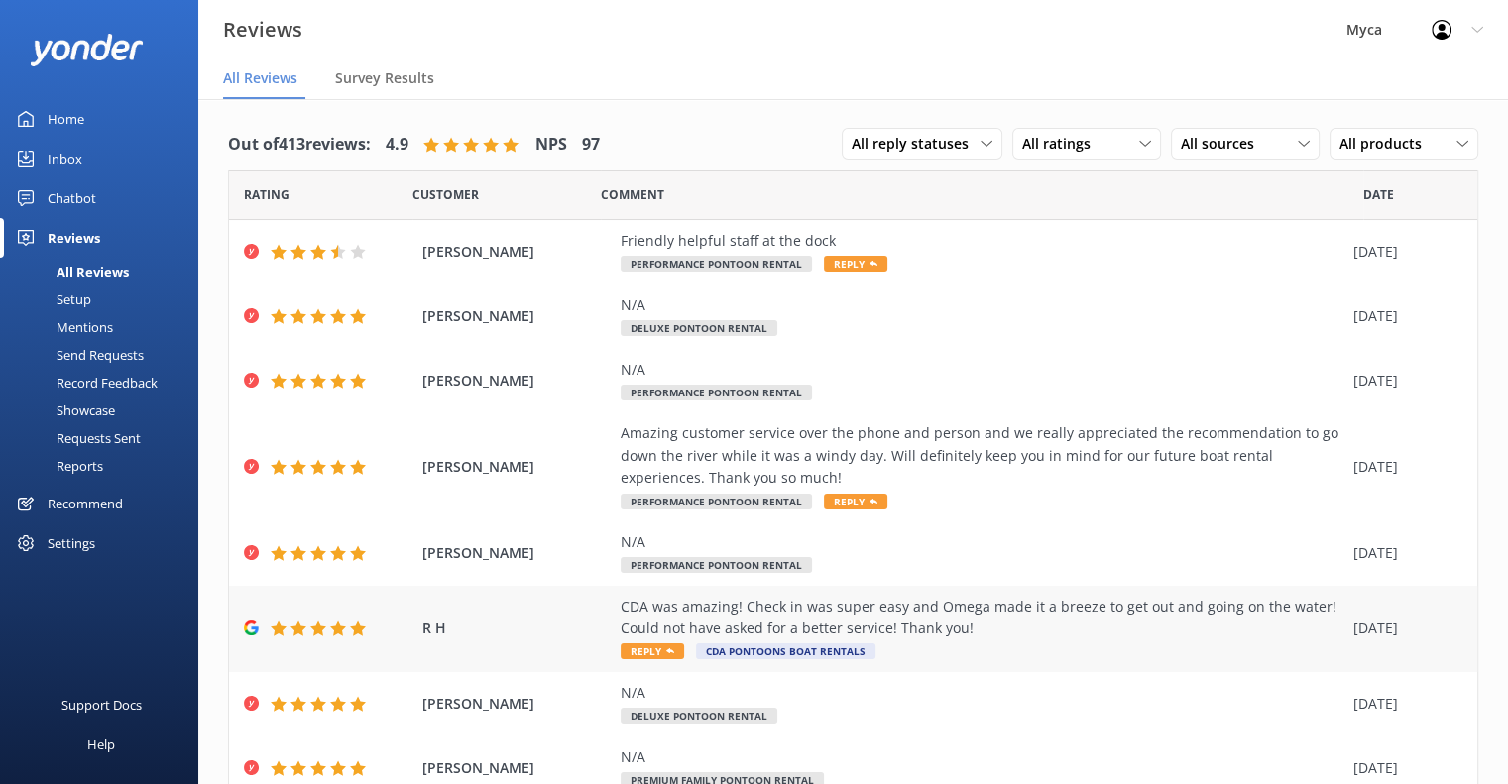
click at [659, 650] on span "Reply" at bounding box center [652, 652] width 63 height 16
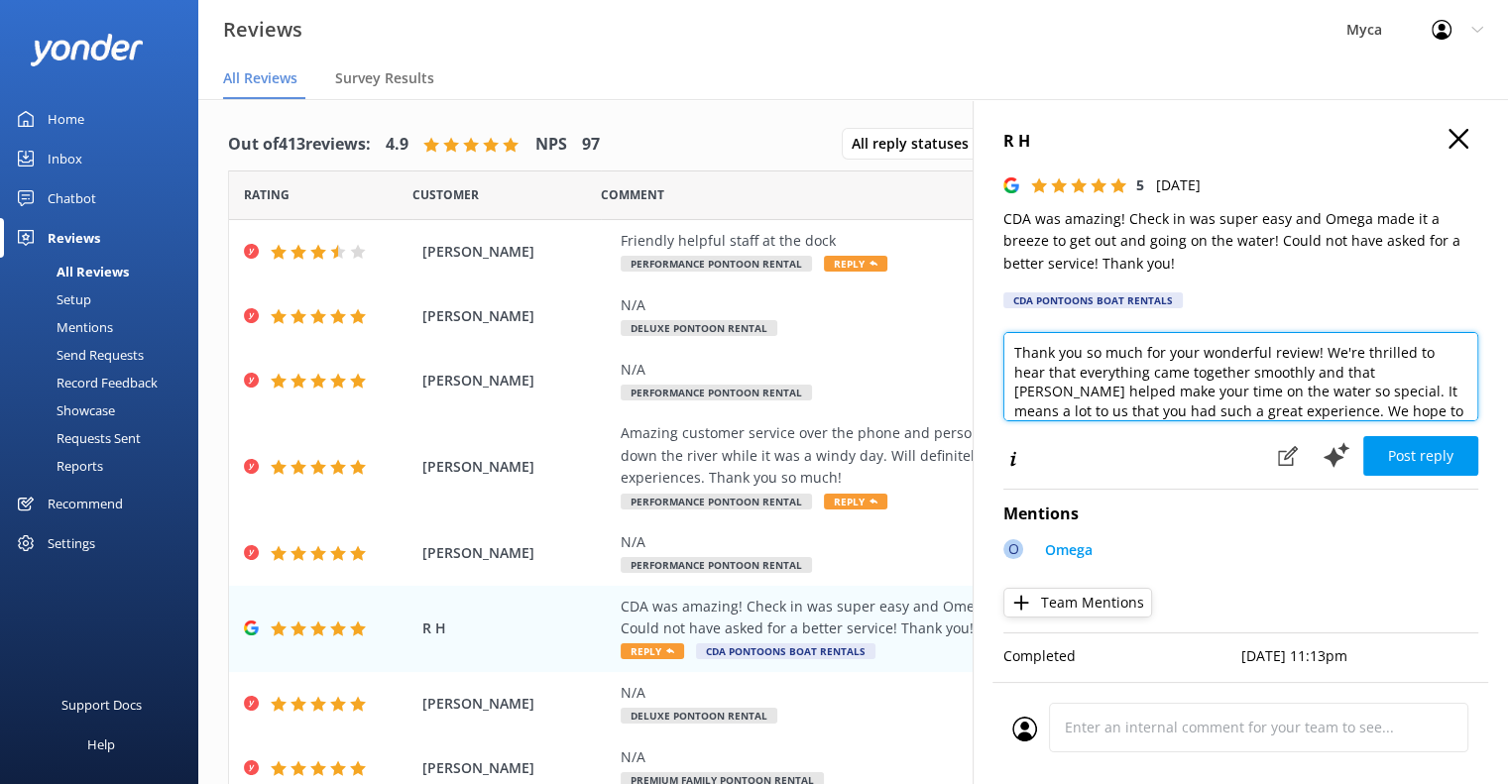
click at [1015, 355] on textarea "Thank you so much for your wonderful review! We're thrilled to hear that everyt…" at bounding box center [1241, 376] width 475 height 89
drag, startPoint x: 1321, startPoint y: 351, endPoint x: 981, endPoint y: 353, distance: 340.2
click at [981, 353] on div "R H 5 [DATE] CDA was amazing! Check in was super easy and Omega made it a breez…" at bounding box center [1241, 491] width 536 height 784
drag, startPoint x: 1389, startPoint y: 395, endPoint x: 1008, endPoint y: 389, distance: 381.9
click at [1008, 389] on textarea "We're thrilled to hear that everything came together smoothly and that [PERSON_…" at bounding box center [1241, 376] width 475 height 89
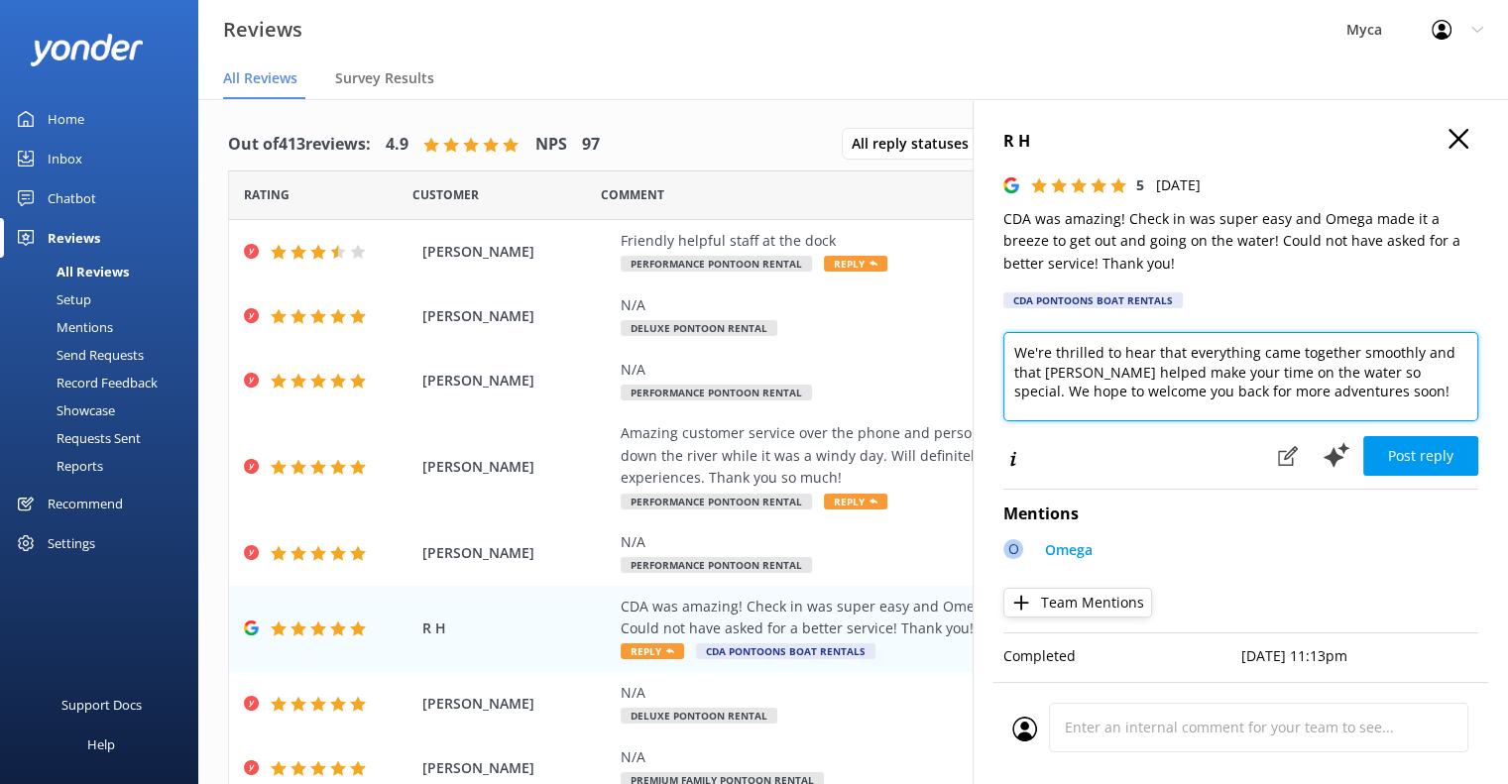
click at [1329, 388] on textarea "We're thrilled to hear that everything came together smoothly and that [PERSON_…" at bounding box center [1241, 376] width 475 height 89
type textarea "We're thrilled to hear that everything came together smoothly and that [PERSON_…"
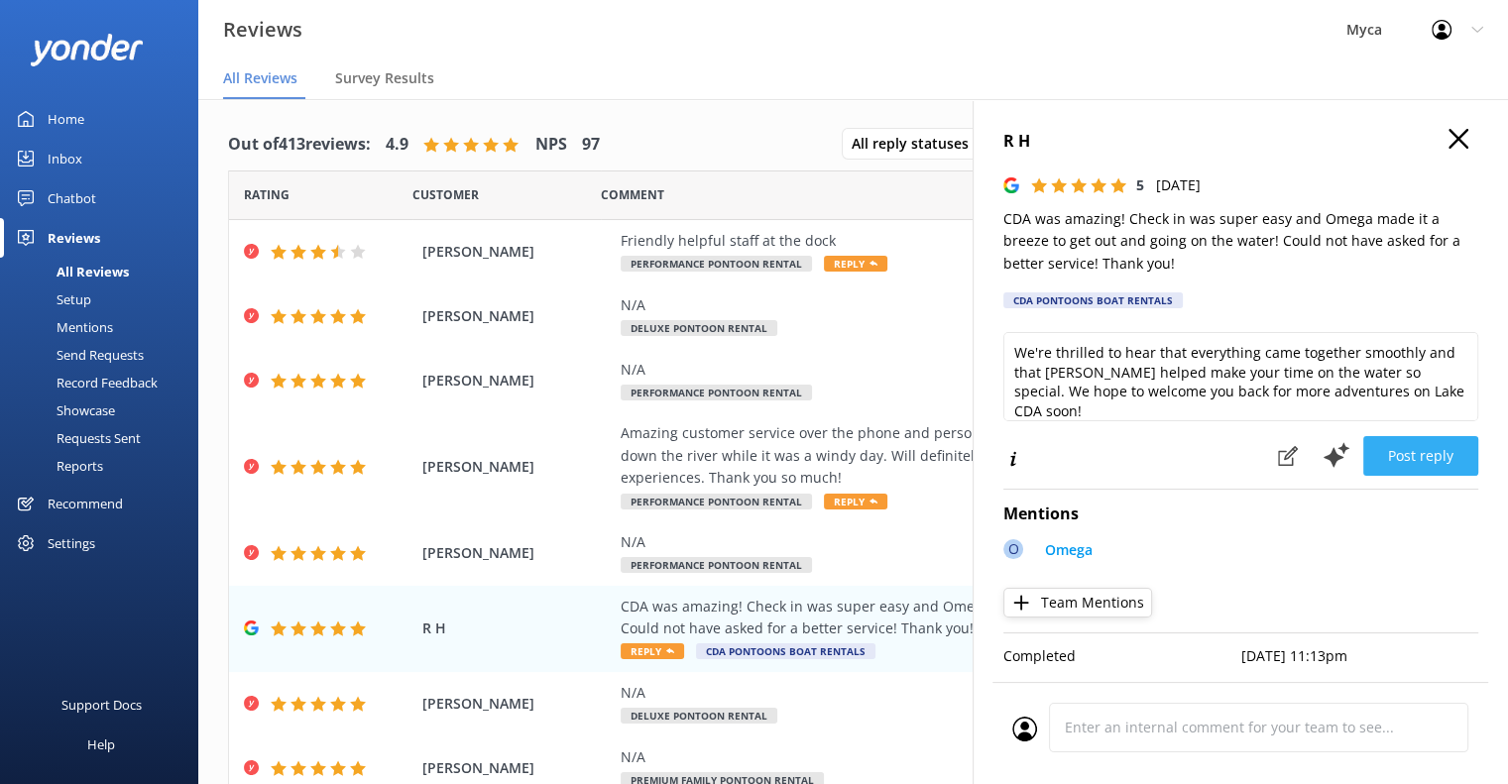
click at [1420, 459] on button "Post reply" at bounding box center [1421, 456] width 115 height 40
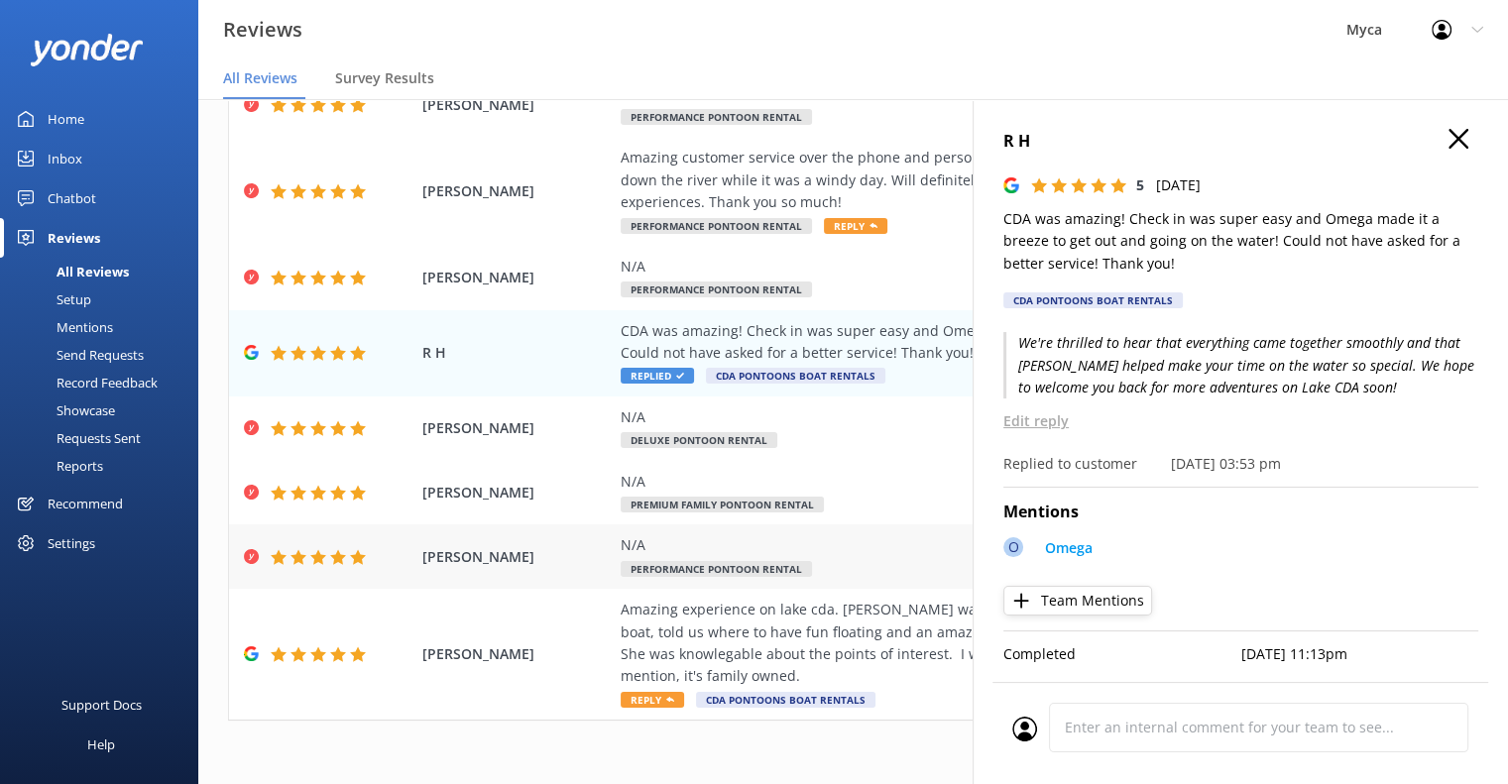
scroll to position [277, 0]
click at [670, 697] on icon at bounding box center [670, 699] width 8 height 8
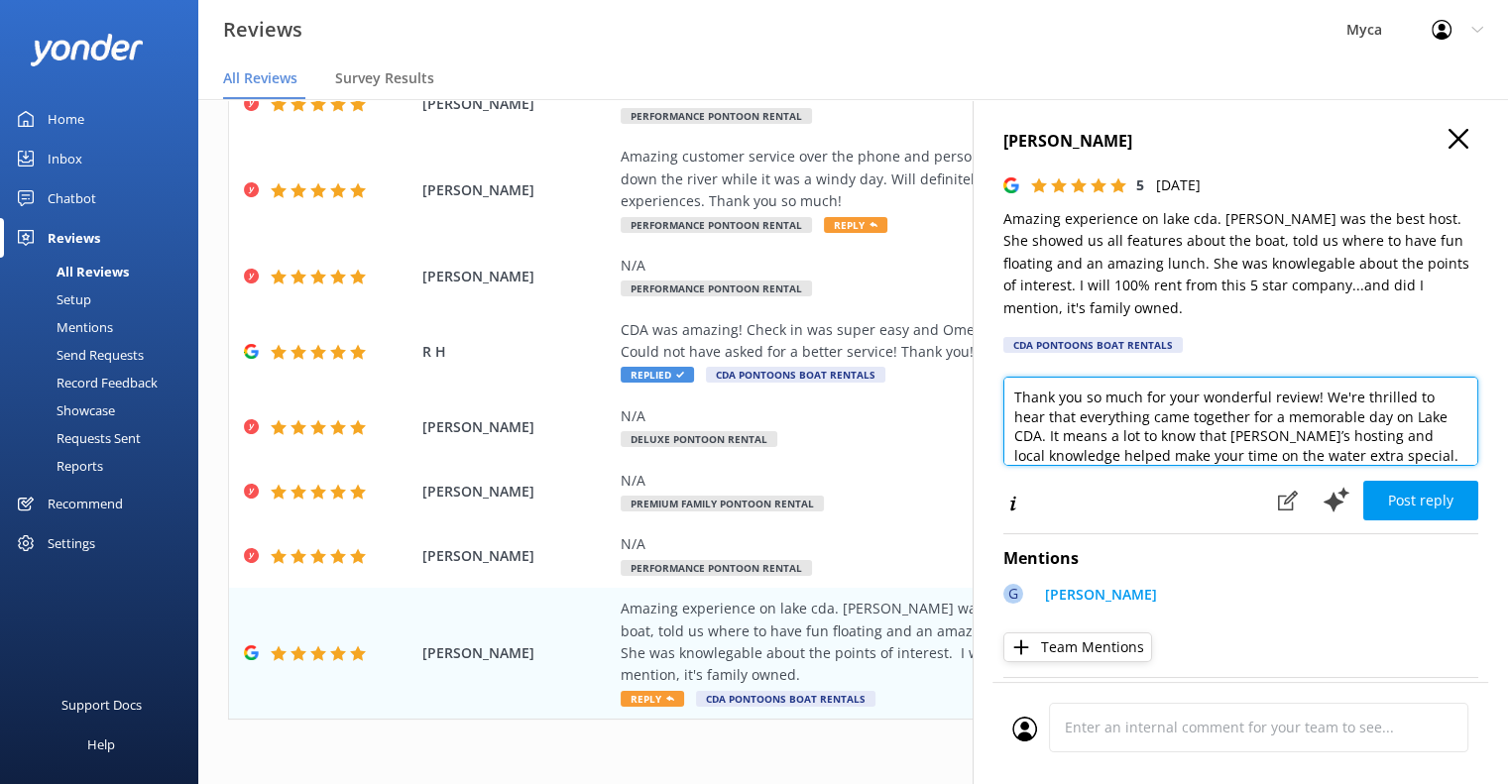
click at [1013, 396] on textarea "Thank you so much for your wonderful review! We're thrilled to hear that everyt…" at bounding box center [1241, 421] width 475 height 89
drag, startPoint x: 1130, startPoint y: 439, endPoint x: 1388, endPoint y: 394, distance: 262.8
click at [1388, 394] on textarea "Hi [PERSON_NAME], Thank you so much for your wonderful review! We're thrilled t…" at bounding box center [1241, 421] width 475 height 89
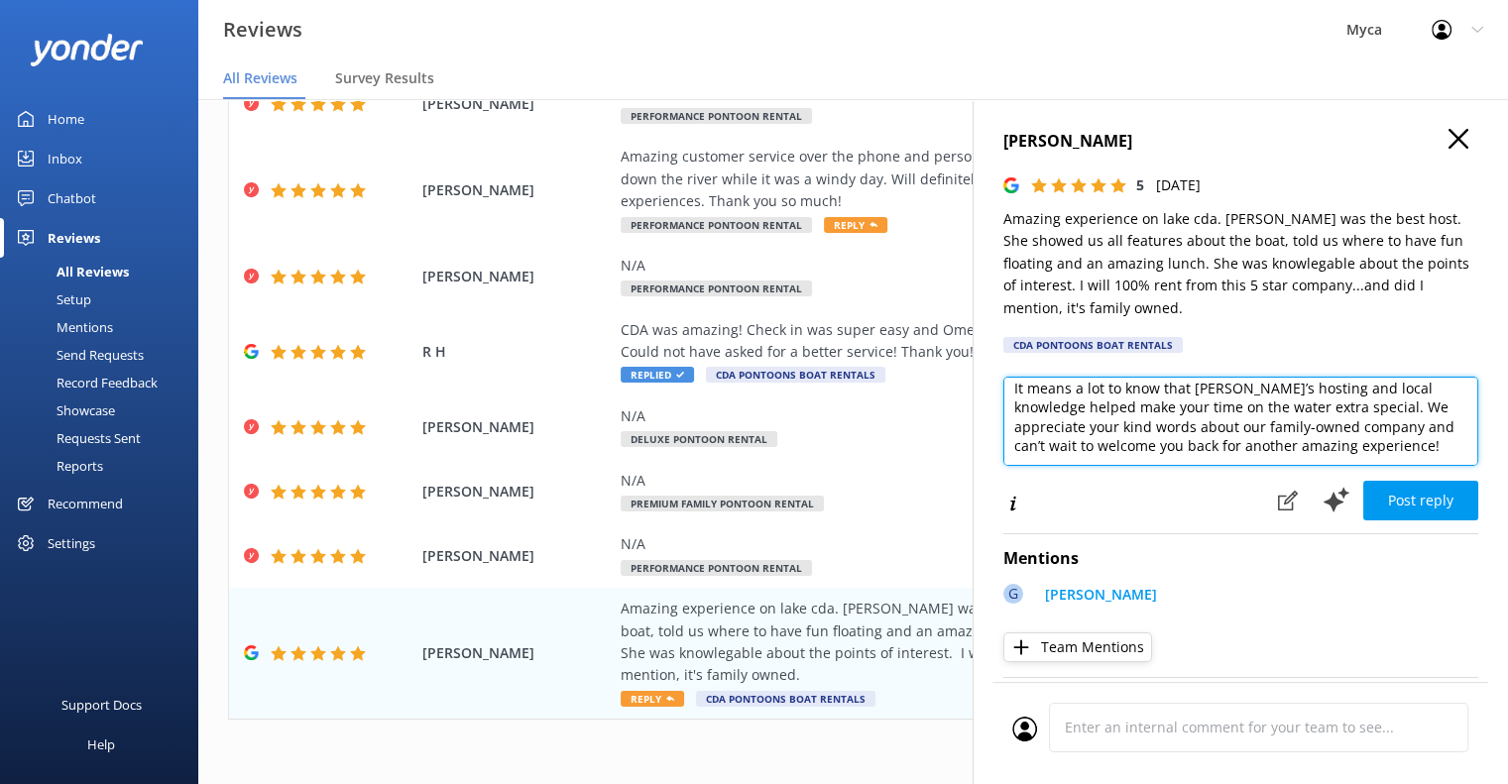
drag, startPoint x: 1341, startPoint y: 425, endPoint x: 1356, endPoint y: 436, distance: 18.4
click at [1340, 425] on textarea "Hi [PERSON_NAME], Thank you so much for your wonderful review! It means a lot t…" at bounding box center [1241, 421] width 475 height 89
type textarea "Hi [PERSON_NAME], Thank you so much for your wonderful review! It means a lot t…"
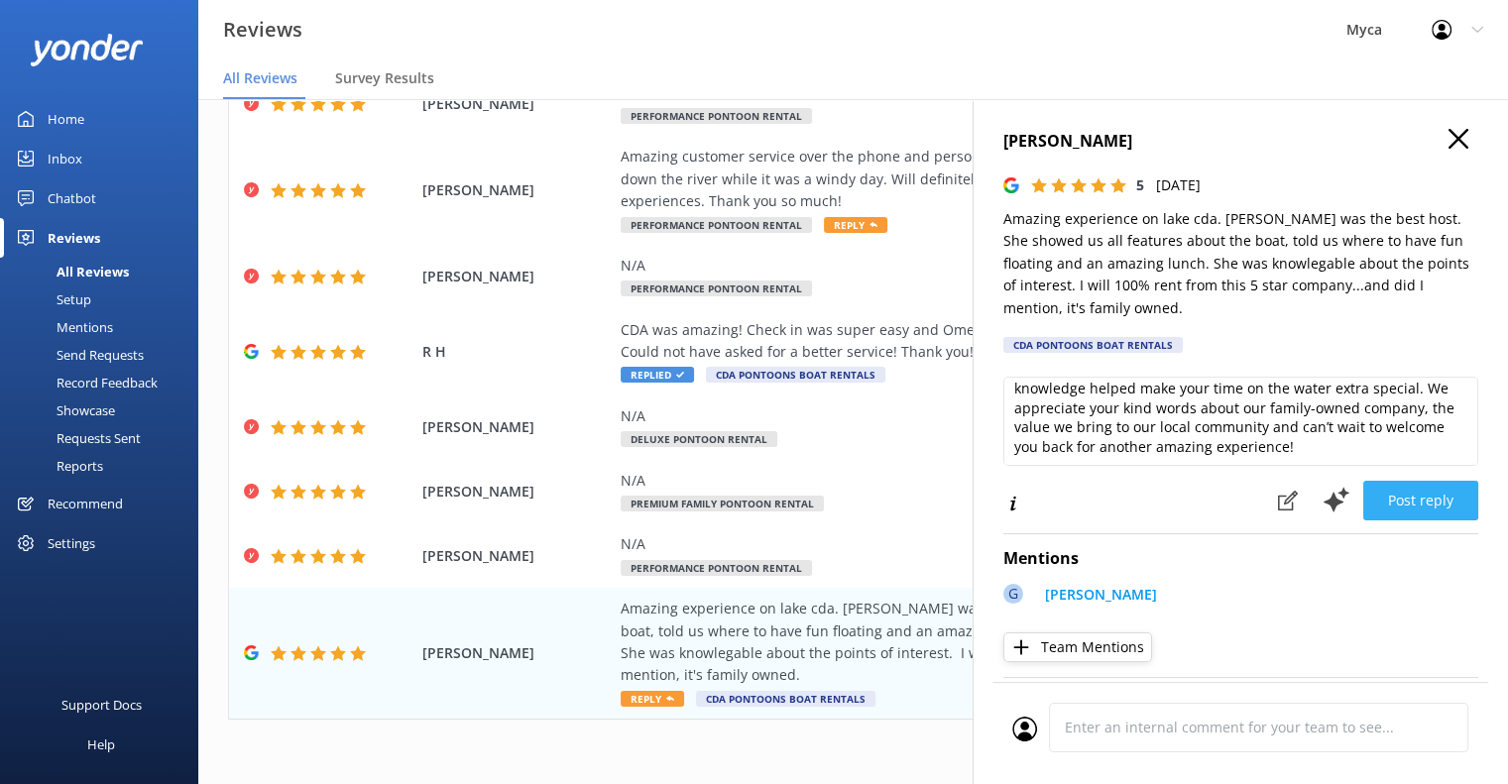
click at [1402, 499] on button "Post reply" at bounding box center [1421, 501] width 115 height 40
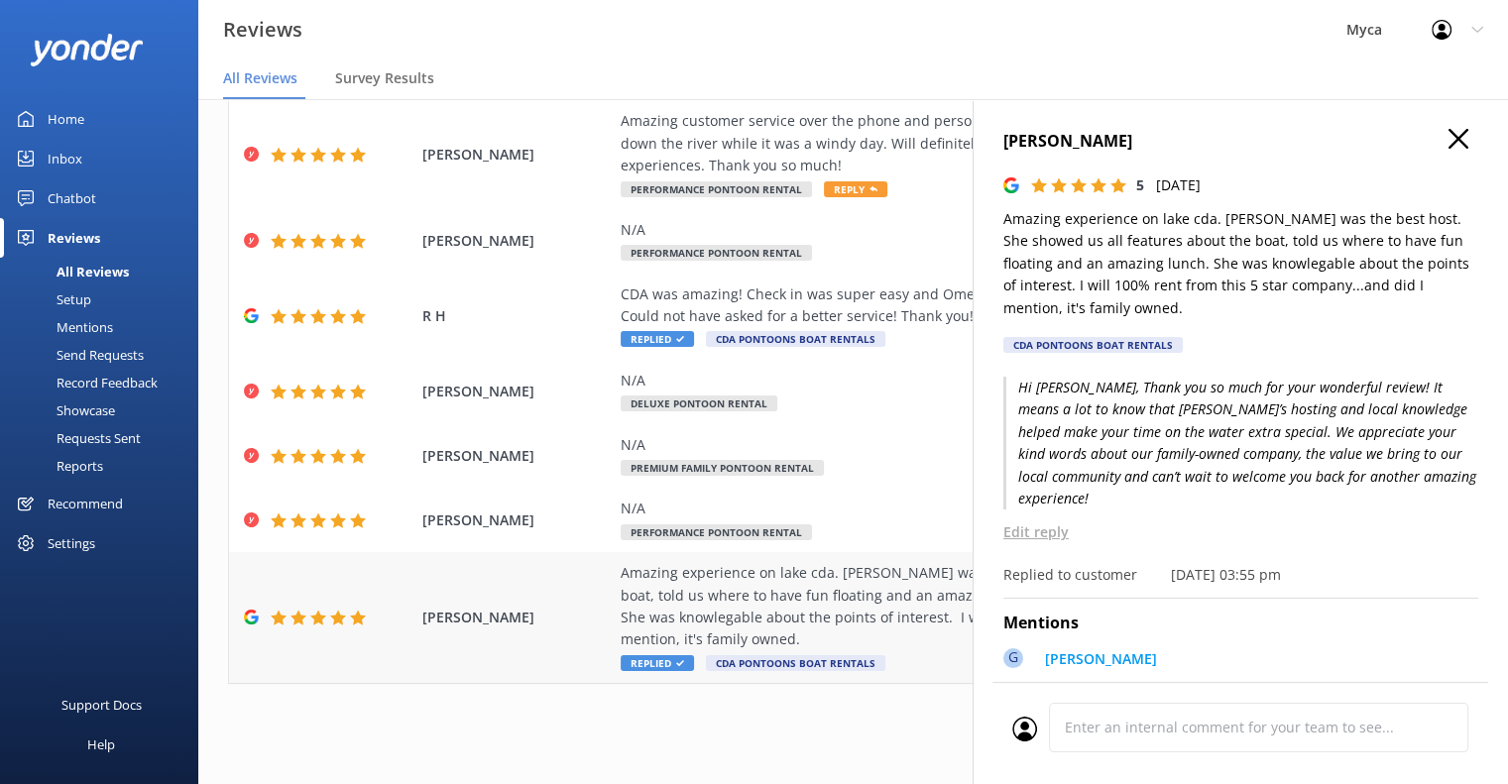
scroll to position [40, 0]
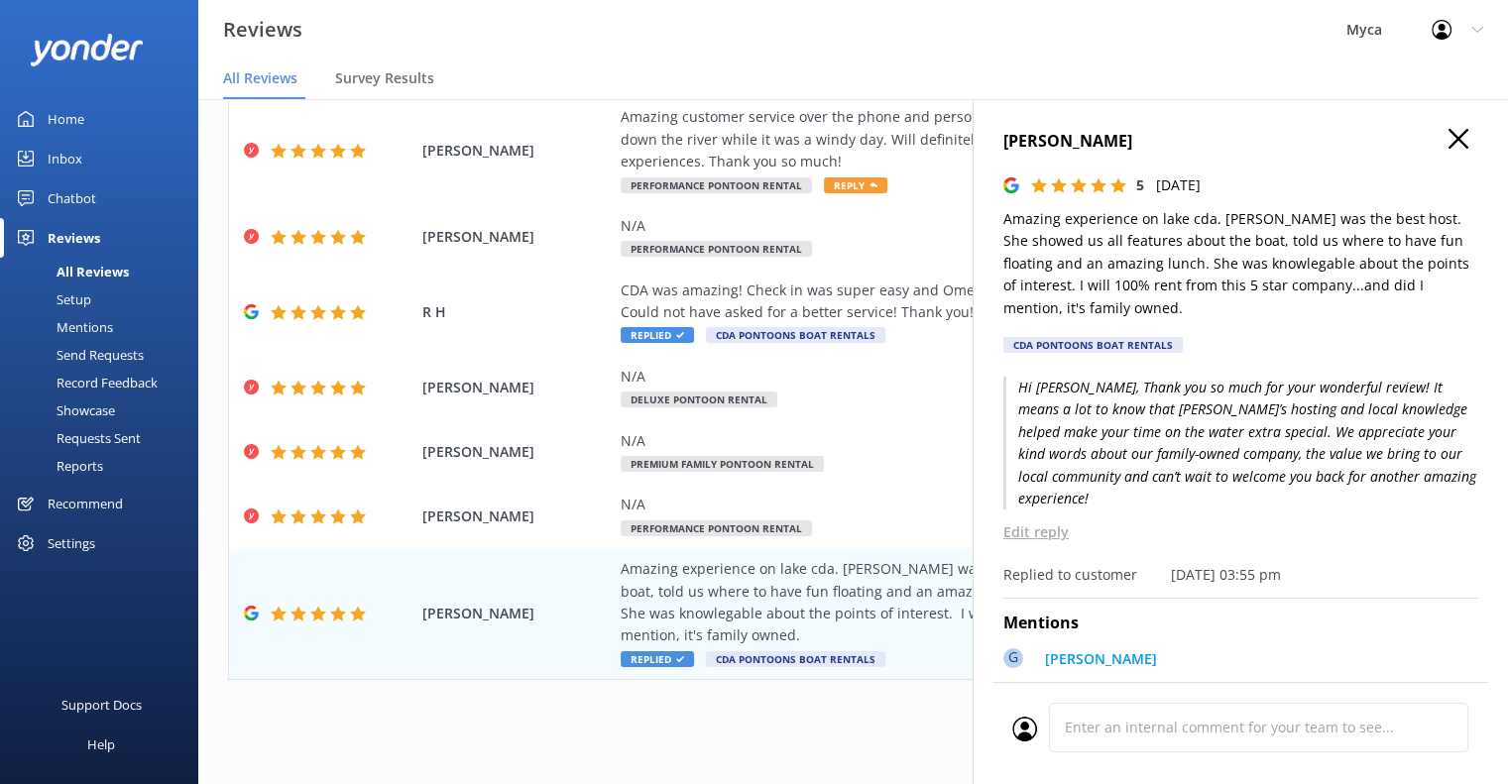
click at [1449, 140] on icon "button" at bounding box center [1459, 139] width 20 height 20
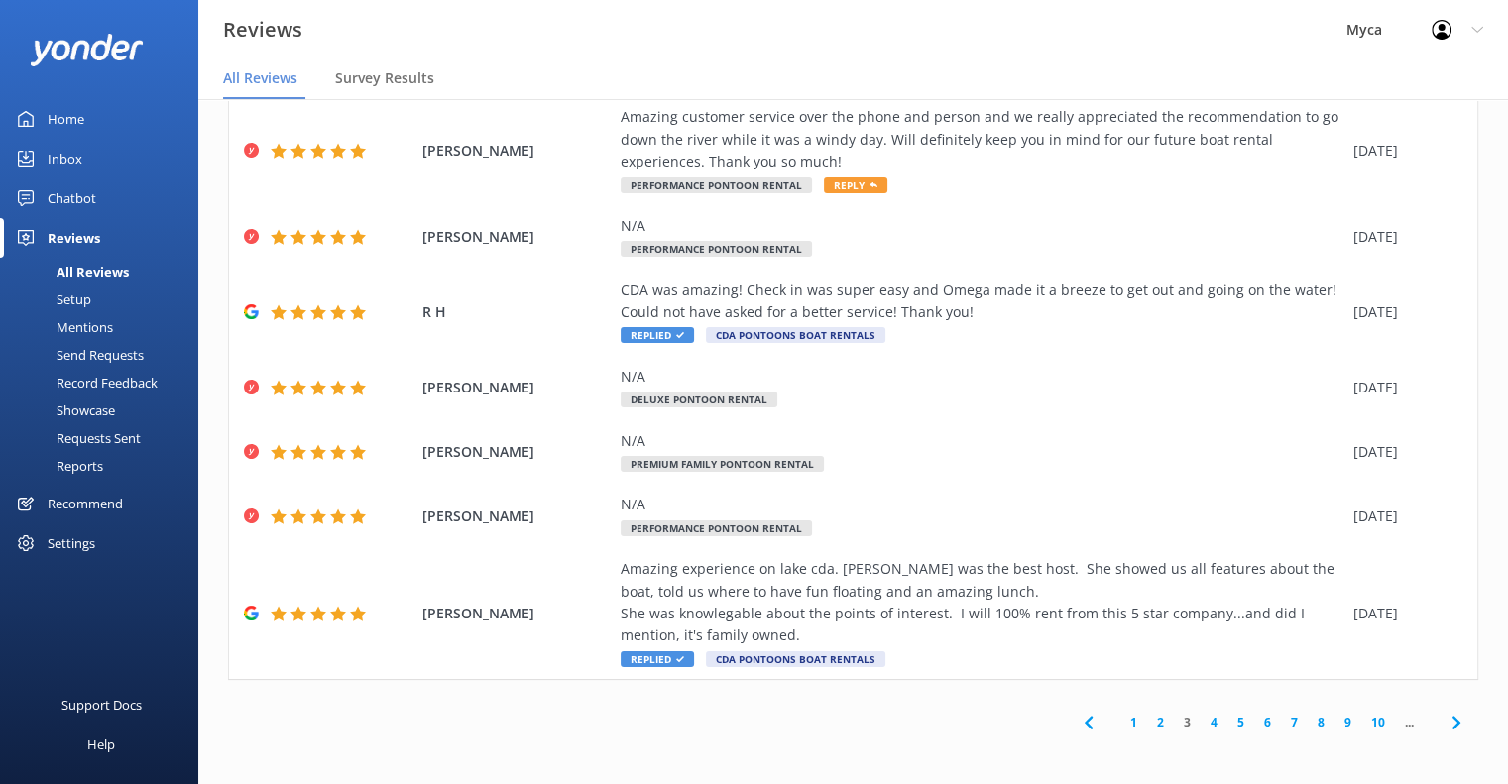
click at [1202, 721] on link "4" at bounding box center [1214, 722] width 27 height 19
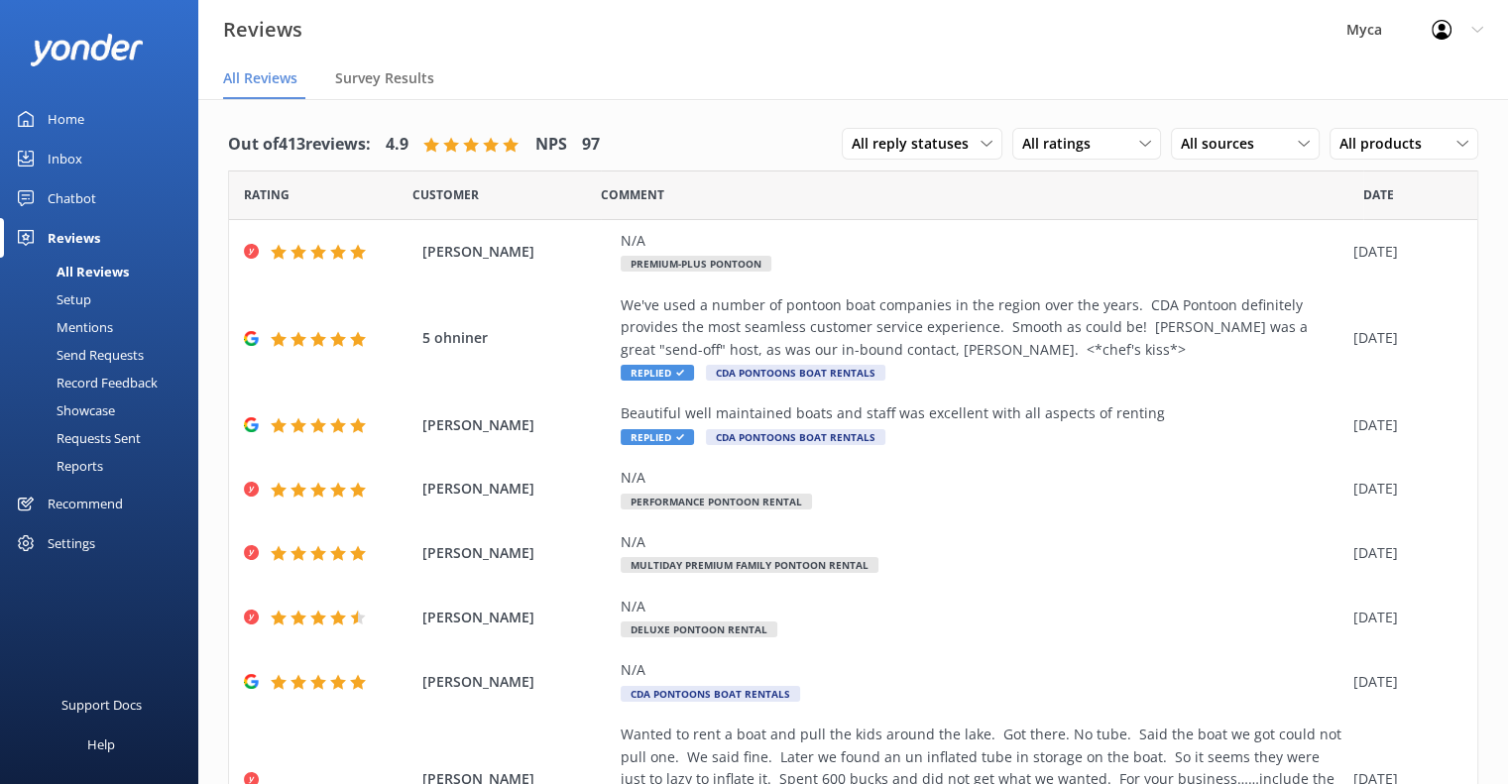
click at [276, 76] on span "All Reviews" at bounding box center [260, 78] width 74 height 20
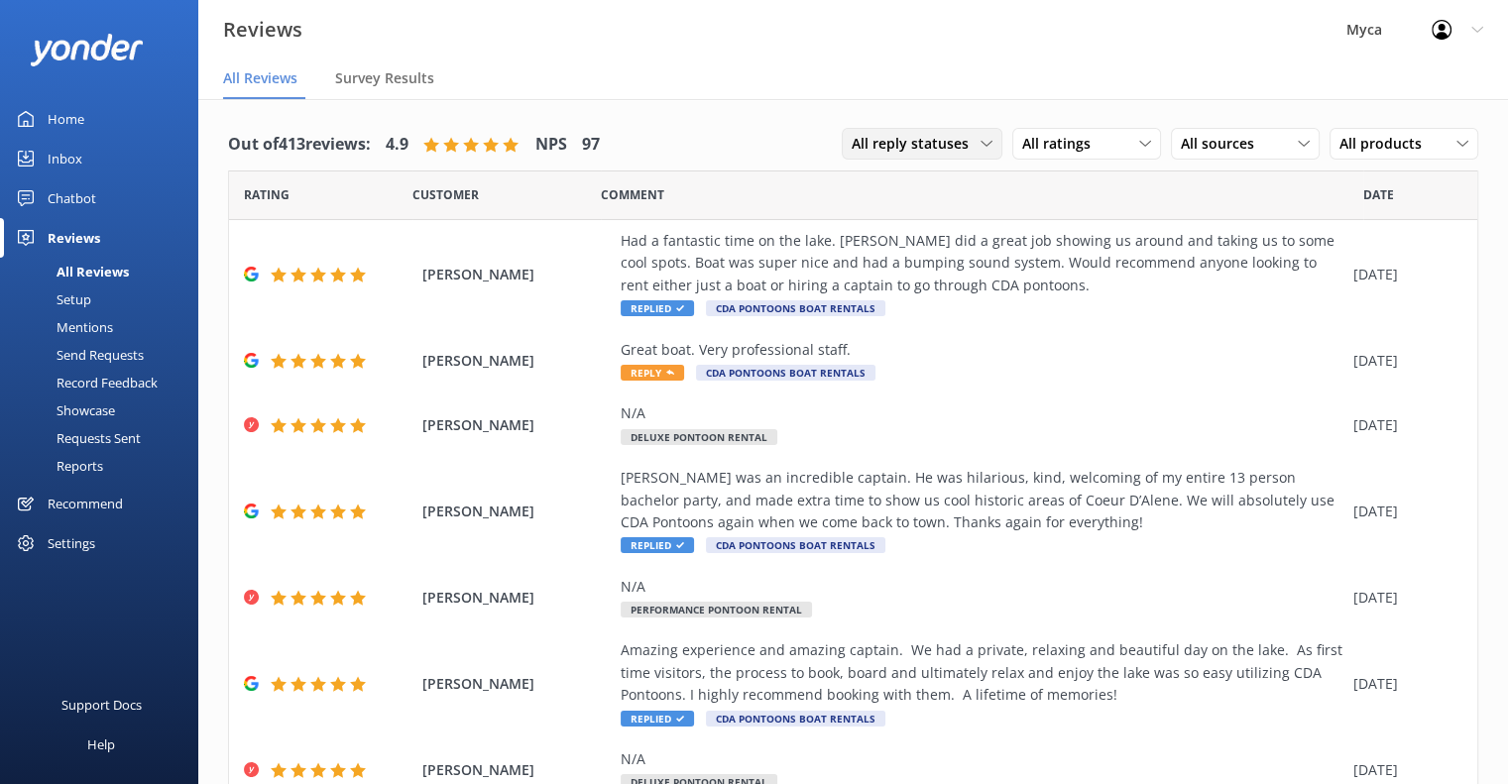
click at [981, 143] on icon at bounding box center [987, 144] width 12 height 12
click at [905, 223] on div "Needs a reply" at bounding box center [891, 225] width 76 height 20
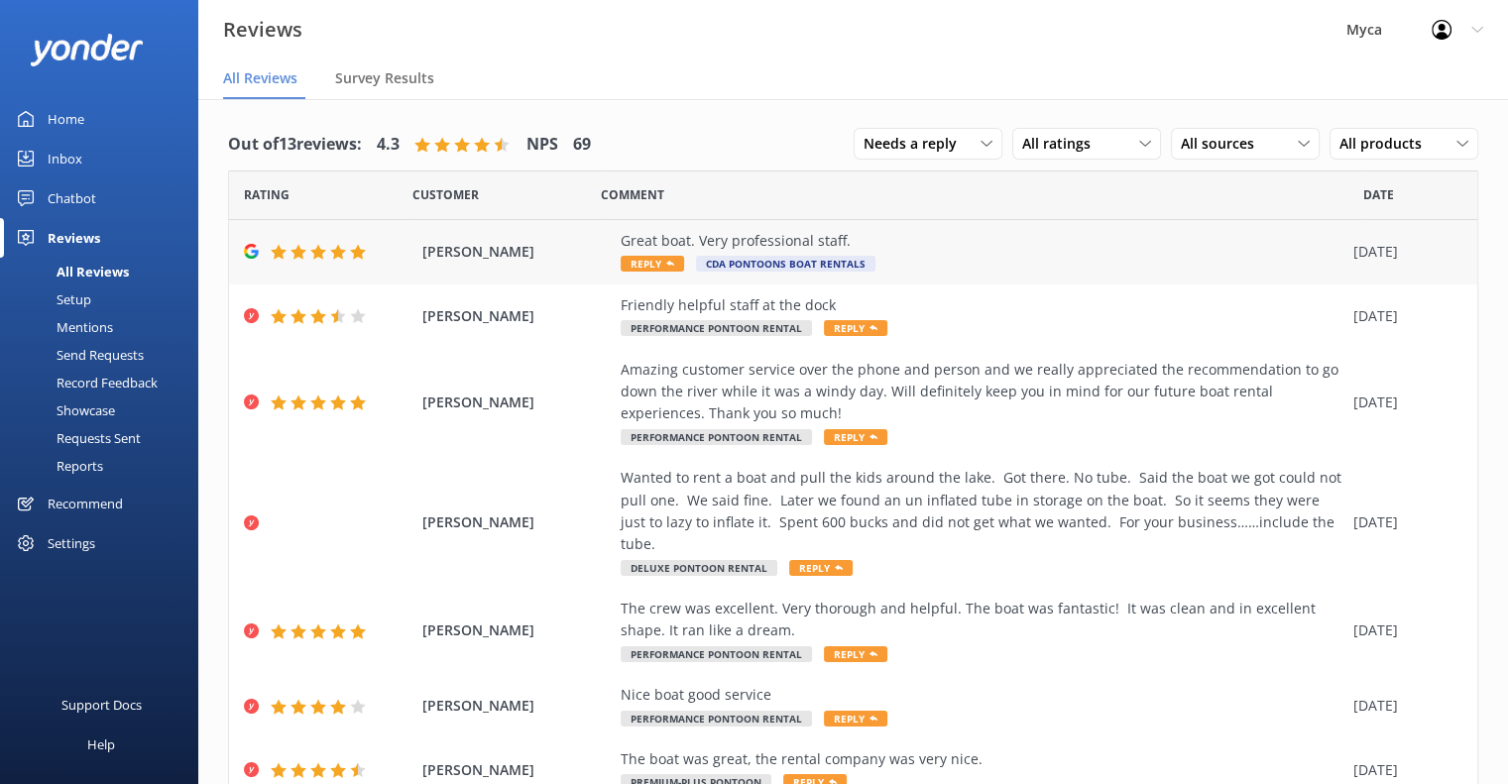
click at [645, 265] on span "Reply" at bounding box center [652, 264] width 63 height 16
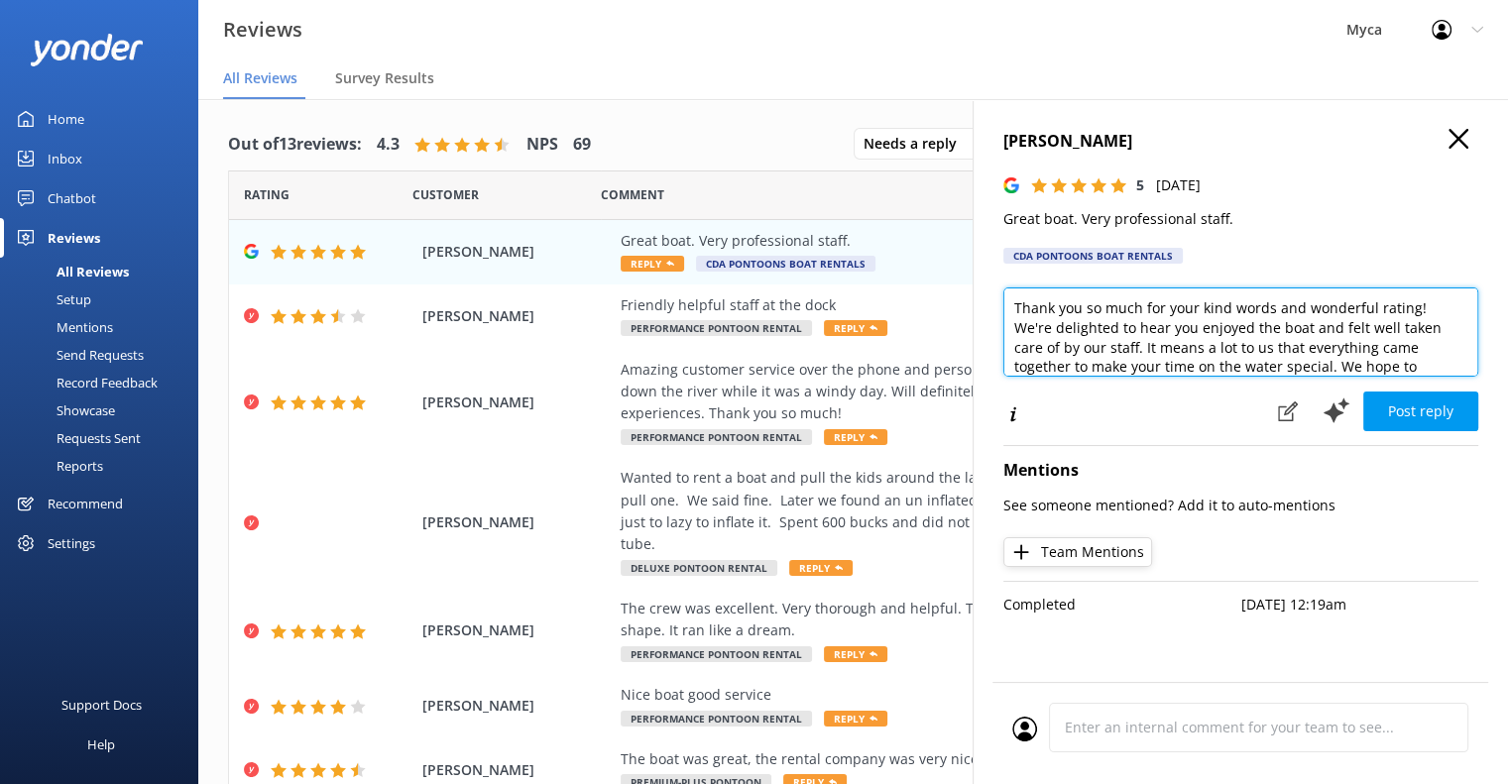
click at [1015, 307] on textarea "Thank you so much for your kind words and wonderful rating! We're delighted to …" at bounding box center [1241, 332] width 475 height 89
drag, startPoint x: 1336, startPoint y: 349, endPoint x: 1145, endPoint y: 319, distance: 192.7
click at [1145, 319] on textarea "[PERSON_NAME], Thank you so much for your kind words and wonderful rating! We'r…" at bounding box center [1241, 332] width 475 height 89
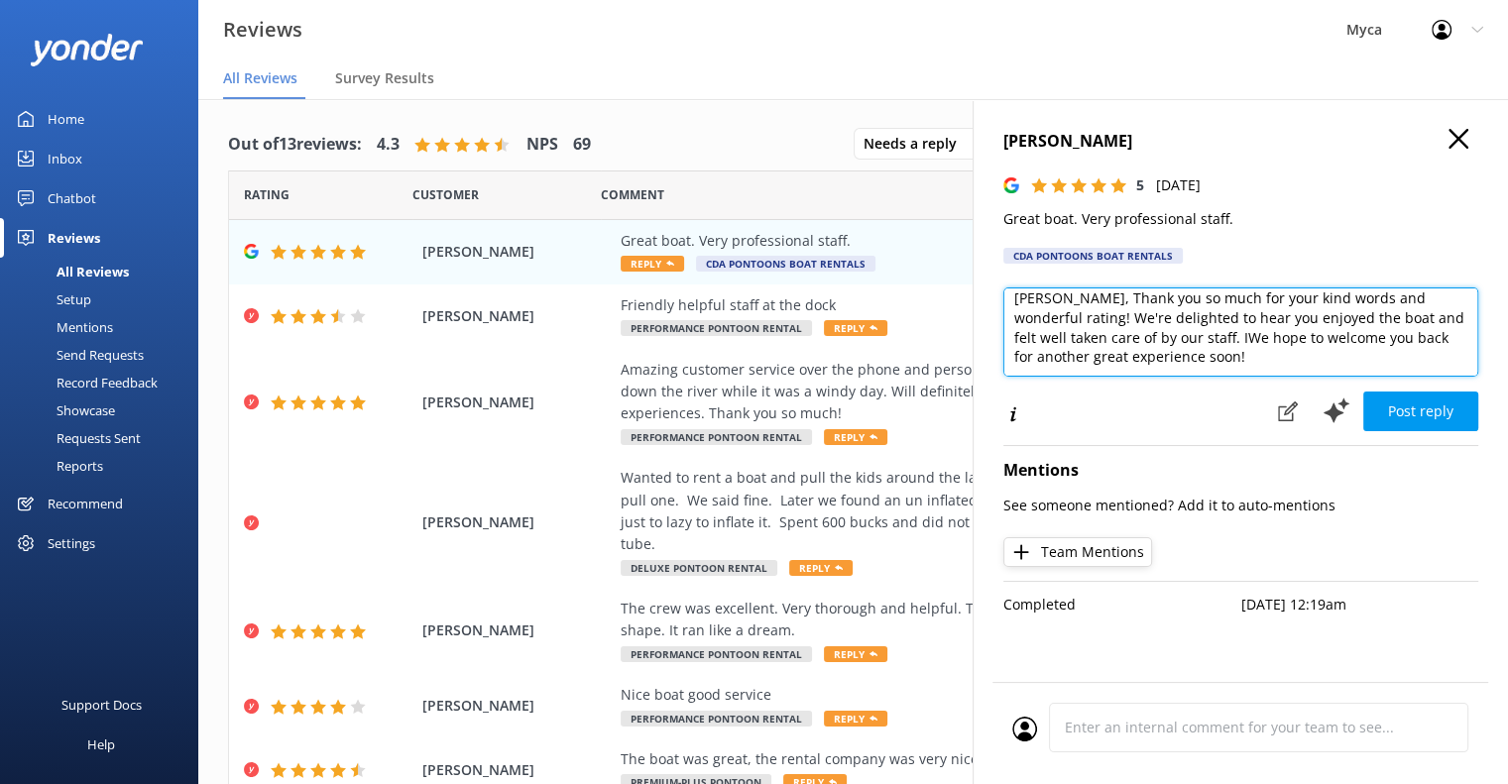
scroll to position [9, 0]
click at [1108, 332] on textarea "[PERSON_NAME], Thank you so much for your kind words and wonderful rating! We'r…" at bounding box center [1241, 332] width 475 height 89
type textarea "[PERSON_NAME], Thank you so much for your kind words and wonderful rating! We'r…"
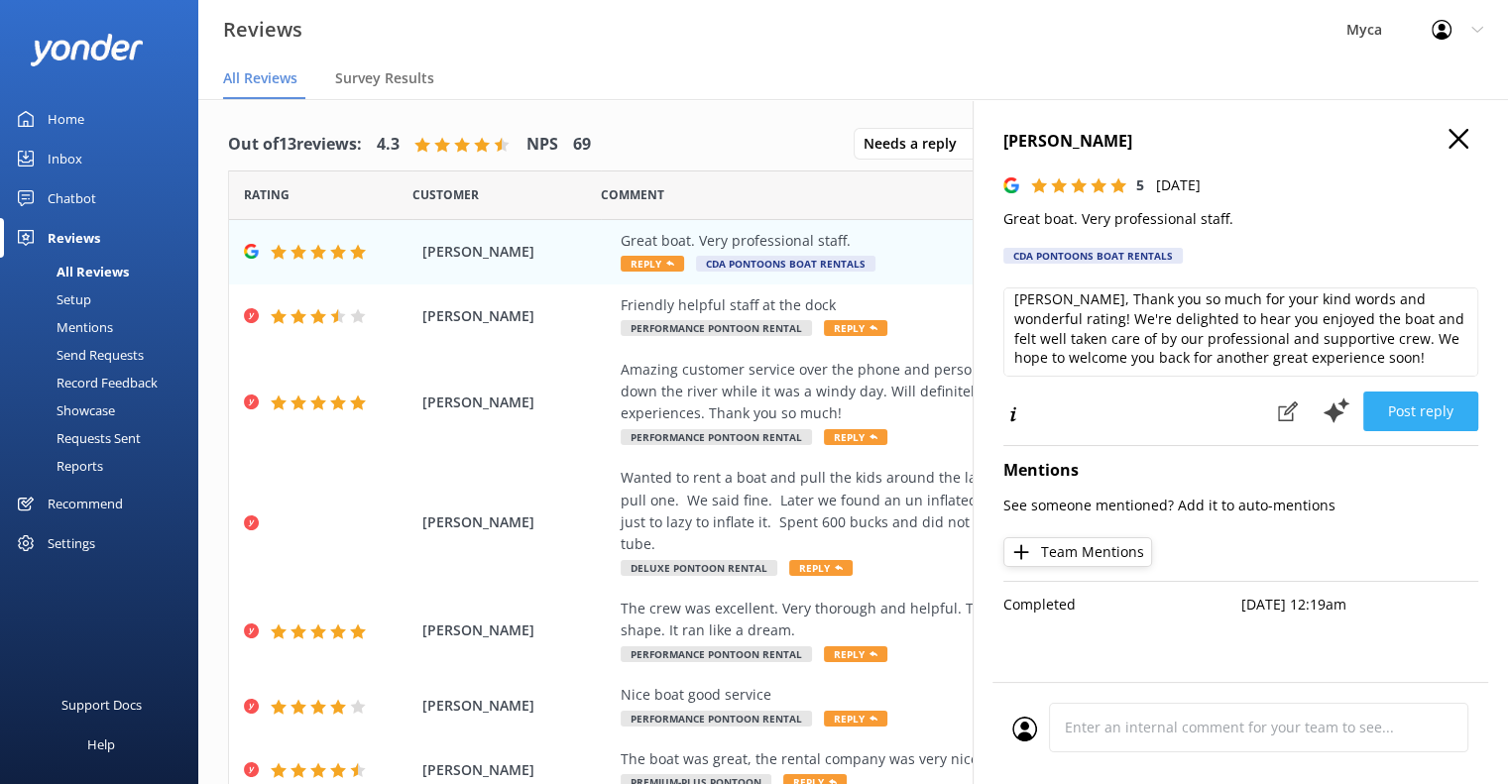
click at [1434, 413] on button "Post reply" at bounding box center [1421, 412] width 115 height 40
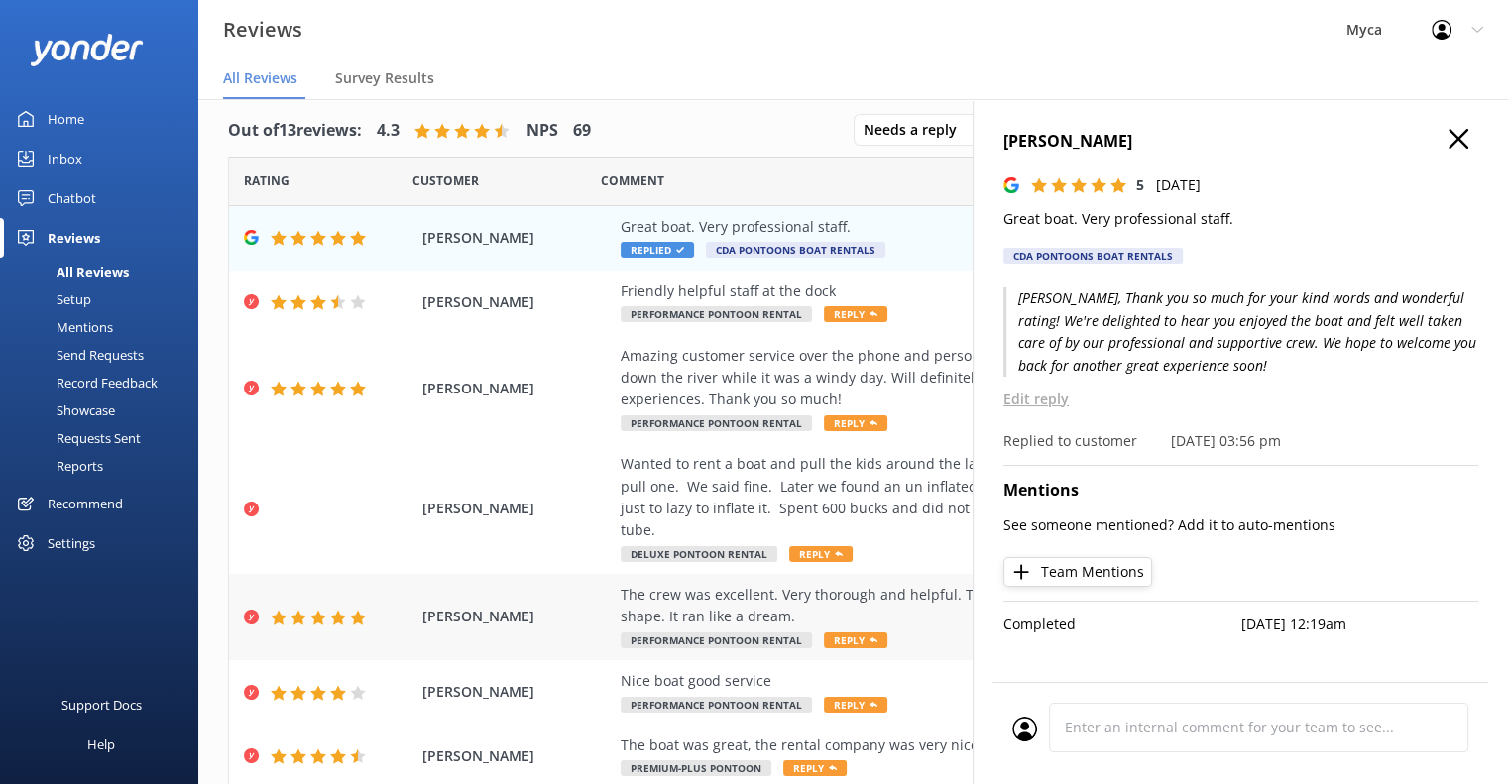
scroll to position [0, 0]
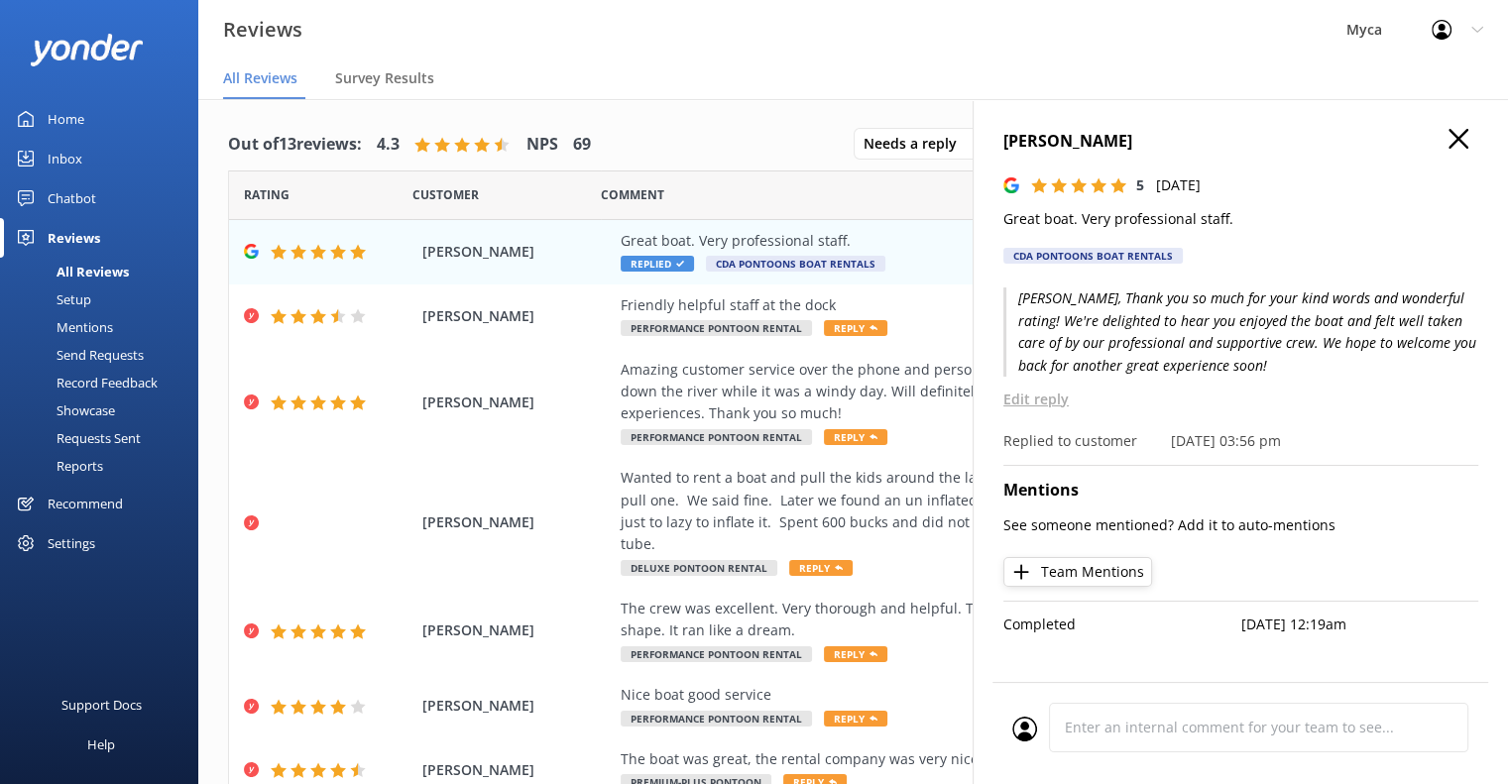
click at [1460, 141] on use "button" at bounding box center [1459, 139] width 20 height 20
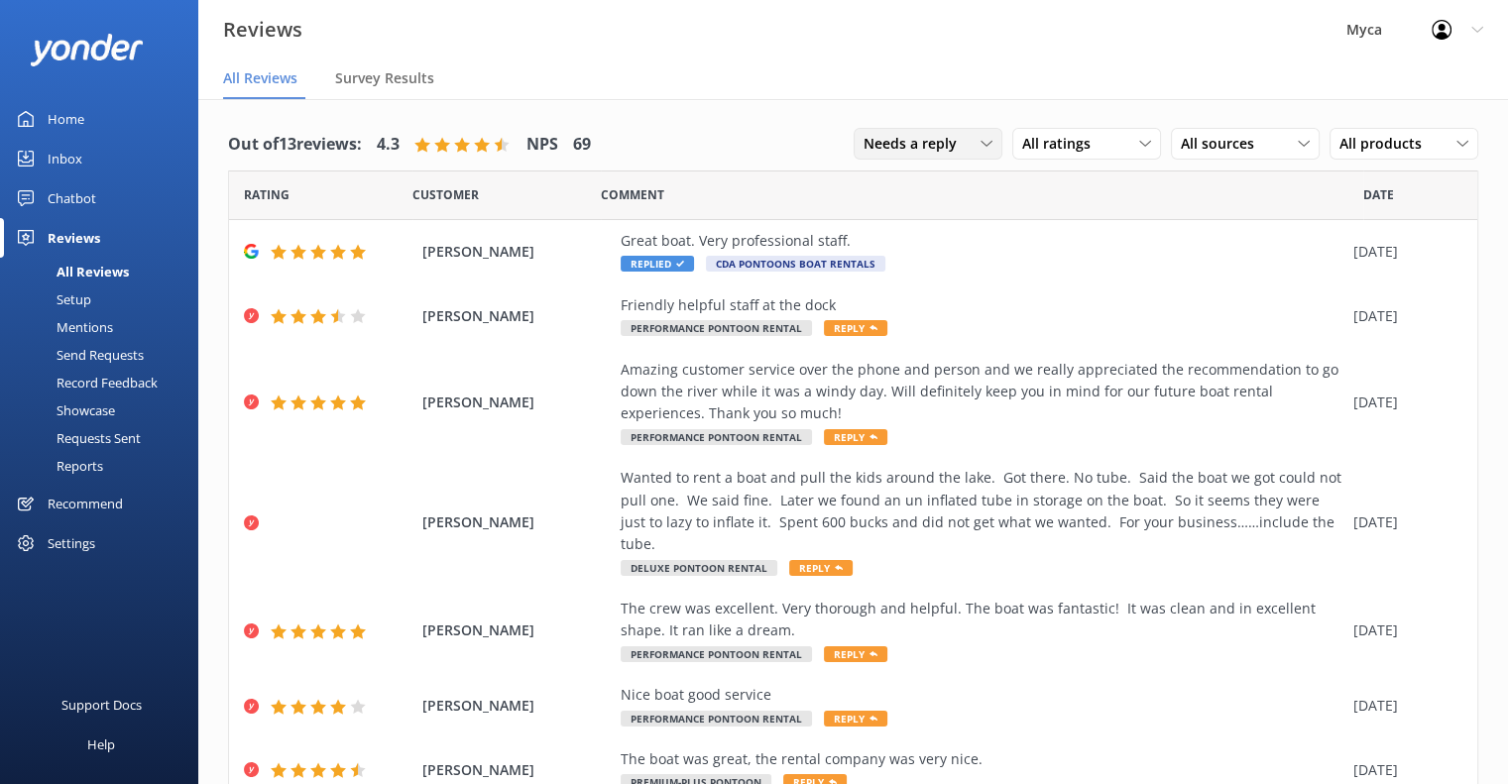
click at [981, 138] on icon at bounding box center [987, 144] width 12 height 12
click at [912, 266] on div "Does not need reply" at bounding box center [922, 265] width 114 height 20
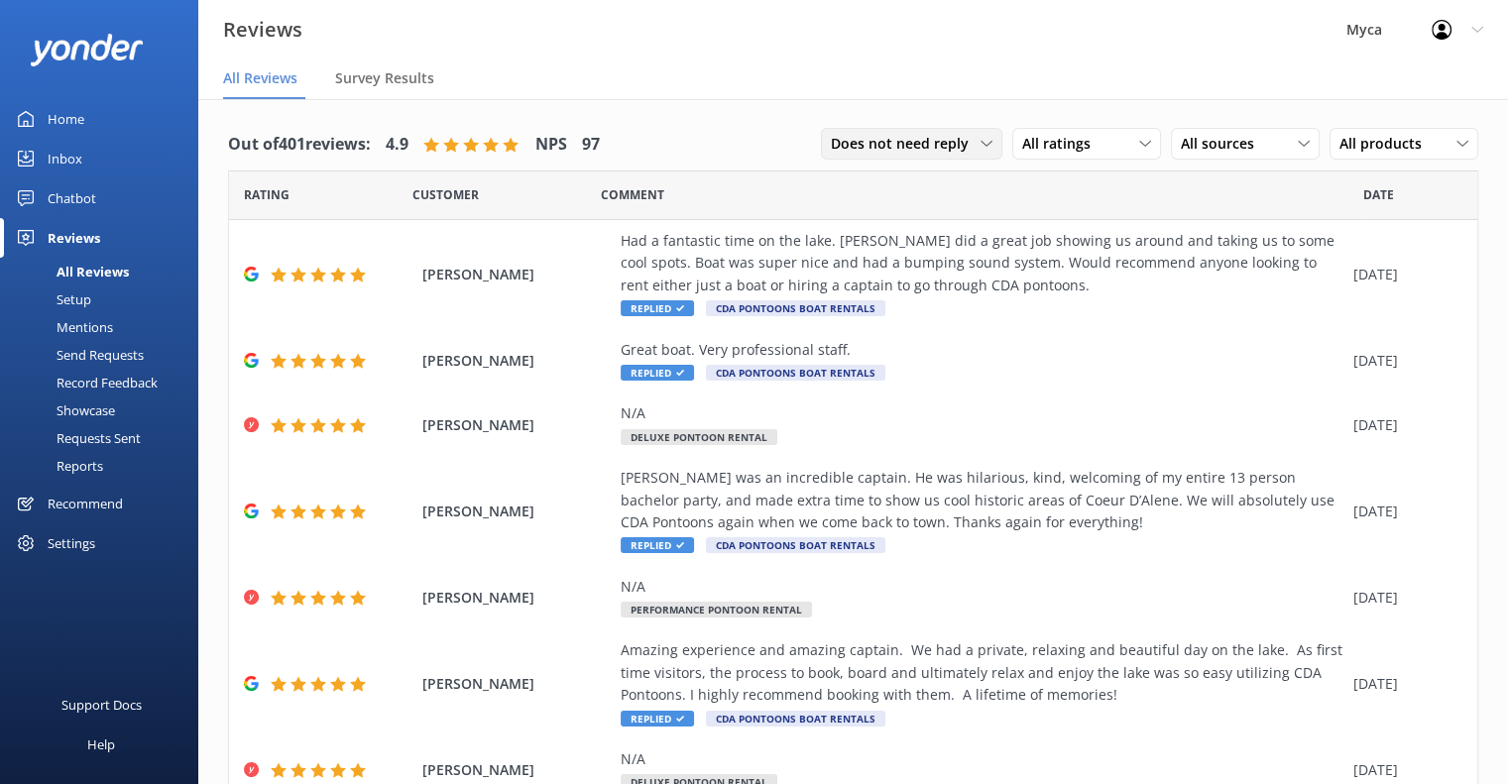
click at [952, 143] on span "Does not need reply" at bounding box center [906, 144] width 150 height 22
click at [879, 218] on div "Needs a reply" at bounding box center [870, 225] width 76 height 20
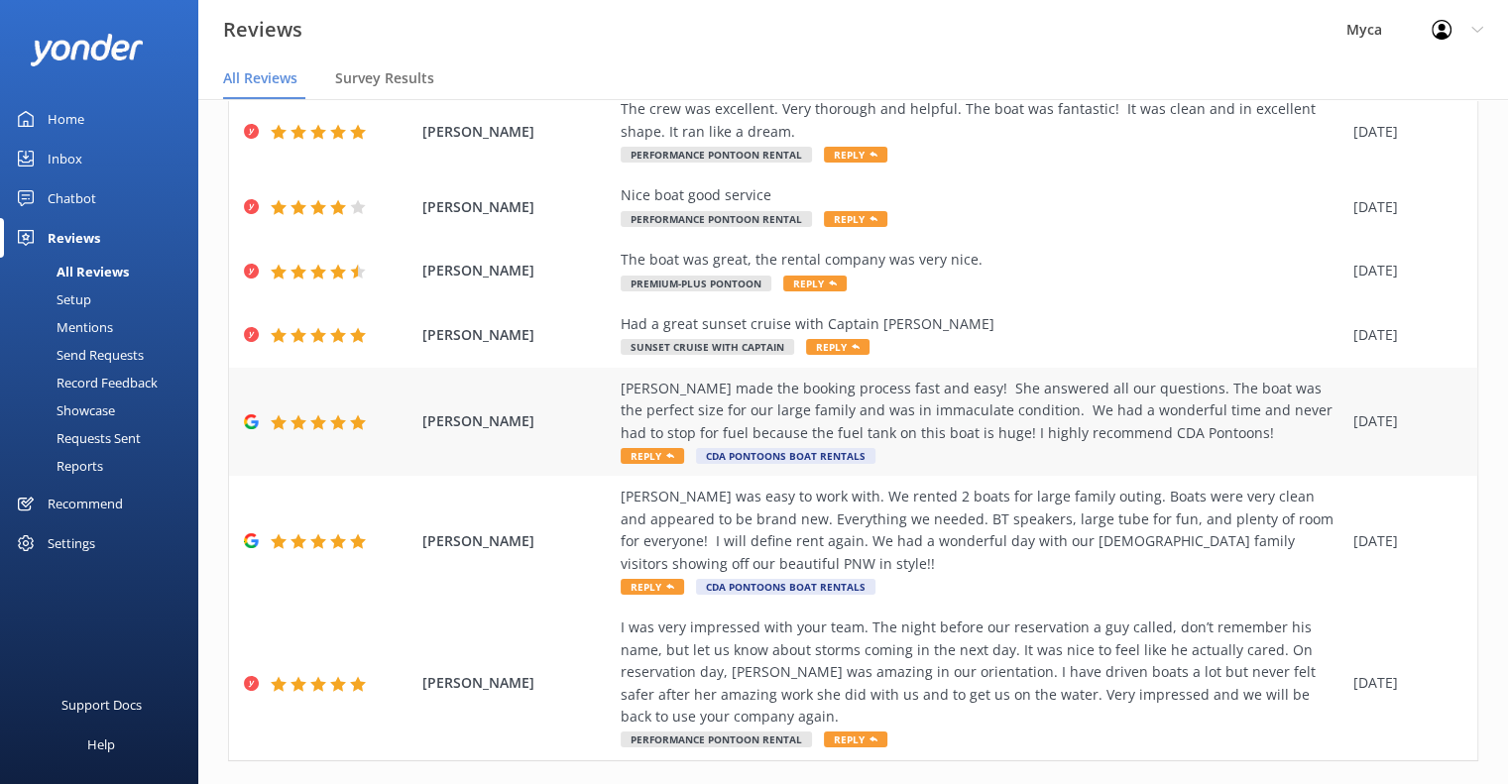
scroll to position [454, 0]
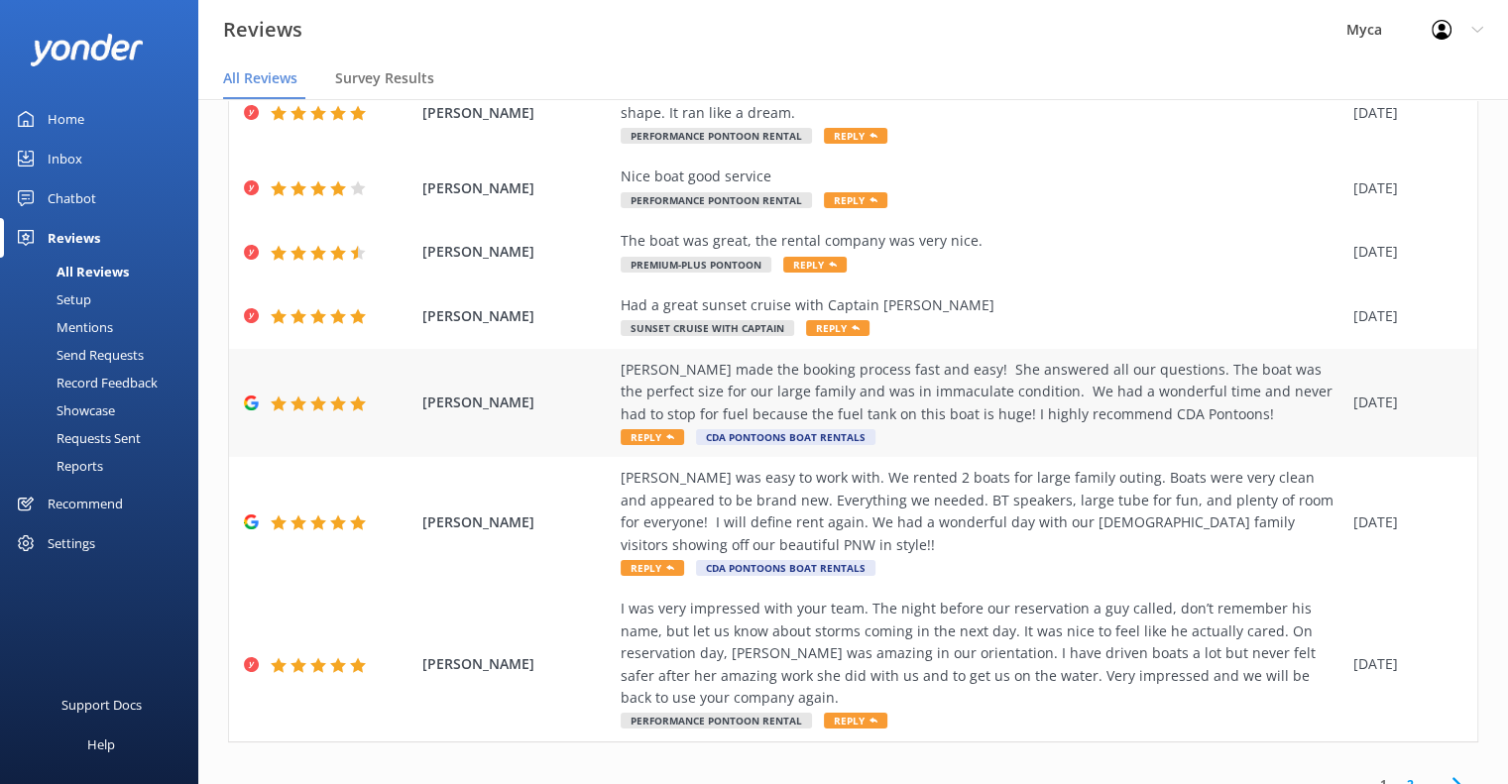
click at [653, 429] on span "Reply" at bounding box center [652, 437] width 63 height 16
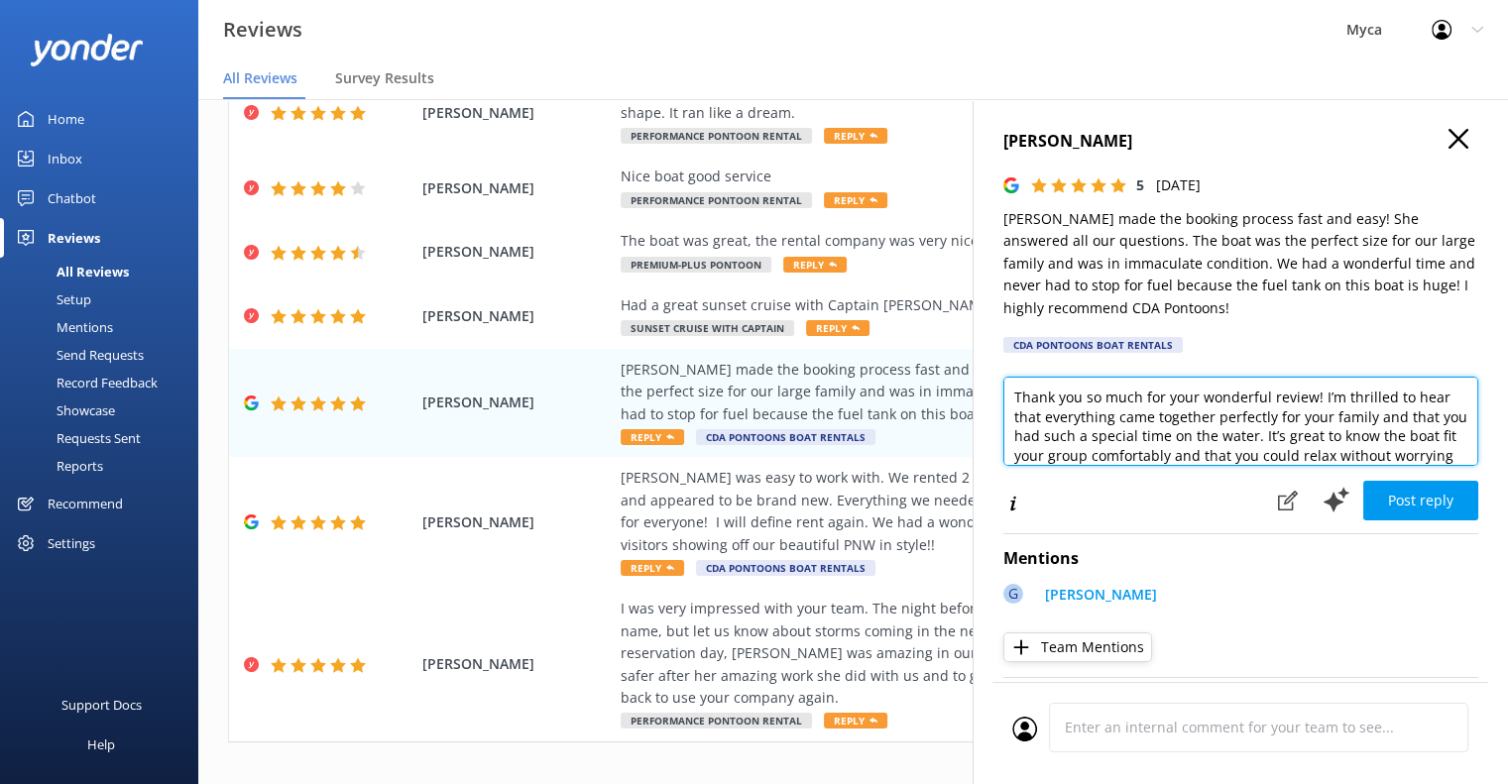
click at [1016, 400] on textarea "Thank you so much for your wonderful review! I’m thrilled to hear that everythi…" at bounding box center [1241, 421] width 475 height 89
click at [1230, 399] on textarea "[PERSON_NAME], Thank you so much for your wonderful review! I’m thrilled to hea…" at bounding box center [1241, 421] width 475 height 89
click at [1016, 423] on textarea "[PERSON_NAME], Thank you so much for taking the time to share your experience a…" at bounding box center [1241, 421] width 475 height 89
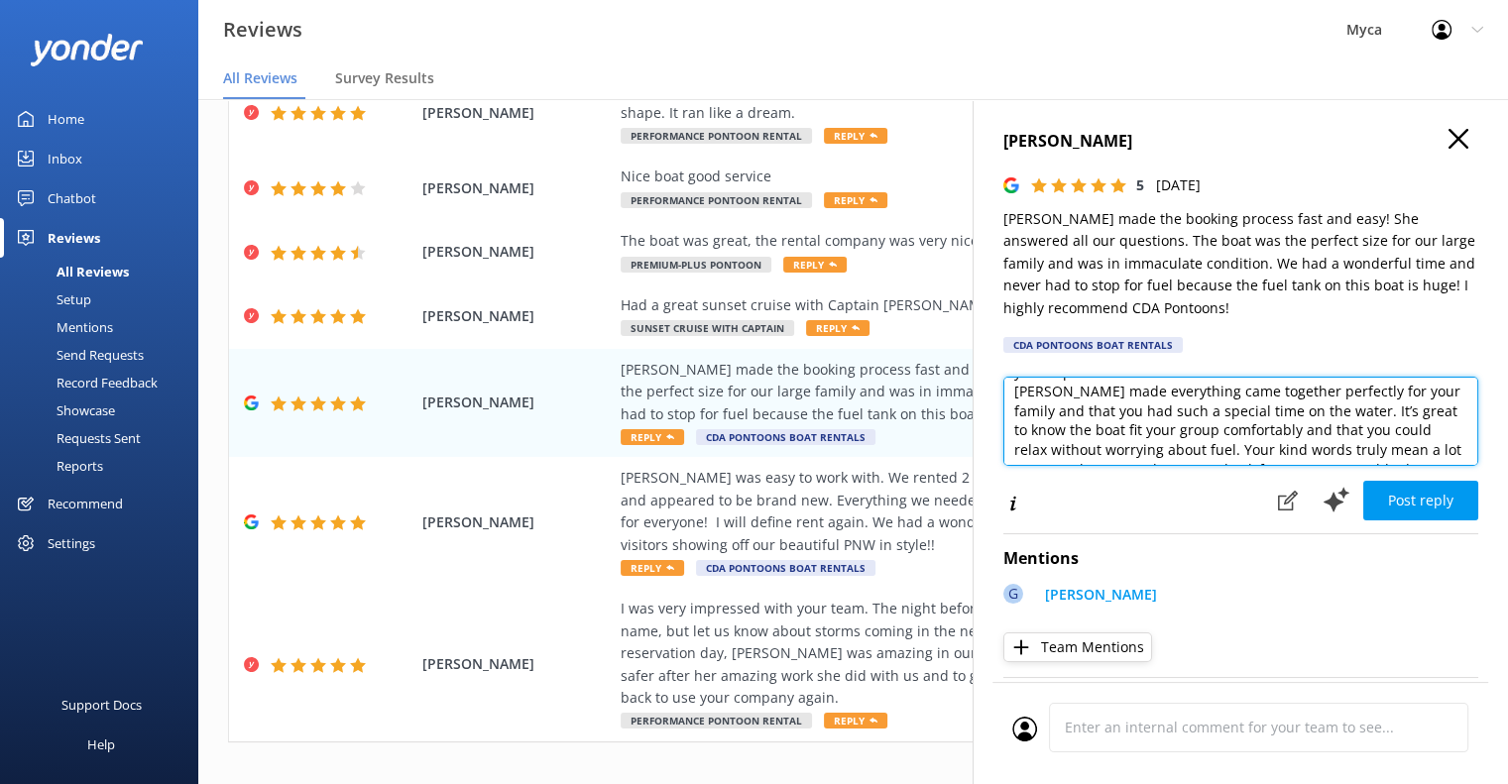
click at [1048, 431] on textarea "[PERSON_NAME], Thank you so much for taking the time to share your experience a…" at bounding box center [1241, 421] width 475 height 89
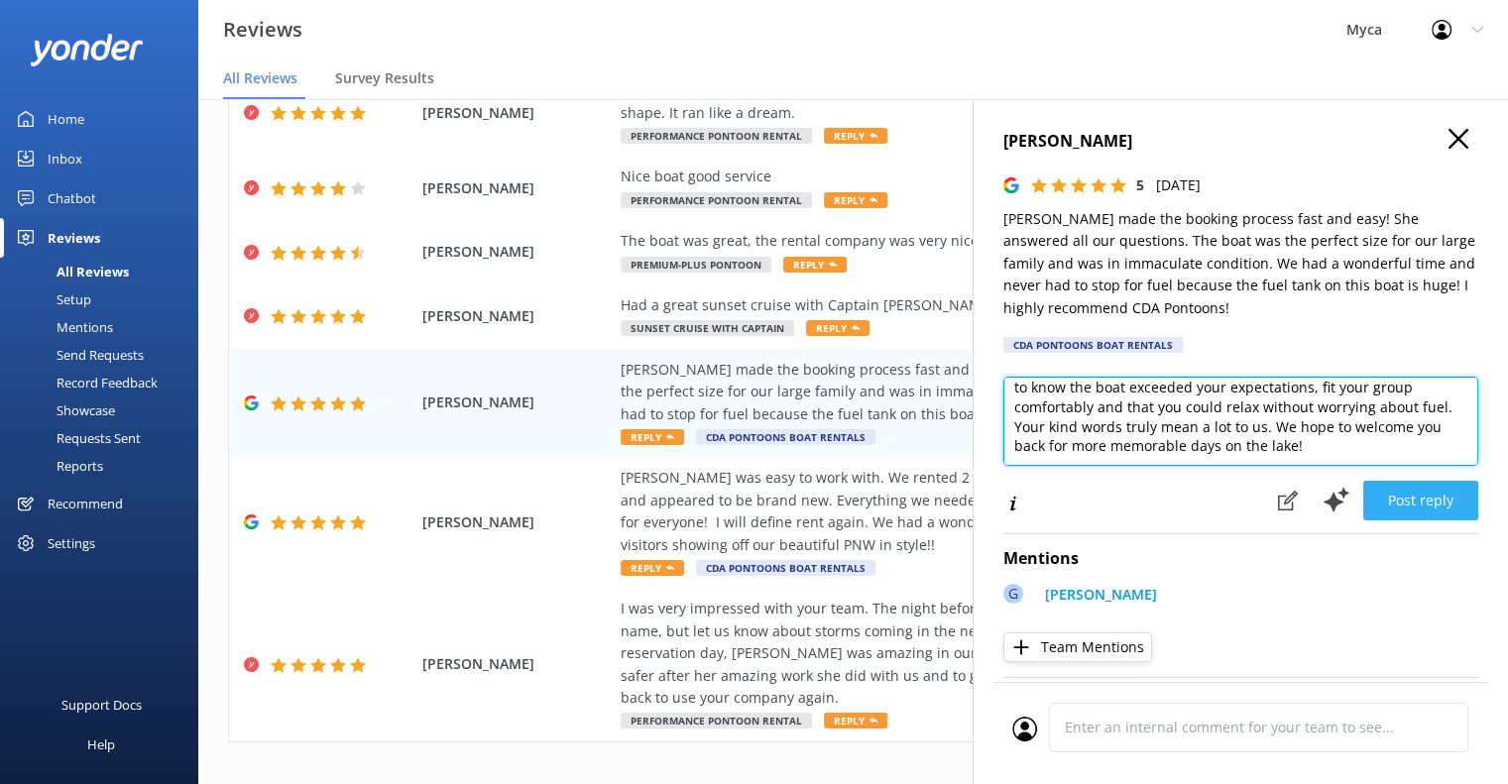
type textarea "[PERSON_NAME], Thank you so much for taking the time to share your experience a…"
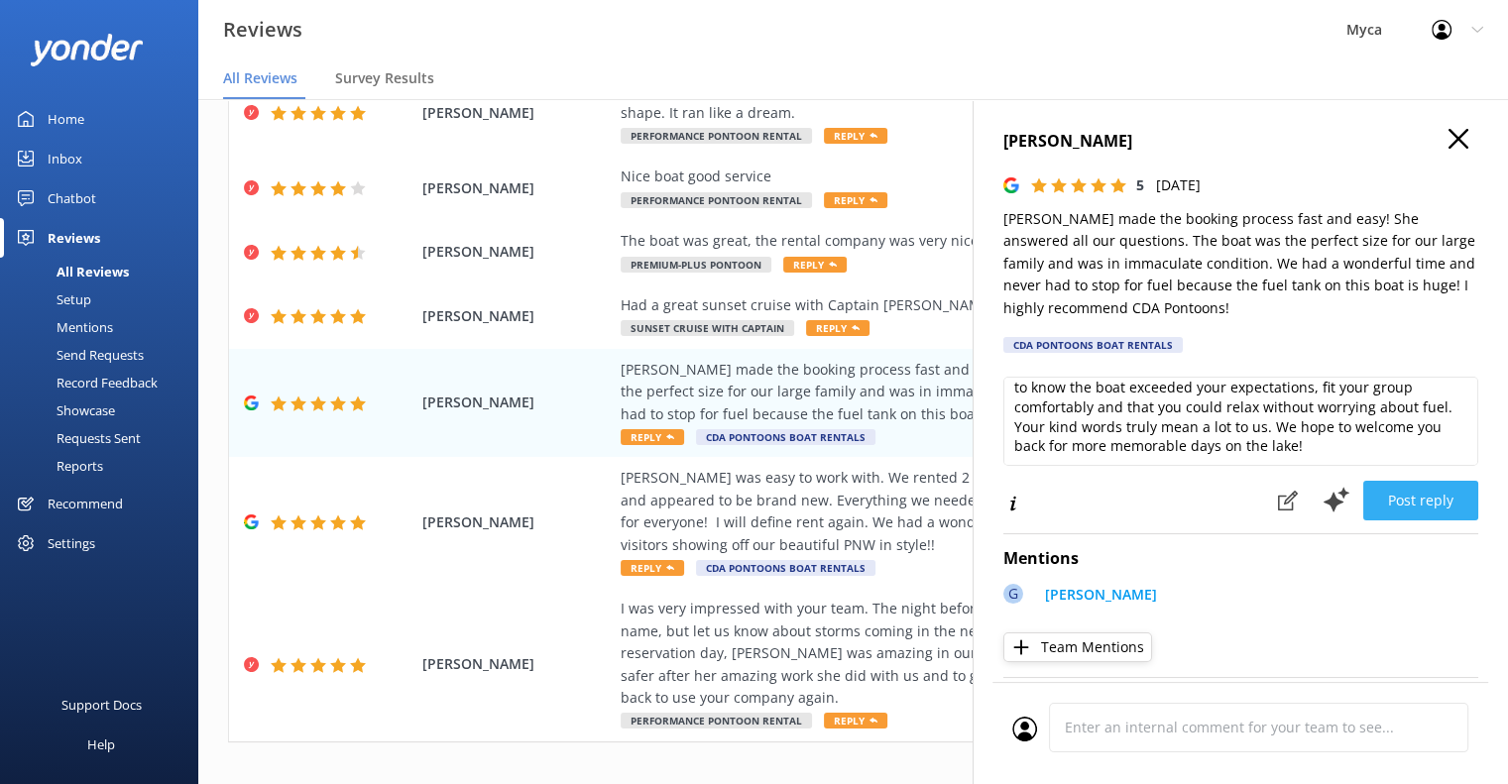
click at [1422, 499] on button "Post reply" at bounding box center [1421, 501] width 115 height 40
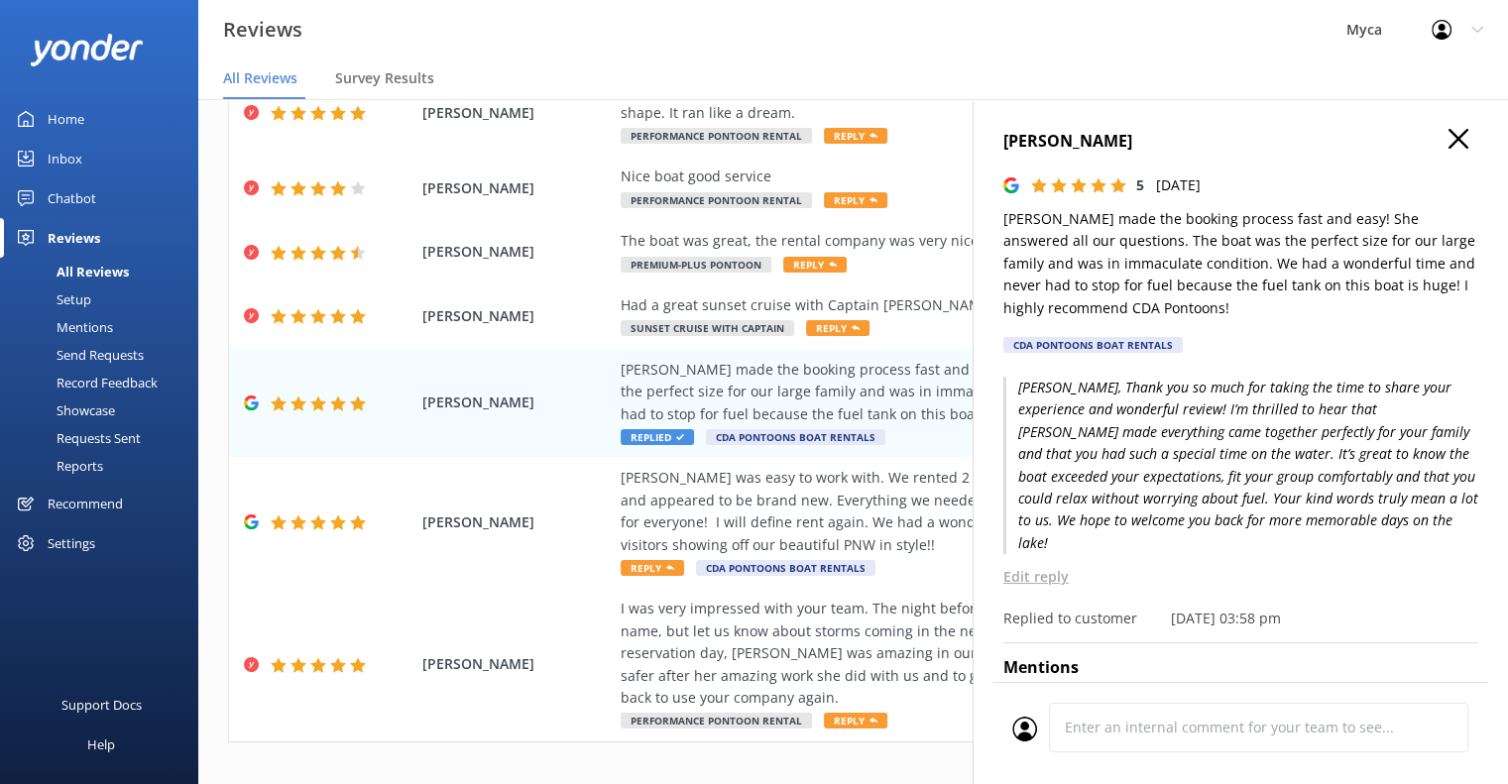
click at [1449, 135] on use "button" at bounding box center [1459, 139] width 20 height 20
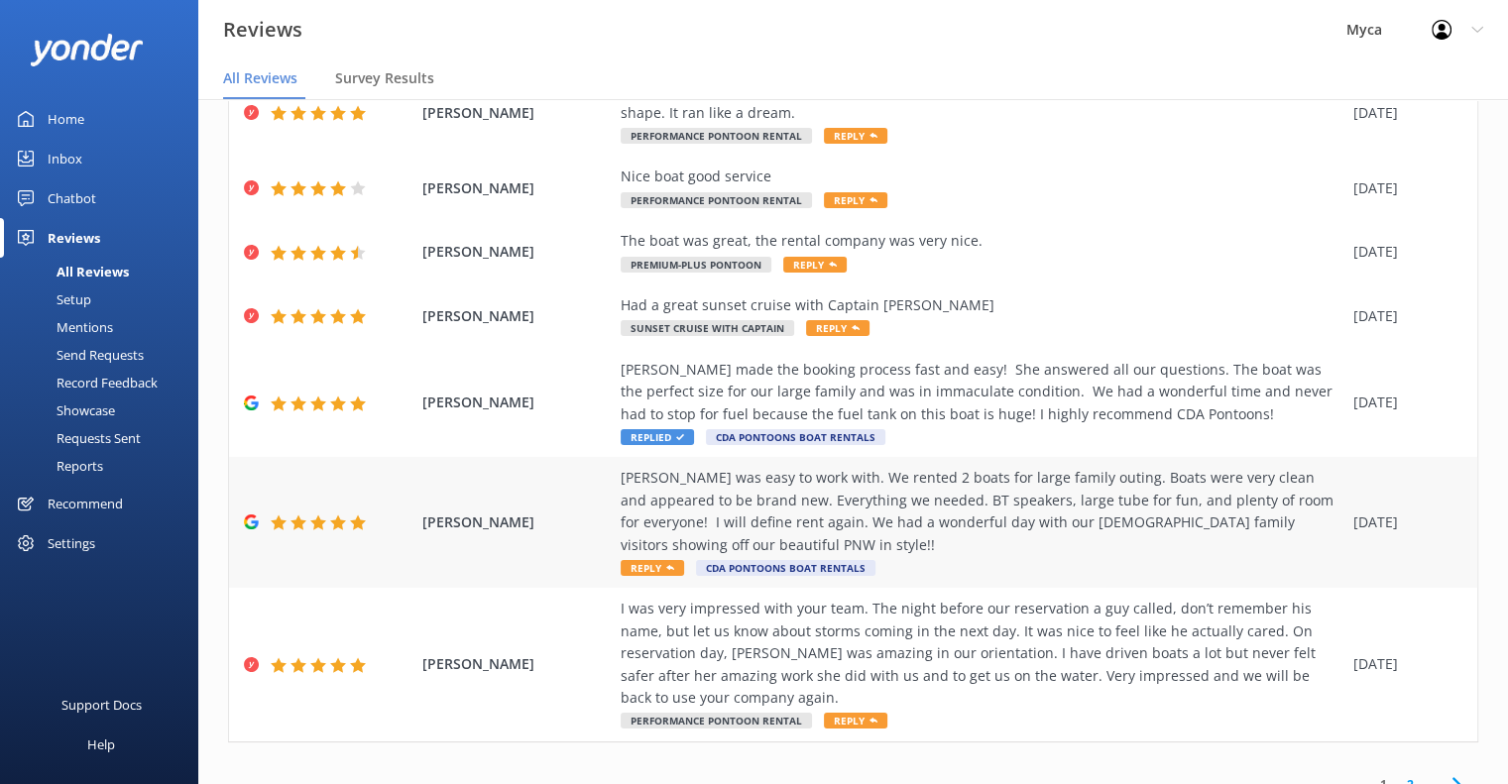
click at [662, 560] on span "Reply" at bounding box center [652, 568] width 63 height 16
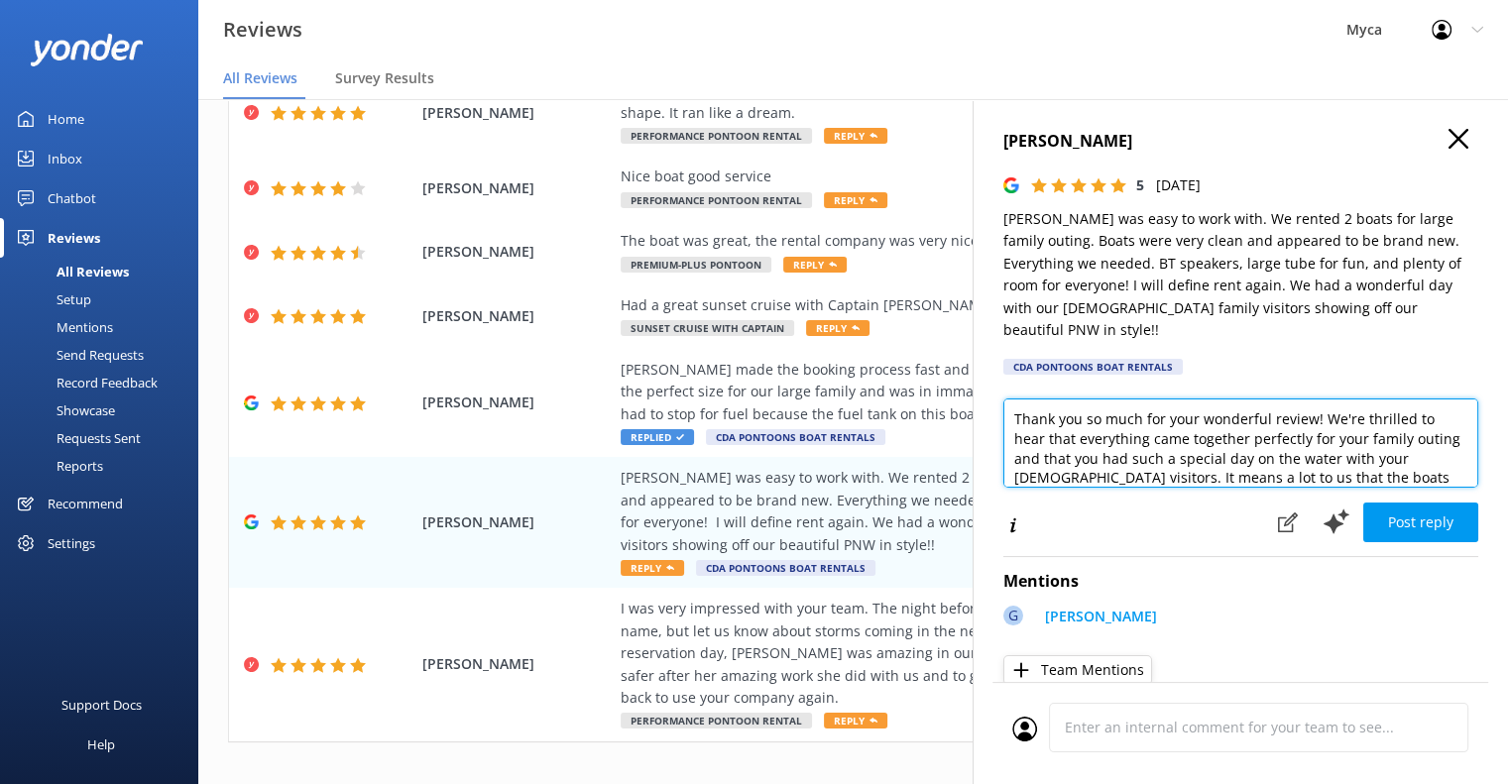
click at [1016, 400] on textarea "Thank you so much for your wonderful review! We're thrilled to hear that everyt…" at bounding box center [1241, 443] width 475 height 89
drag, startPoint x: 1377, startPoint y: 401, endPoint x: 1071, endPoint y: 383, distance: 306.0
click at [1071, 399] on textarea "Hi [PERSON_NAME], Thank you so much for your wonderful review! We're thrilled t…" at bounding box center [1241, 443] width 475 height 89
click at [1127, 423] on textarea "Hi [PERSON_NAME], We're thrilled to hear that everything came together perfectl…" at bounding box center [1241, 443] width 475 height 89
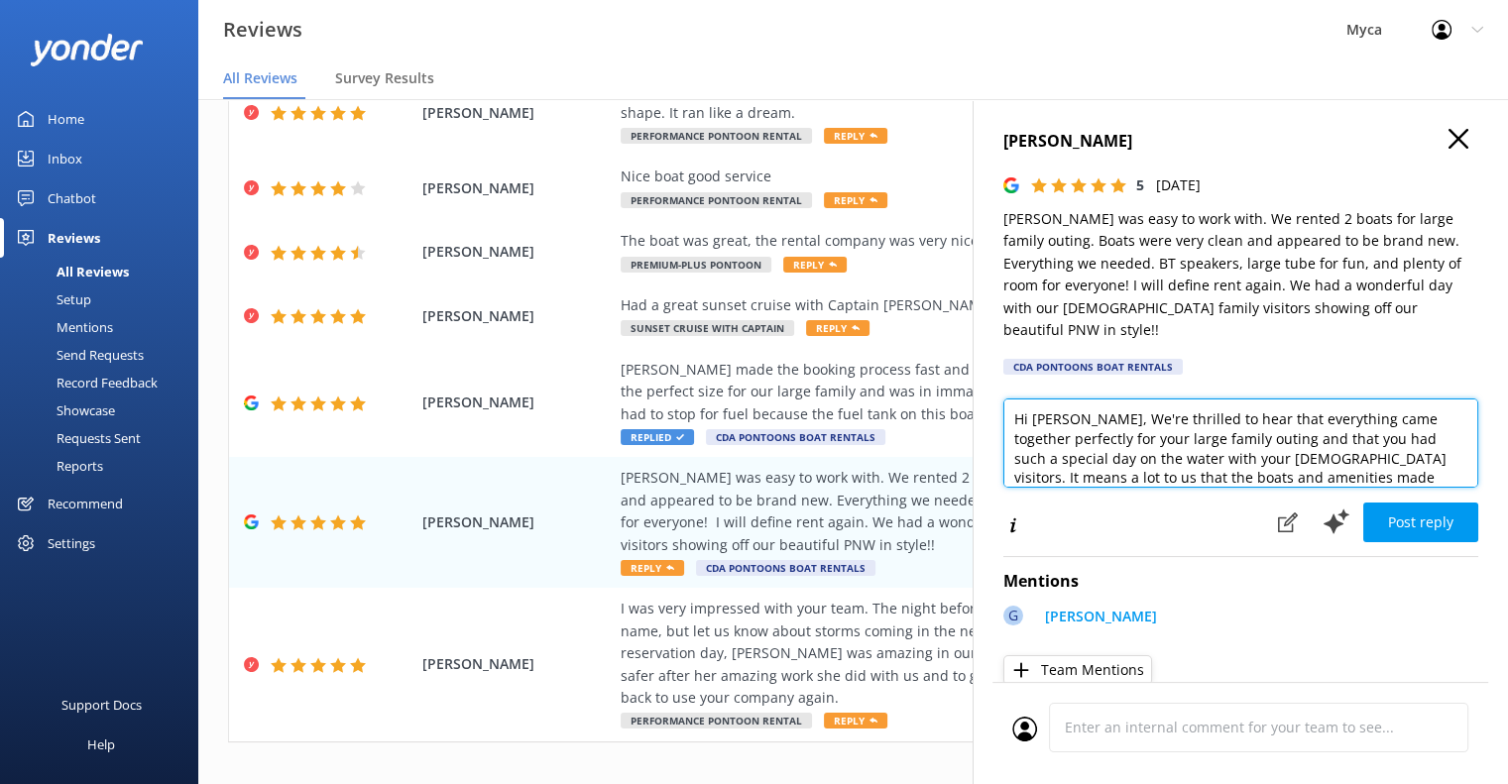
click at [1239, 399] on textarea "Hi [PERSON_NAME], We're thrilled to hear that everything came together perfectl…" at bounding box center [1241, 443] width 475 height 89
click at [1309, 420] on textarea "Hi [PERSON_NAME], We're thrilled to hear that [PERSON_NAME] made everything cam…" at bounding box center [1241, 443] width 475 height 89
click at [1029, 434] on textarea "Hi [PERSON_NAME], We're thrilled to hear that [PERSON_NAME] made everything cam…" at bounding box center [1241, 443] width 475 height 89
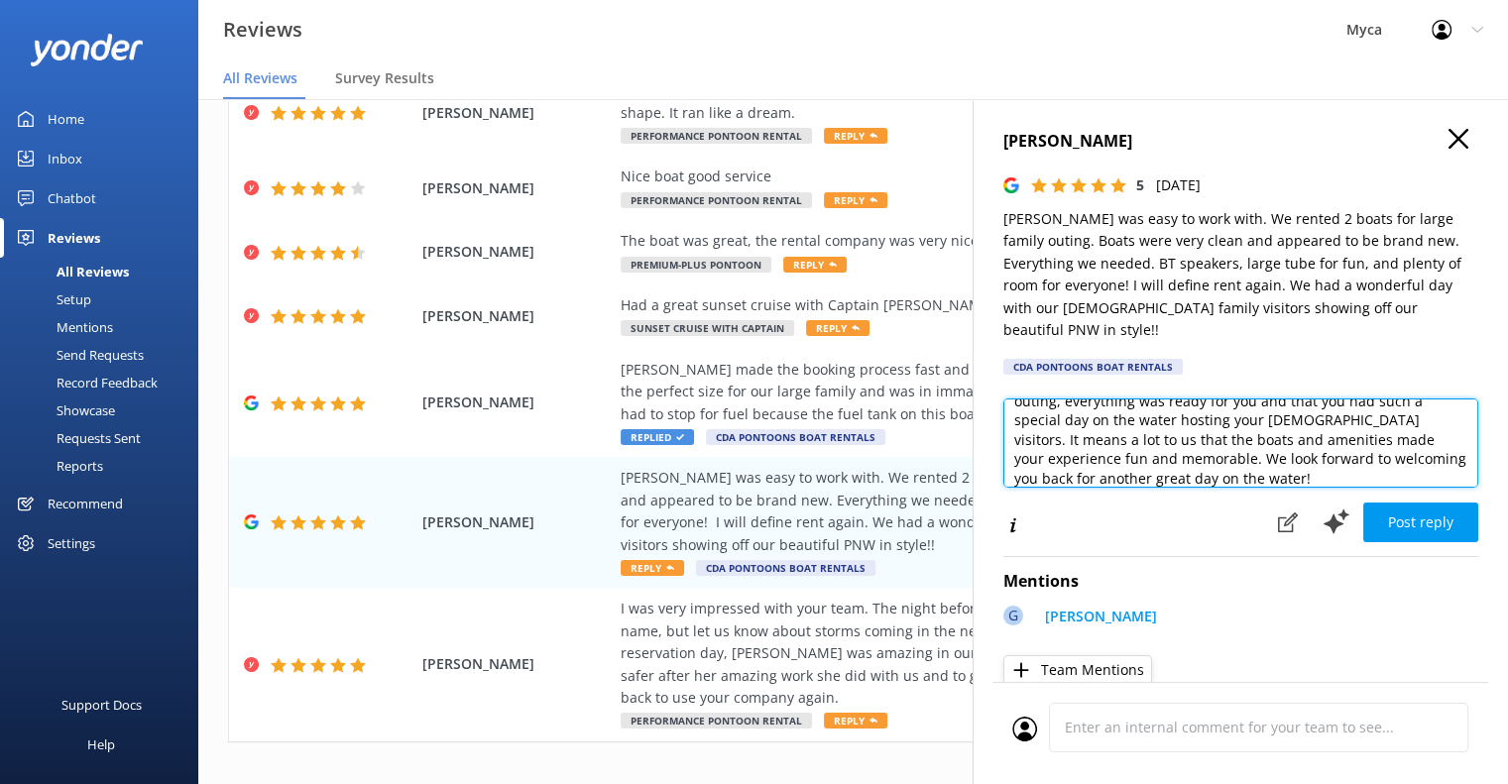
scroll to position [67, 0]
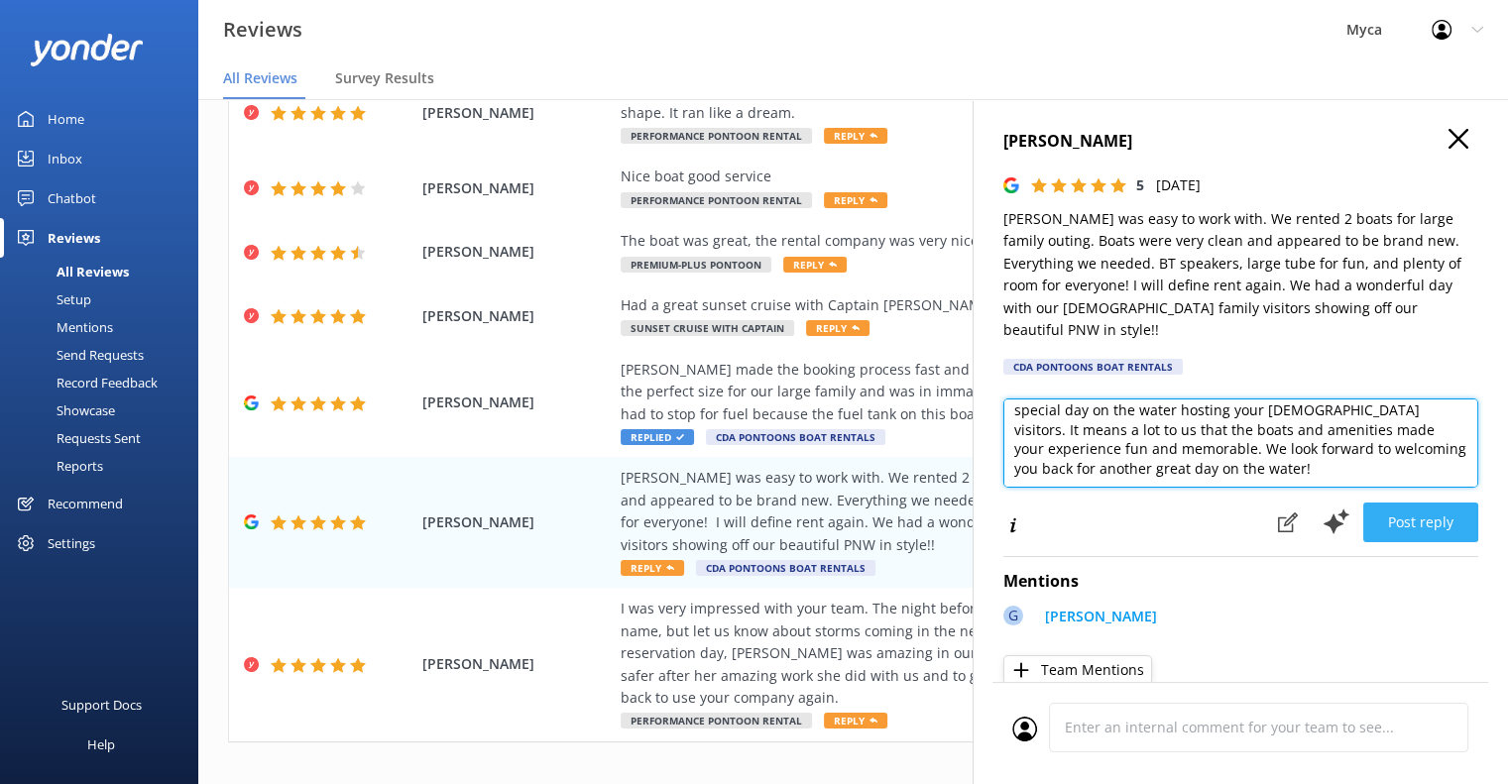
type textarea "Hi [PERSON_NAME], We're thrilled to hear that [PERSON_NAME] made everything cam…"
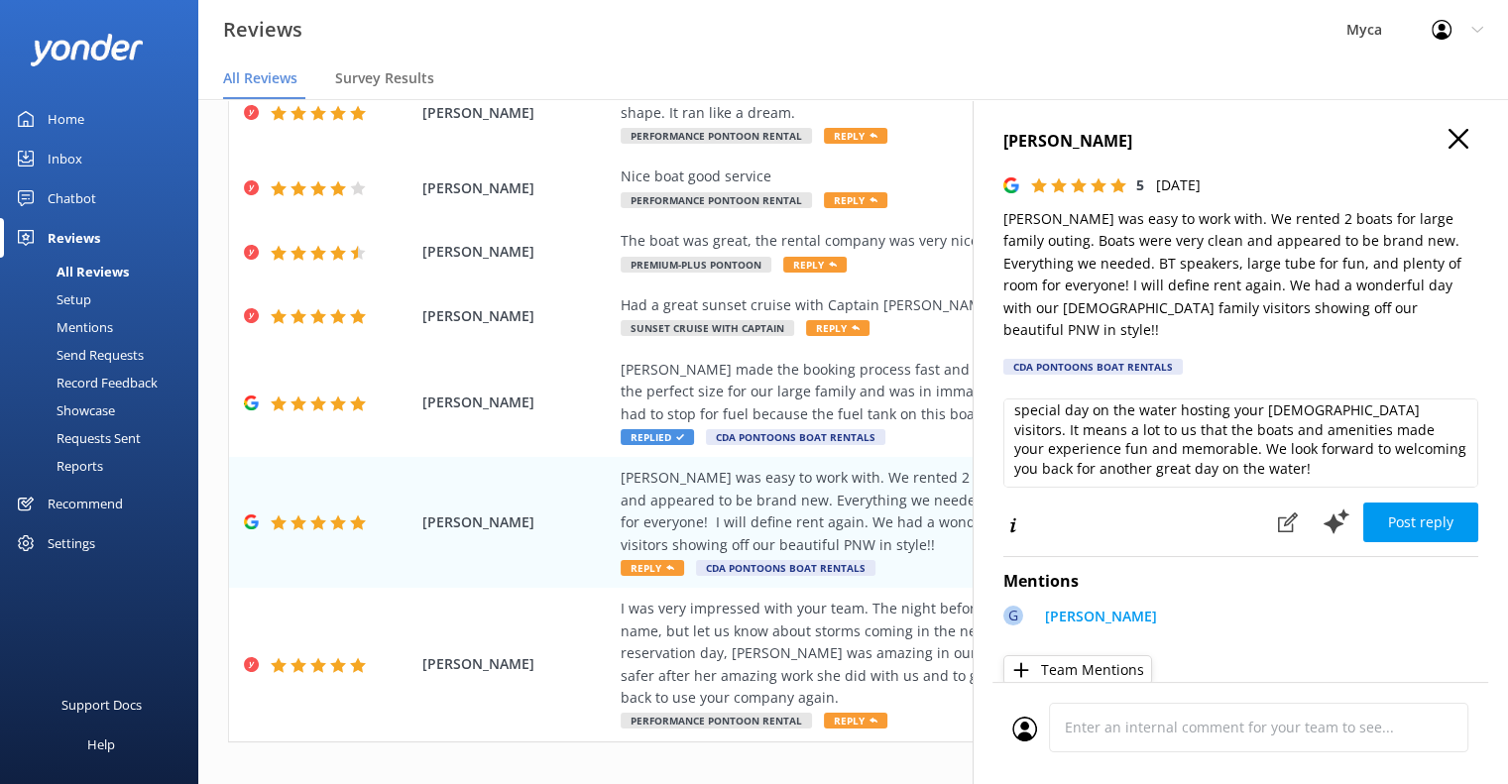
click at [1414, 504] on button "Post reply" at bounding box center [1421, 523] width 115 height 40
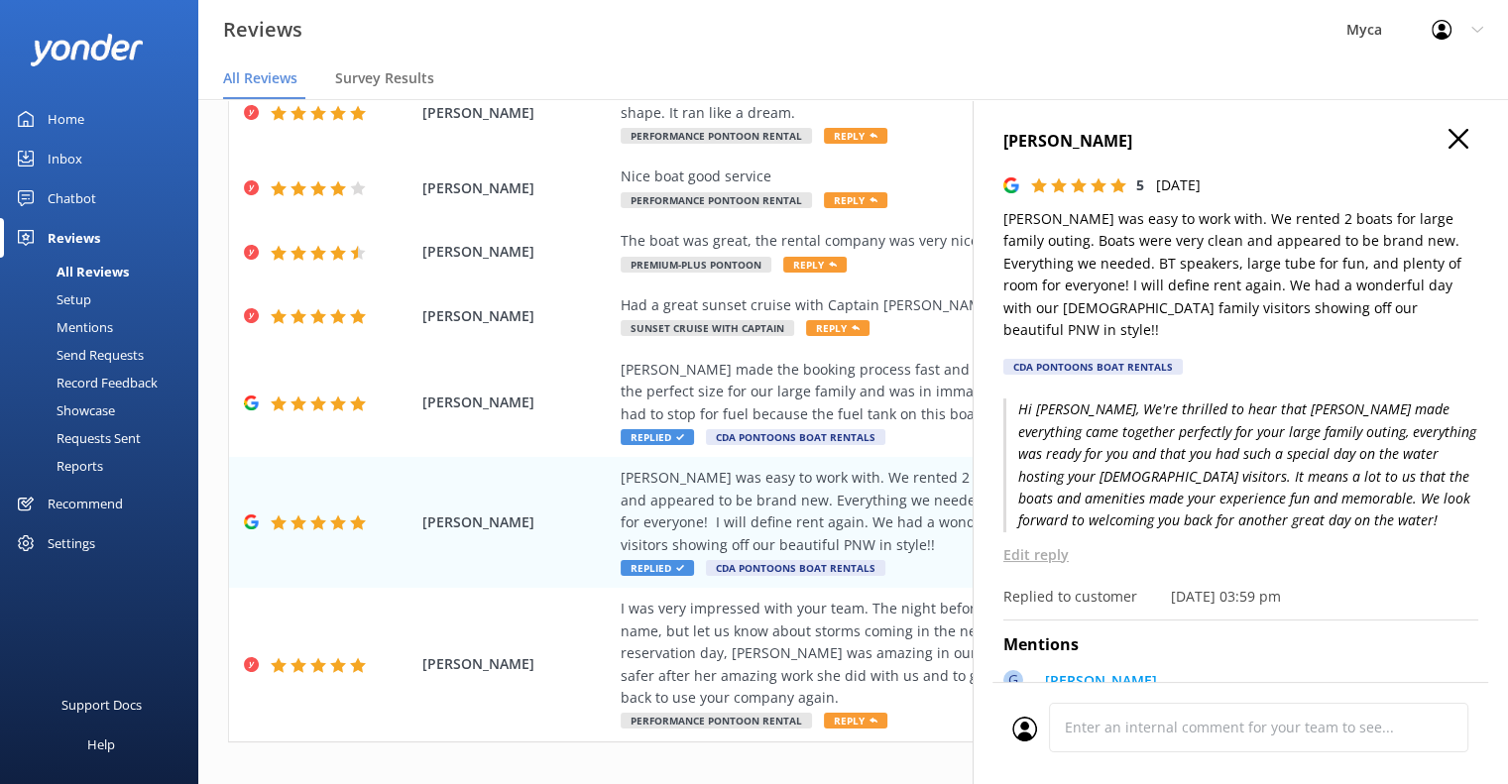
click at [1449, 134] on use "button" at bounding box center [1459, 139] width 20 height 20
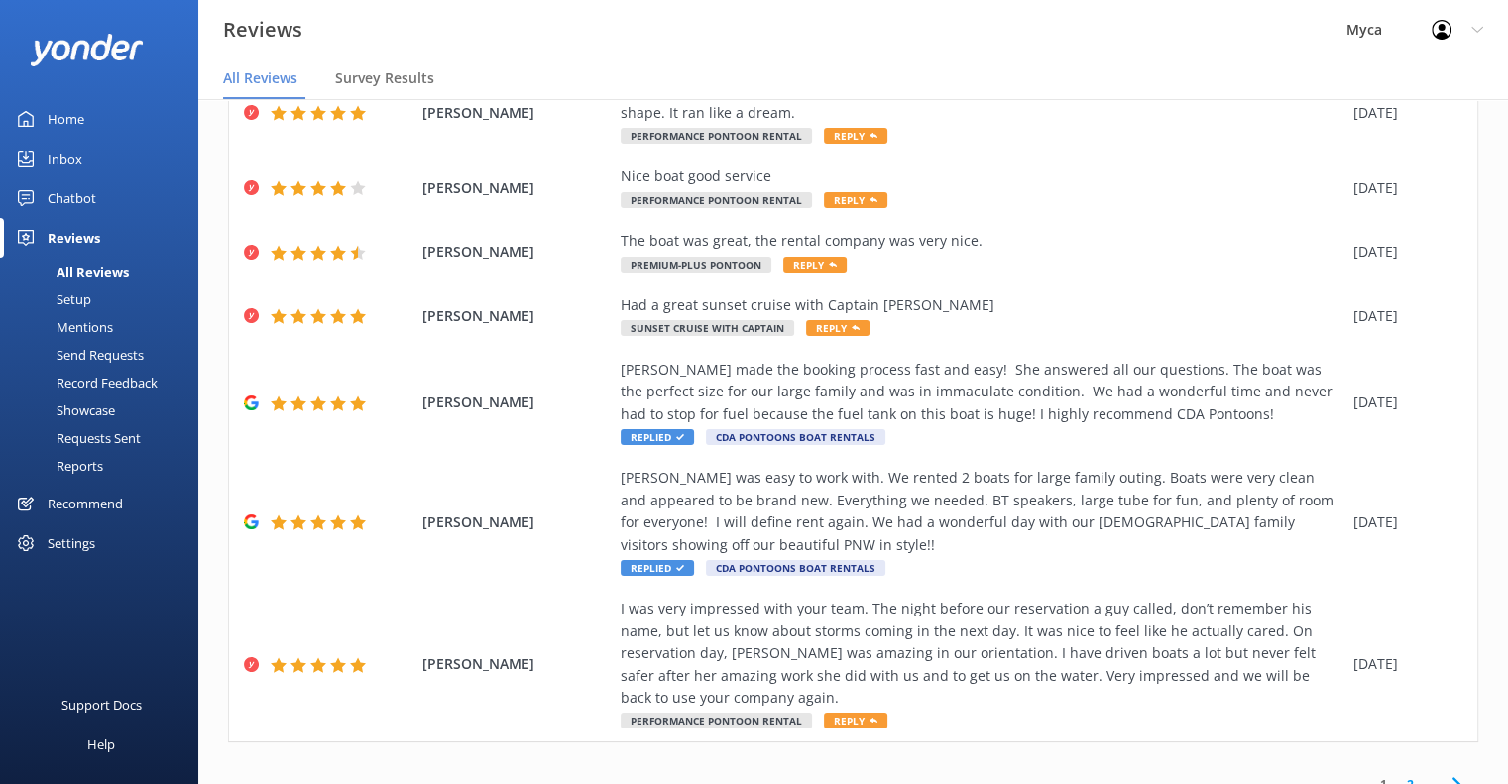
click at [1397, 776] on link "2" at bounding box center [1410, 785] width 27 height 19
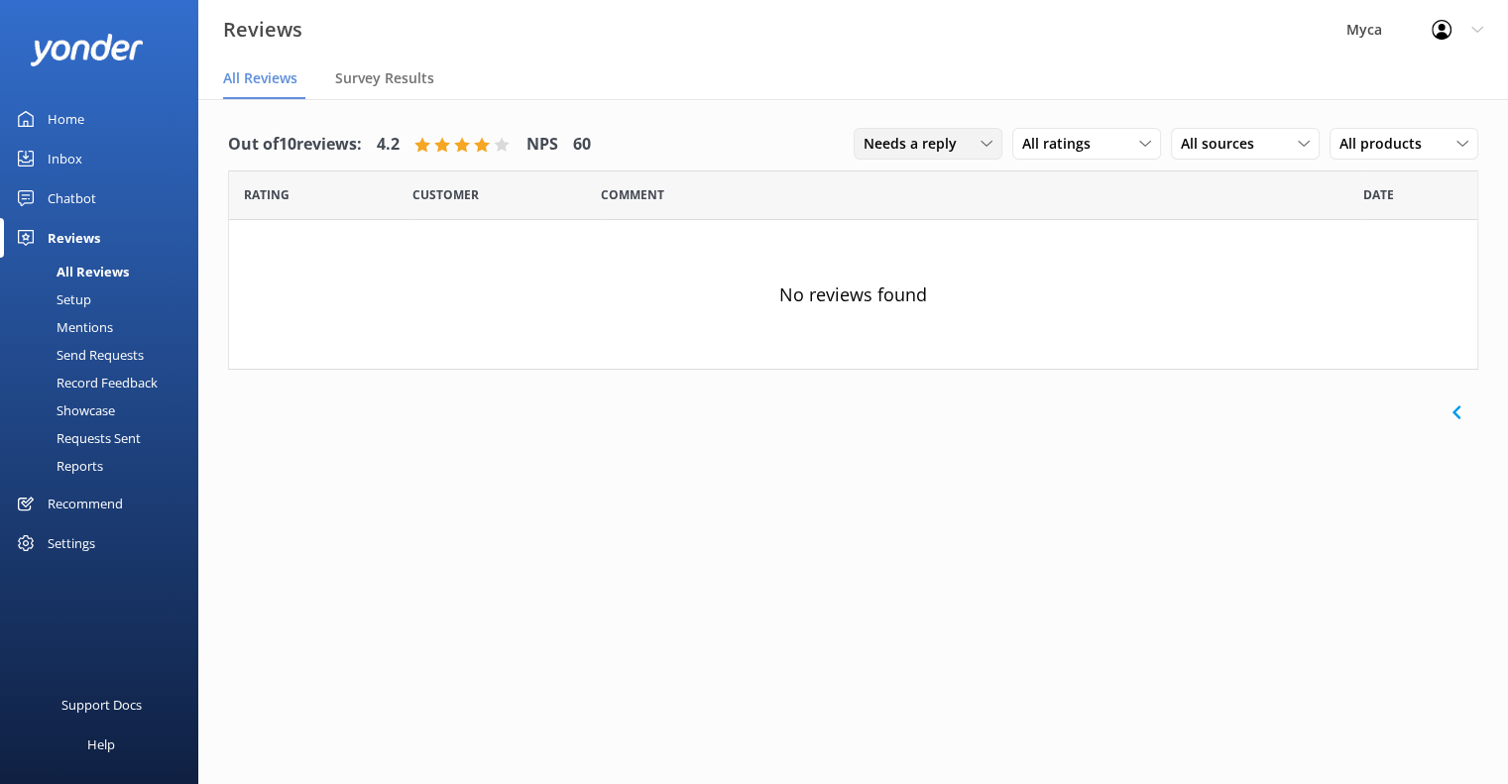
click at [971, 138] on div "Needs a reply" at bounding box center [928, 144] width 139 height 22
click at [915, 189] on div "All reply statuses" at bounding box center [913, 185] width 97 height 20
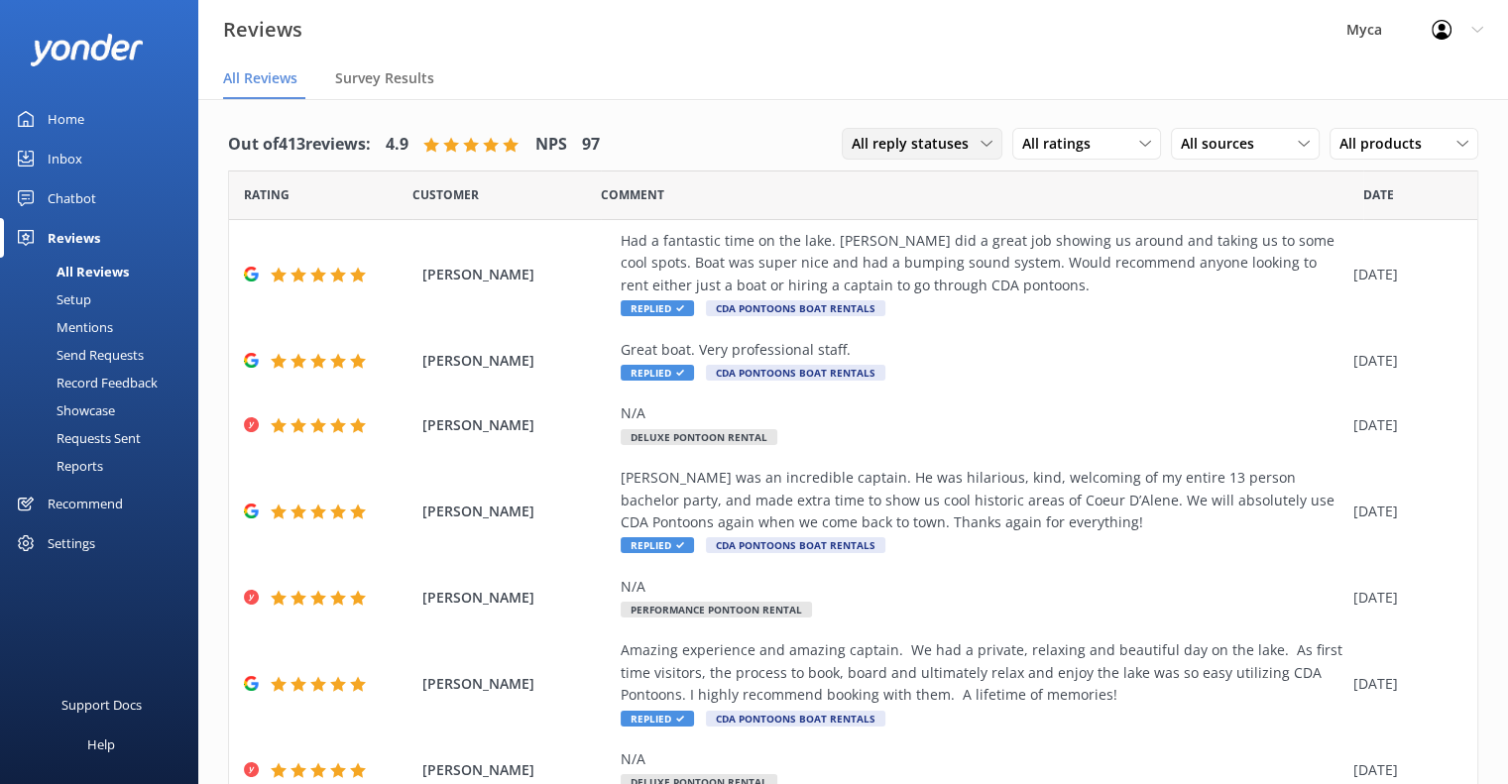
click at [963, 141] on span "All reply statuses" at bounding box center [916, 144] width 129 height 22
click at [894, 226] on div "Needs a reply" at bounding box center [891, 225] width 76 height 20
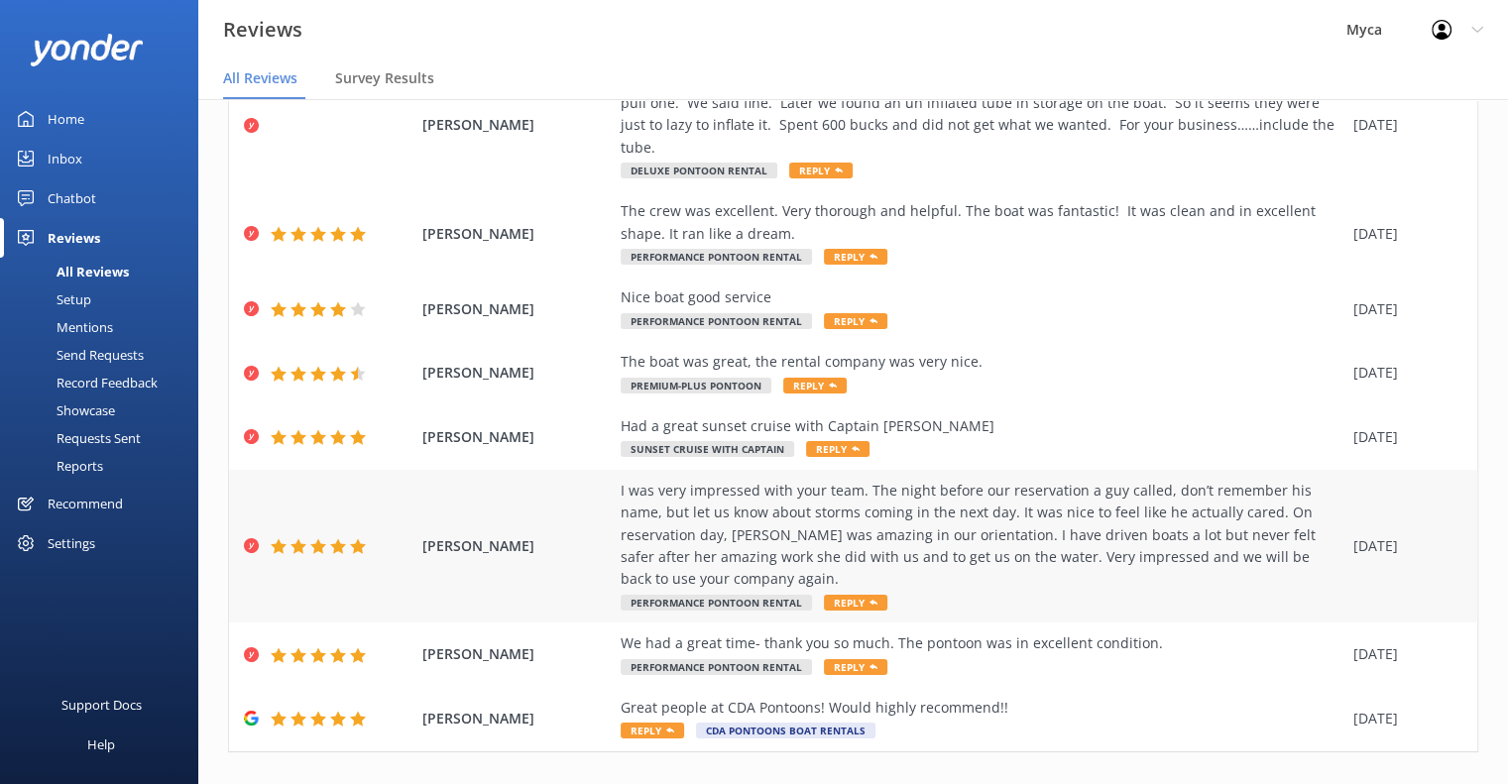
scroll to position [40, 0]
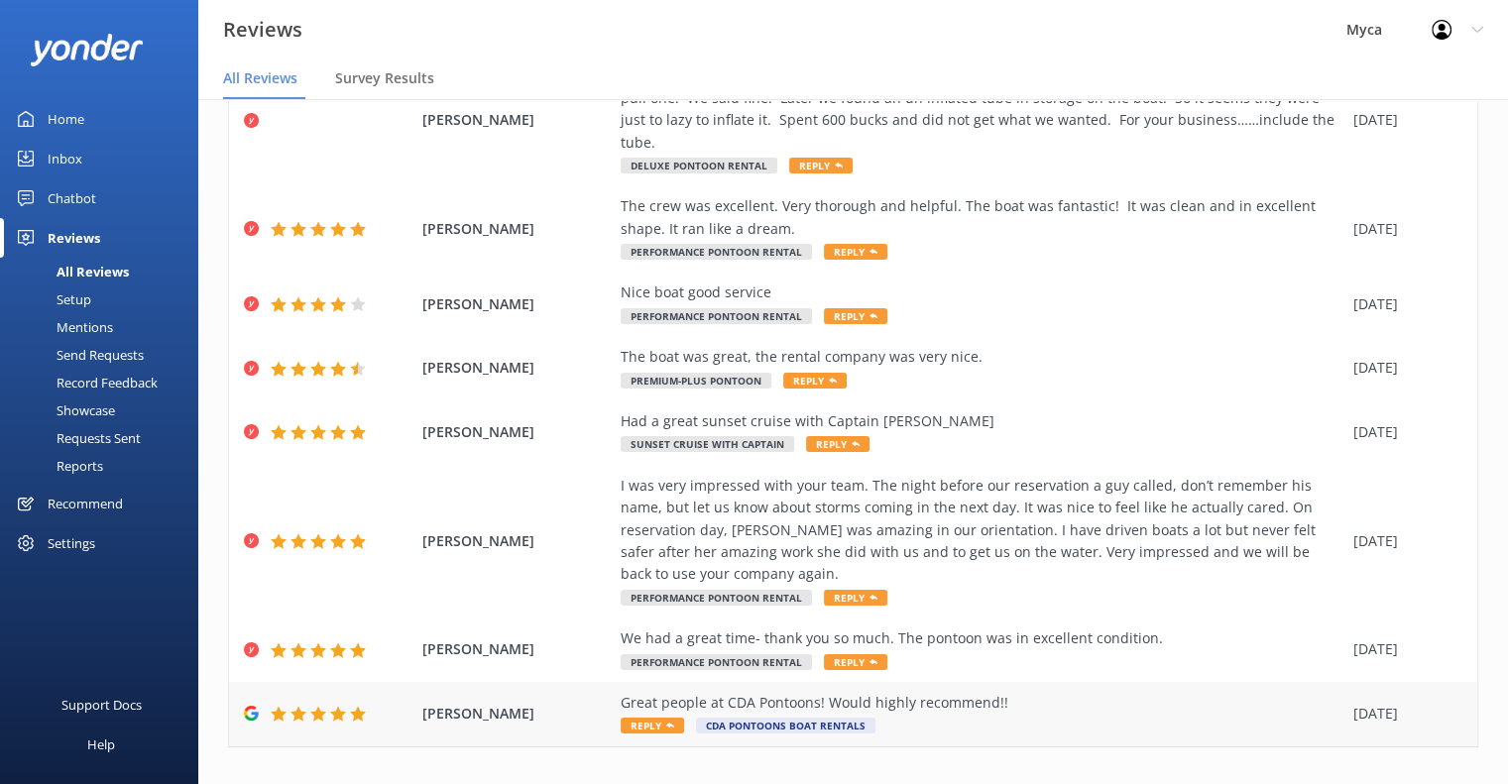
click at [639, 718] on span "Reply" at bounding box center [652, 726] width 63 height 16
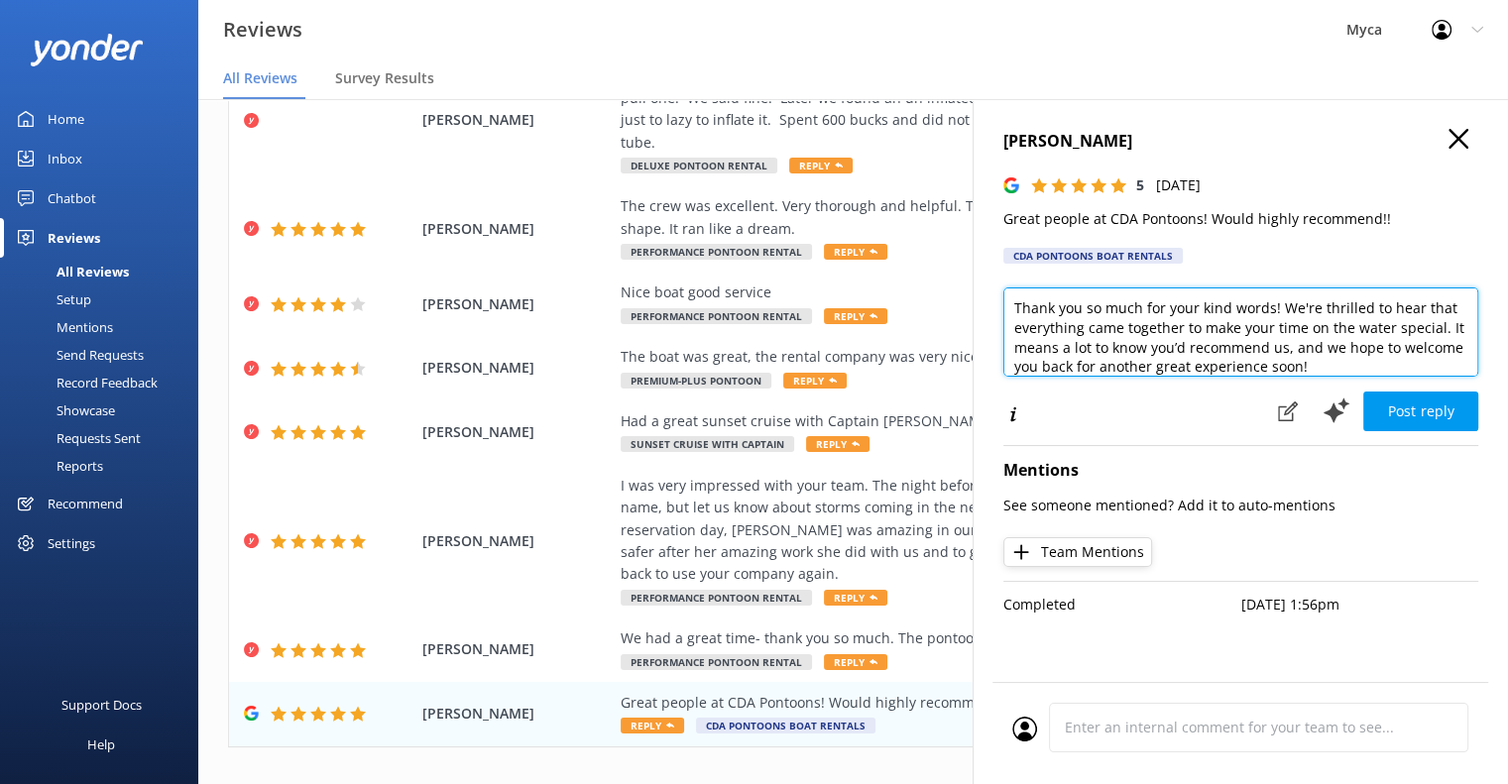
click at [1015, 309] on textarea "Thank you so much for your kind words! We're thrilled to hear that everything c…" at bounding box center [1241, 332] width 475 height 89
drag, startPoint x: 1065, startPoint y: 344, endPoint x: 1349, endPoint y: 316, distance: 285.0
click at [1349, 316] on textarea "[PERSON_NAME], Thank you so much for your kind words! We're thrilled to hear th…" at bounding box center [1241, 332] width 475 height 89
click at [1053, 326] on textarea "[PERSON_NAME], Thank you so much for your kind words! It means a lot to know yo…" at bounding box center [1241, 332] width 475 height 89
type textarea "[PERSON_NAME], Thank you so much for your kind words! It means a lot to know ou…"
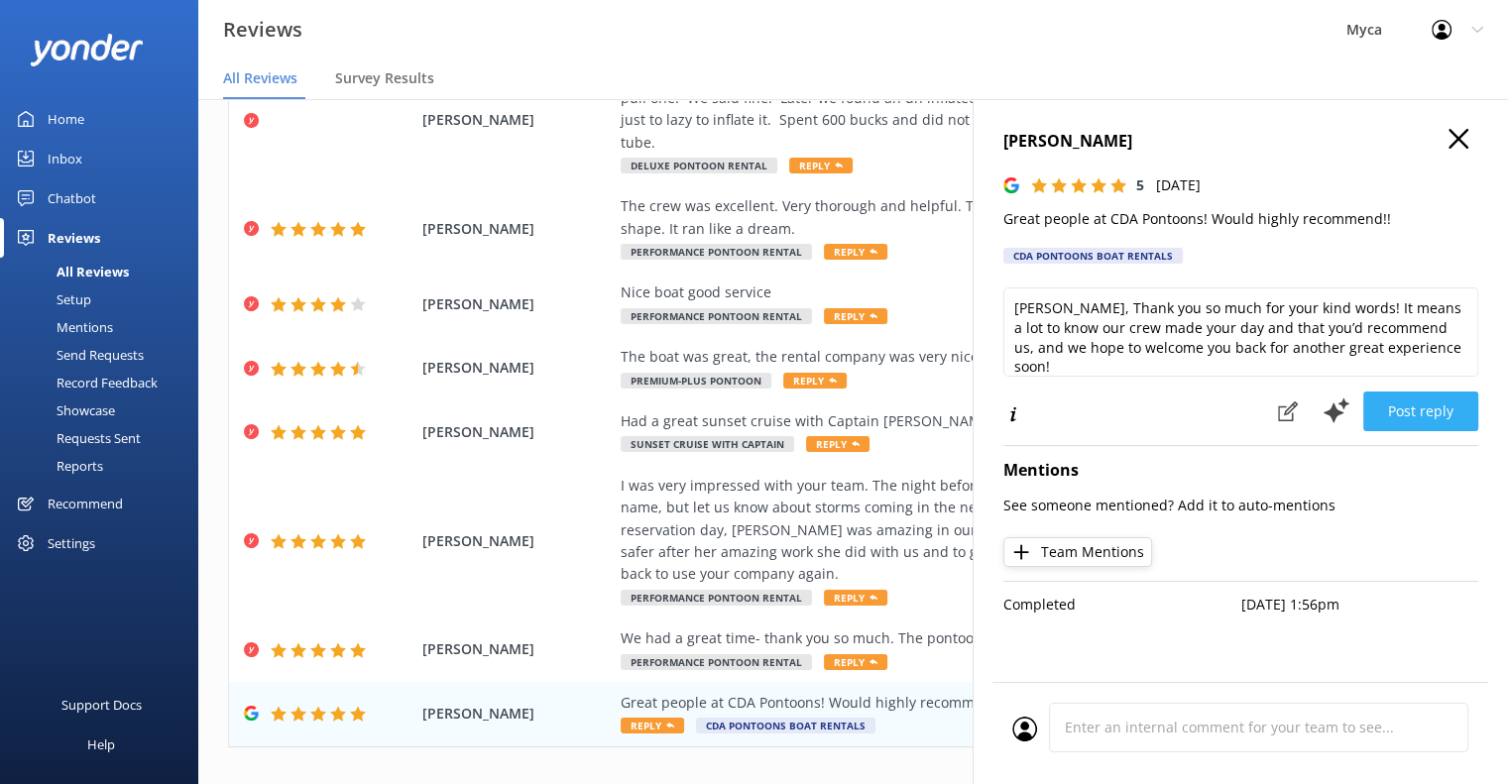
click at [1432, 409] on button "Post reply" at bounding box center [1421, 412] width 115 height 40
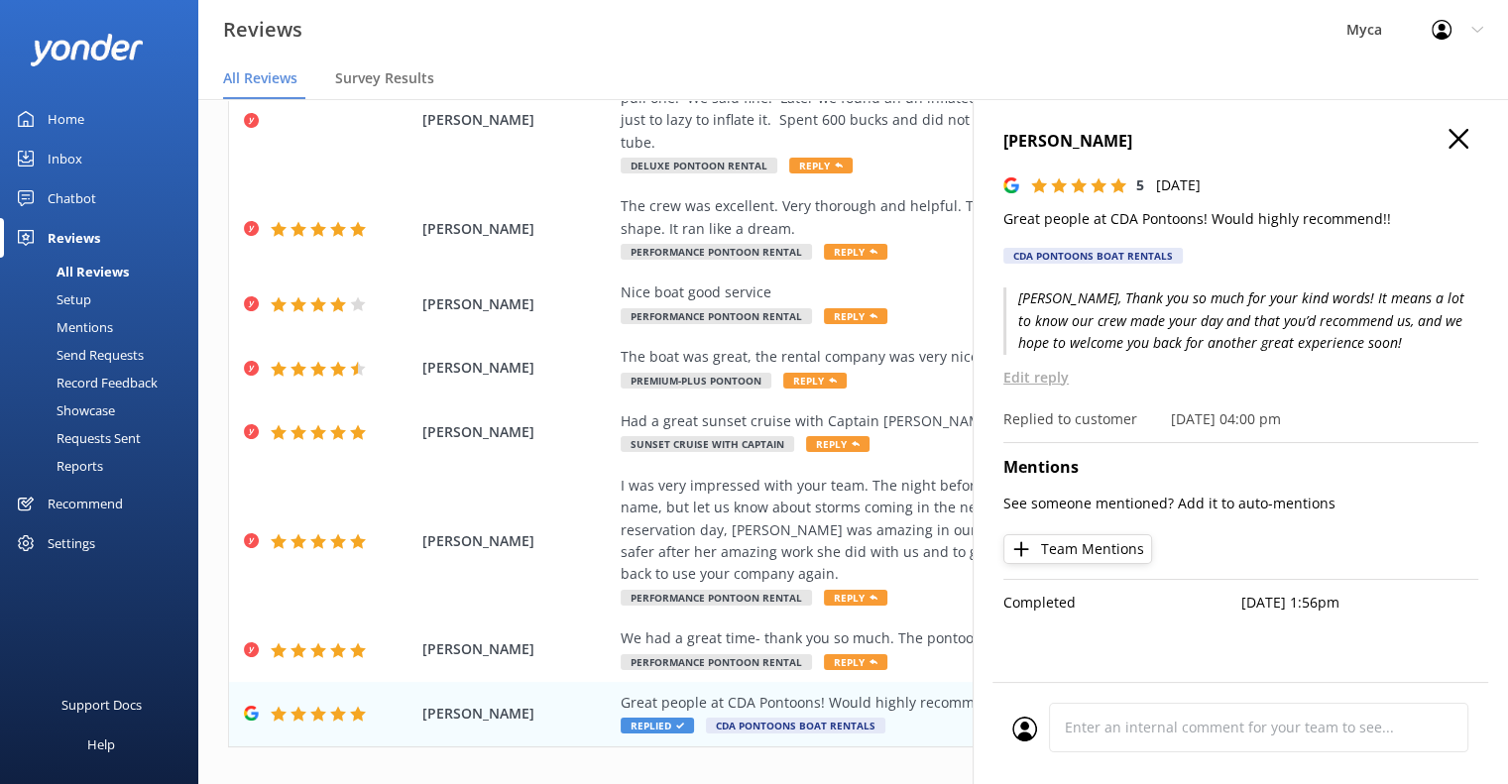
click at [1453, 135] on icon "button" at bounding box center [1459, 139] width 20 height 20
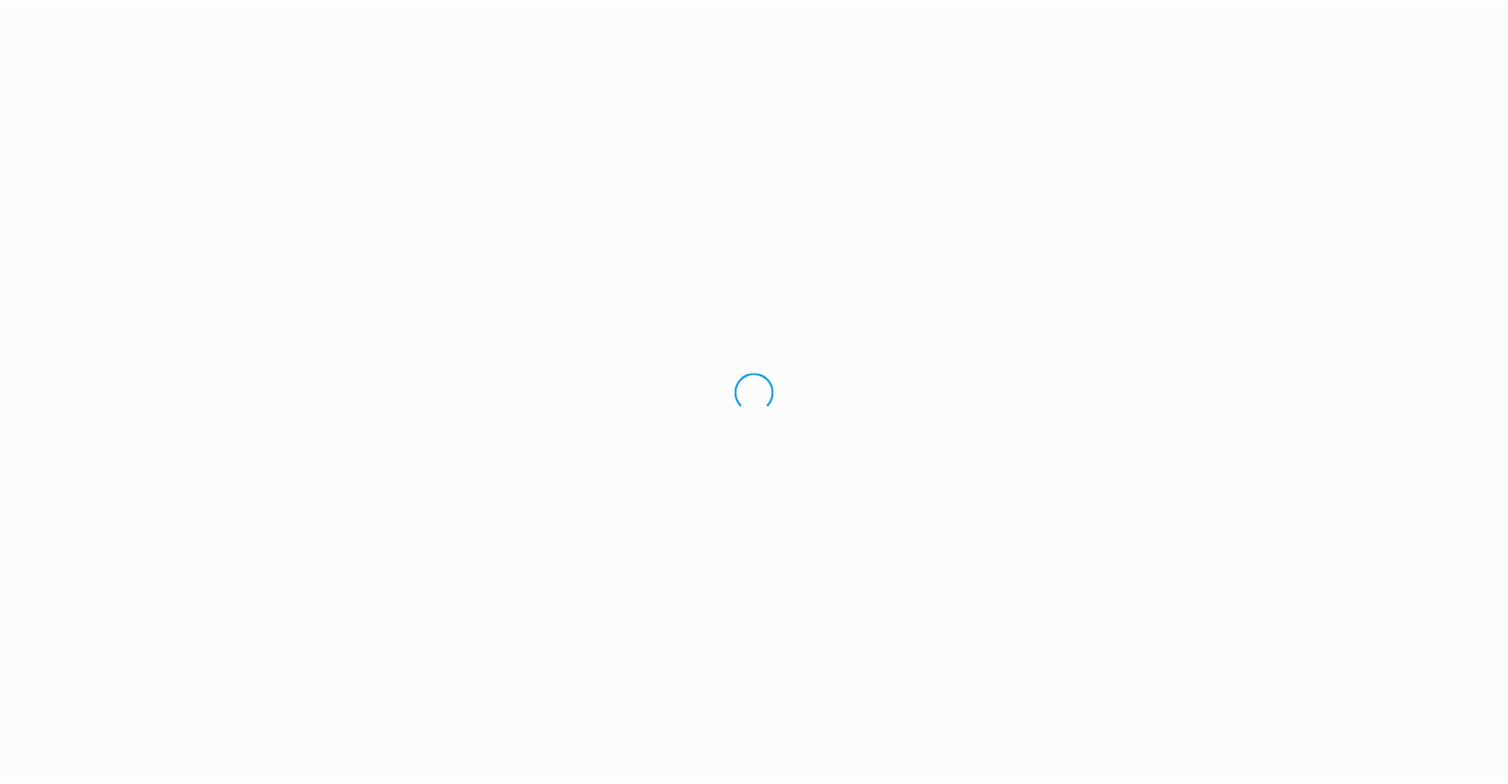
scroll to position [40, 0]
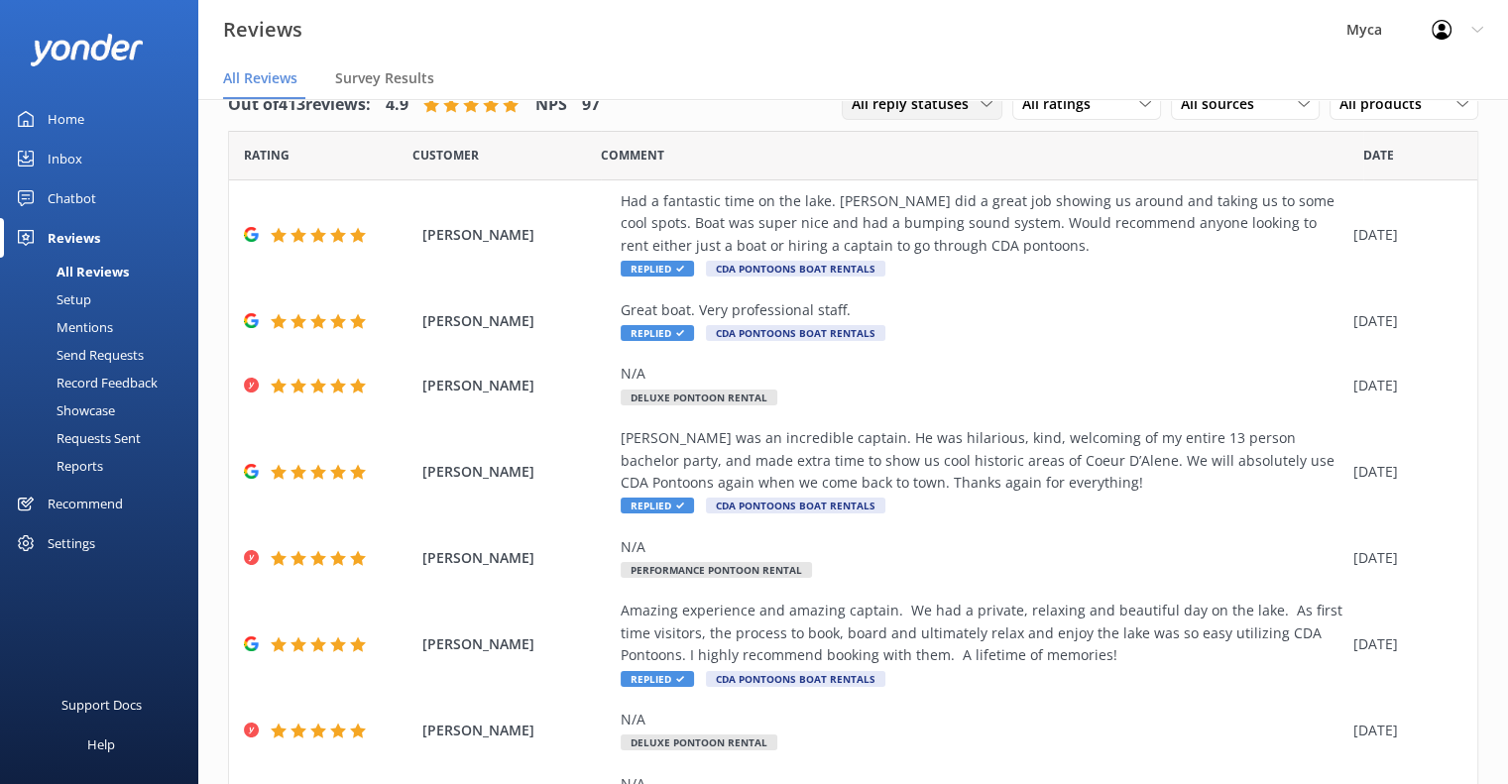
click at [954, 108] on span "All reply statuses" at bounding box center [916, 104] width 129 height 22
click at [889, 186] on div "Needs a reply" at bounding box center [891, 186] width 76 height 20
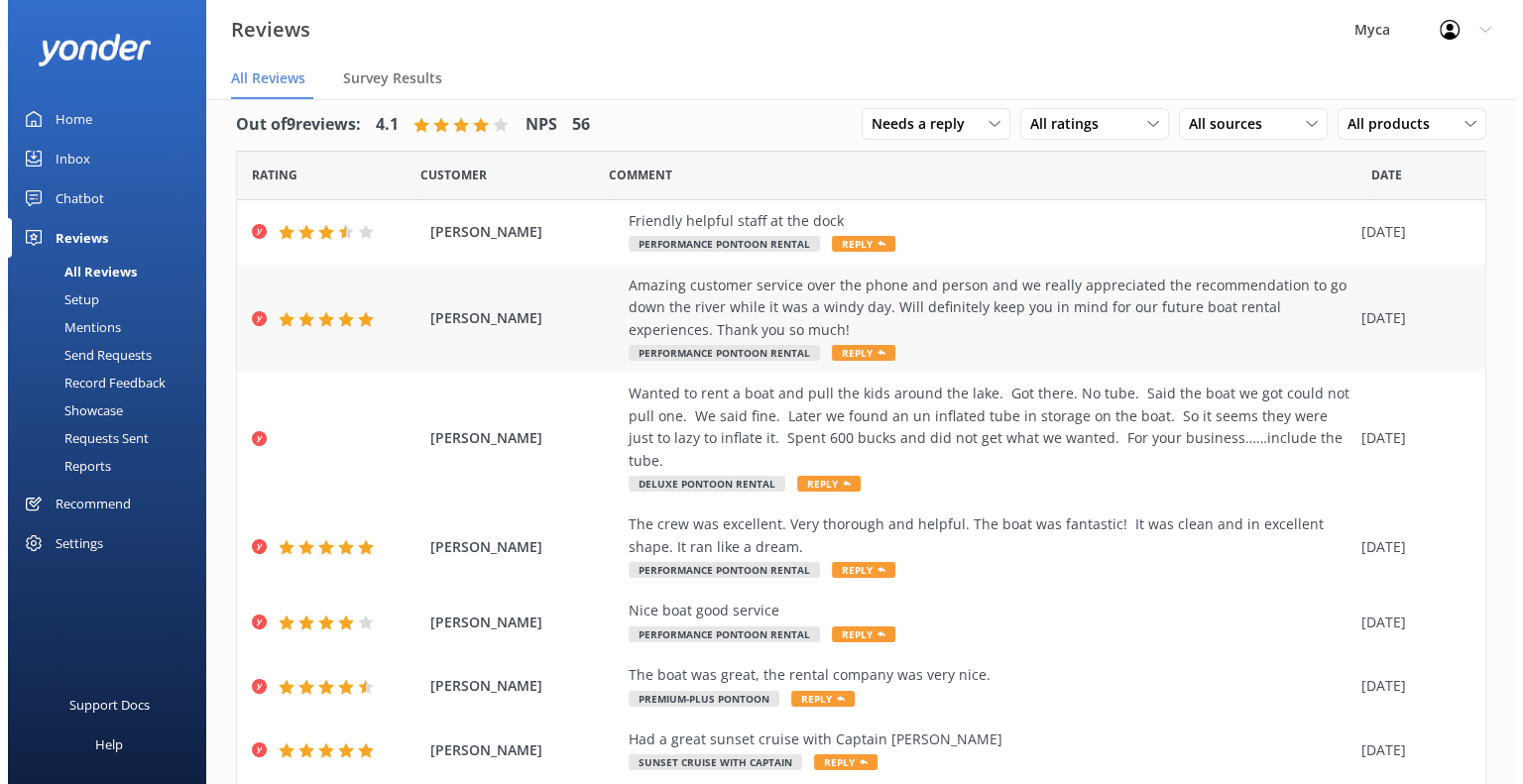
scroll to position [0, 0]
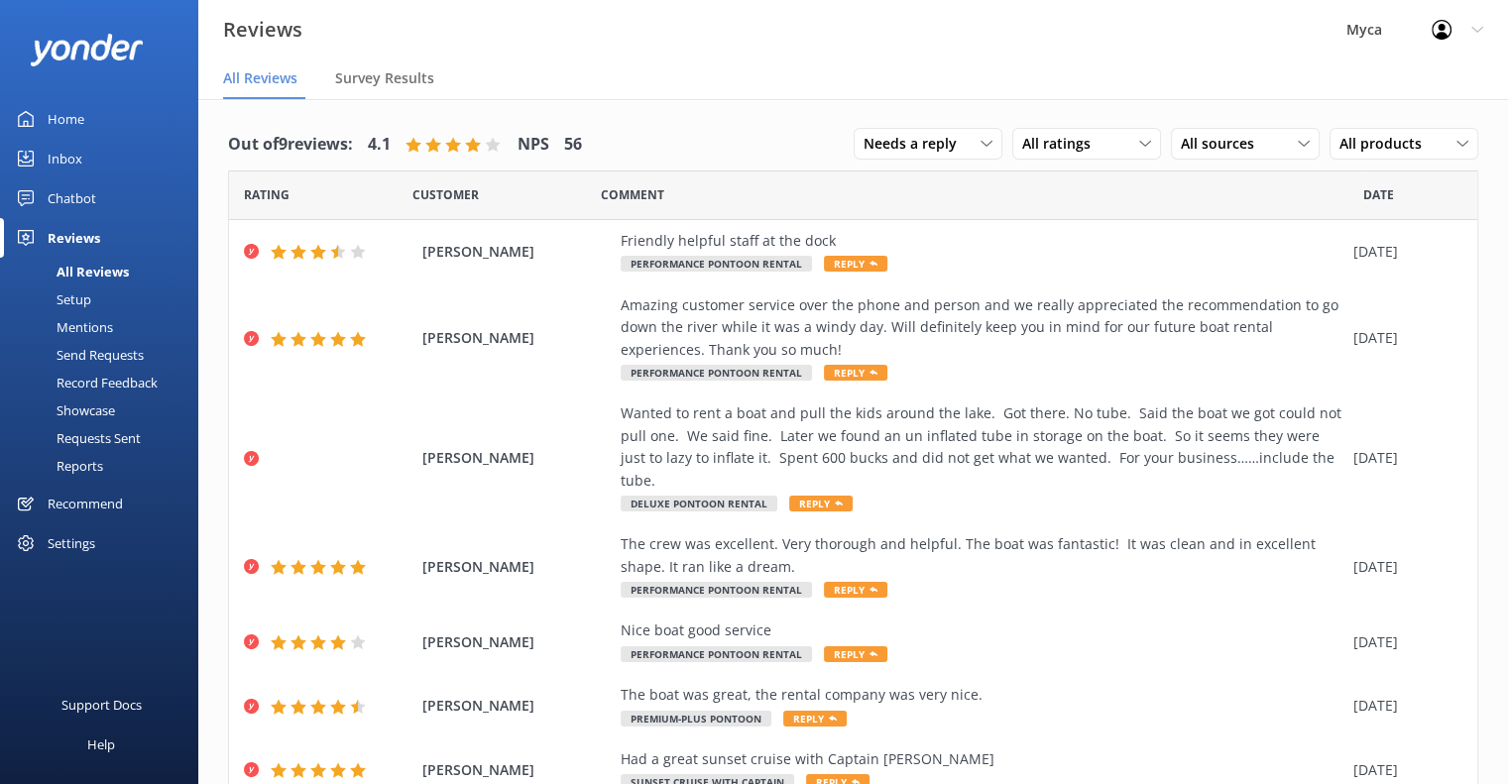
click at [48, 114] on div "Home" at bounding box center [66, 119] width 37 height 40
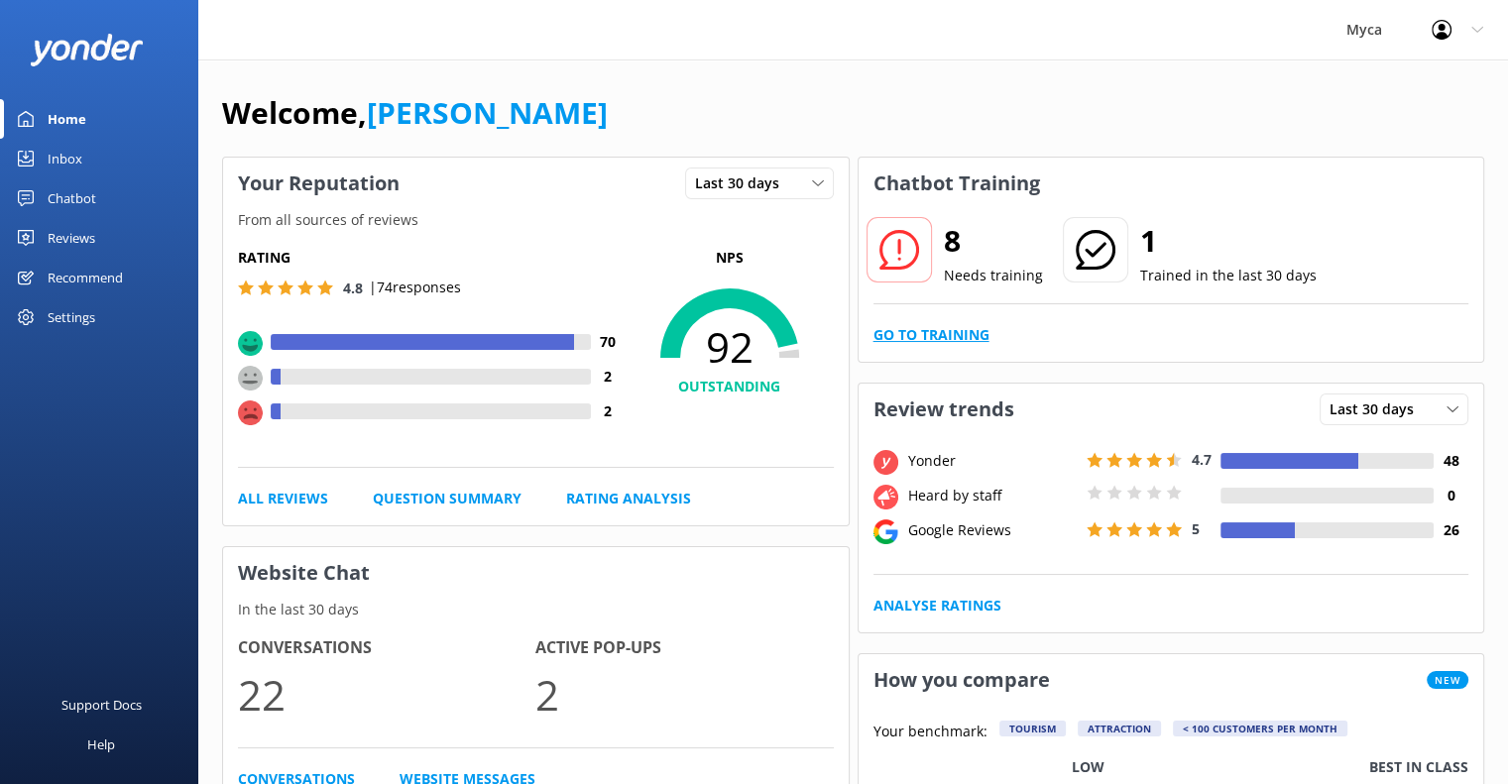
click at [956, 331] on link "Go to Training" at bounding box center [932, 335] width 116 height 22
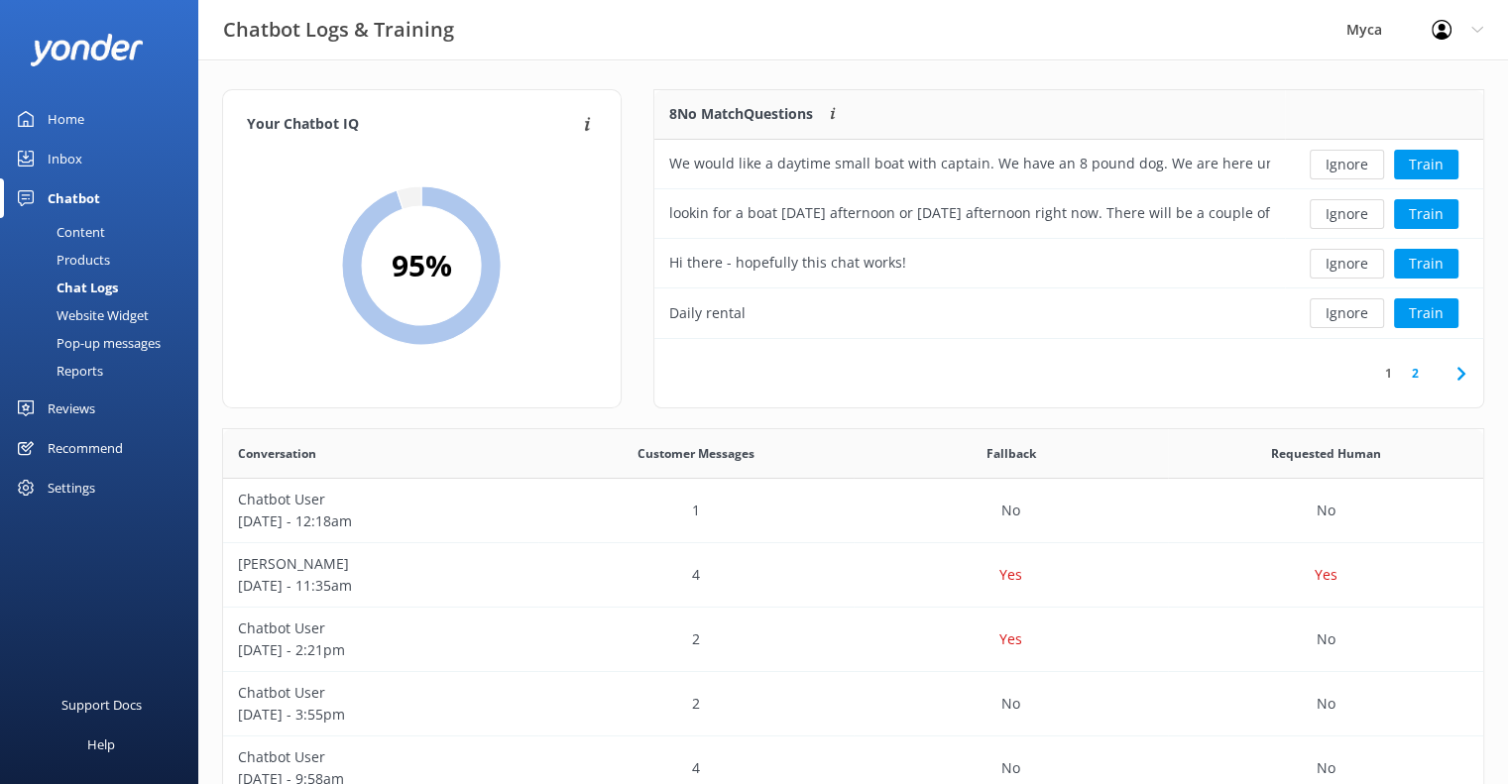
click at [72, 119] on div "Home" at bounding box center [66, 119] width 37 height 40
